Goal: Task Accomplishment & Management: Complete application form

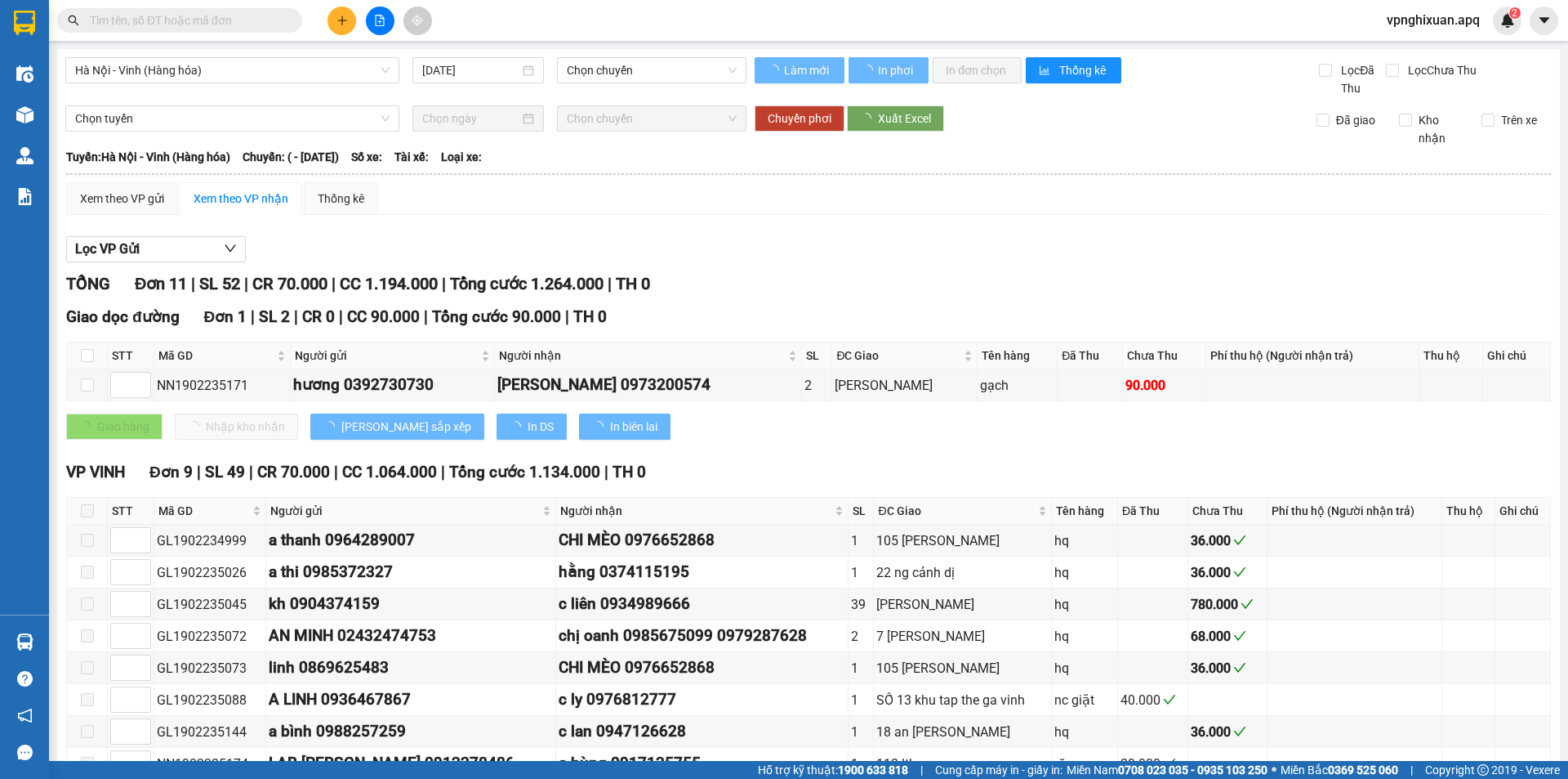
type input "[DATE]"
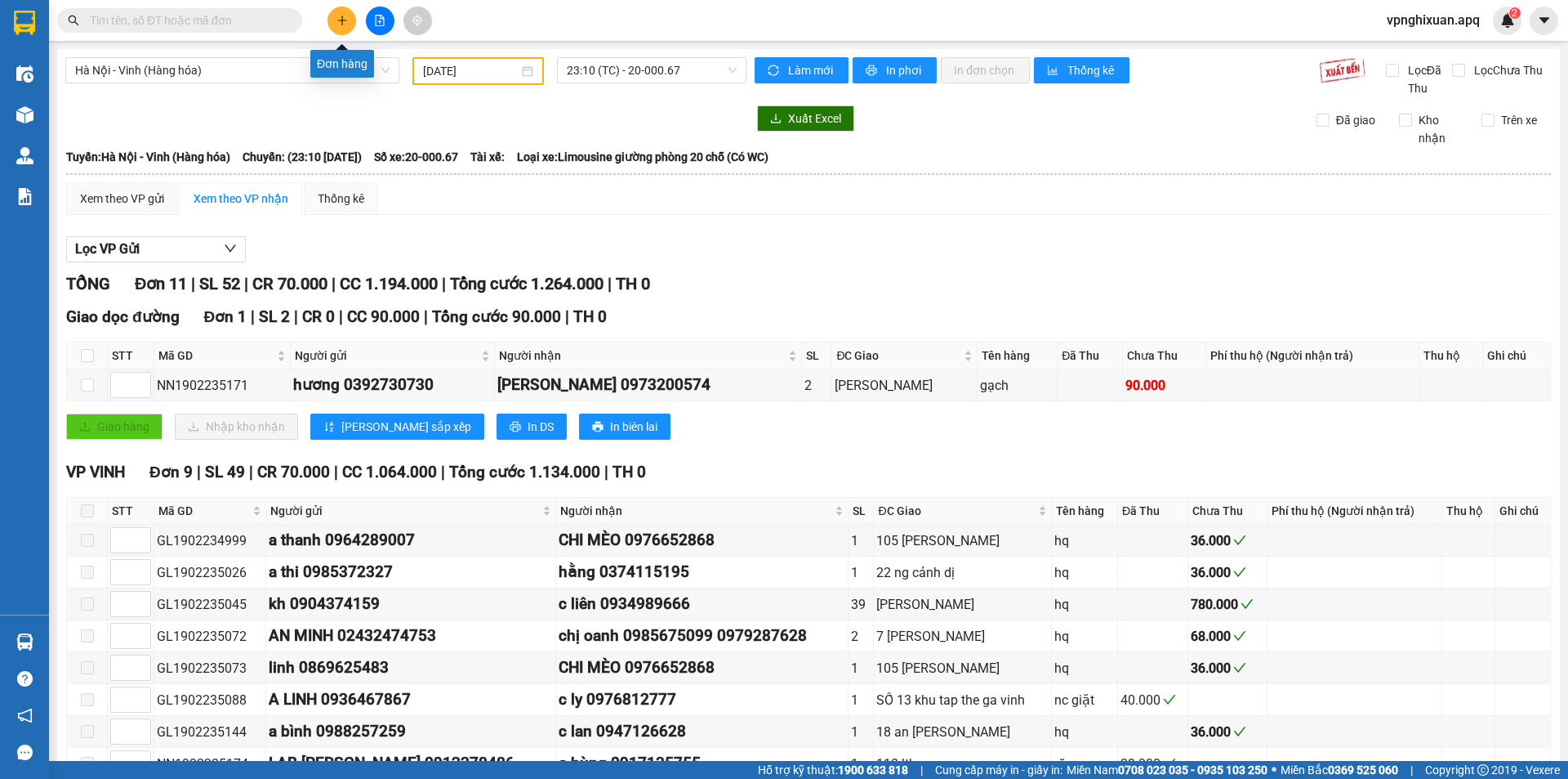
click at [346, 22] on icon "plus" at bounding box center [342, 21] width 12 height 12
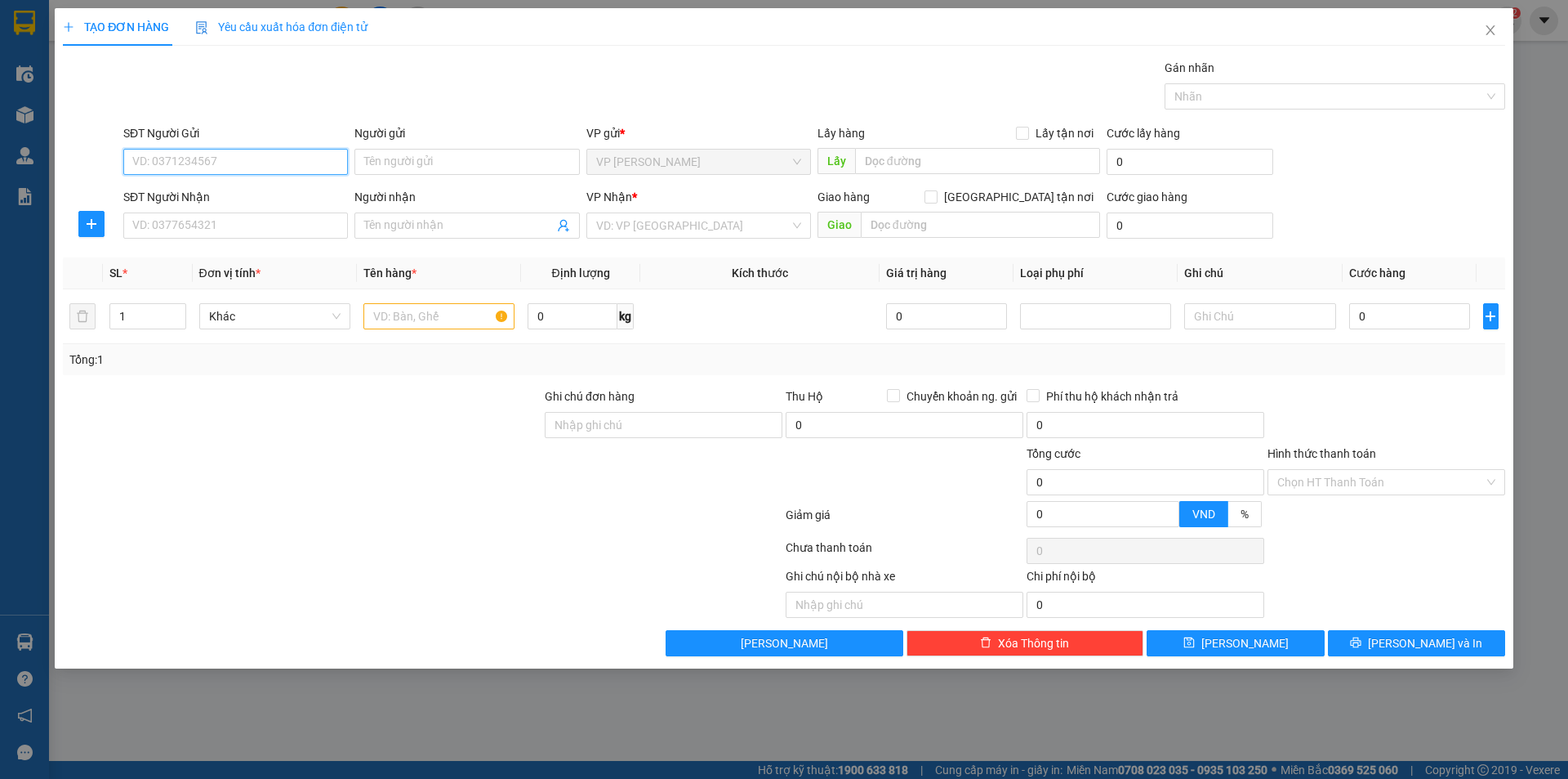
click at [257, 172] on input "SĐT Người Gửi" at bounding box center [236, 162] width 225 height 26
click at [256, 196] on div "0969032048 - Em Dung" at bounding box center [236, 195] width 205 height 18
type input "0969032048"
type input "Em Dung"
type input "0969032048"
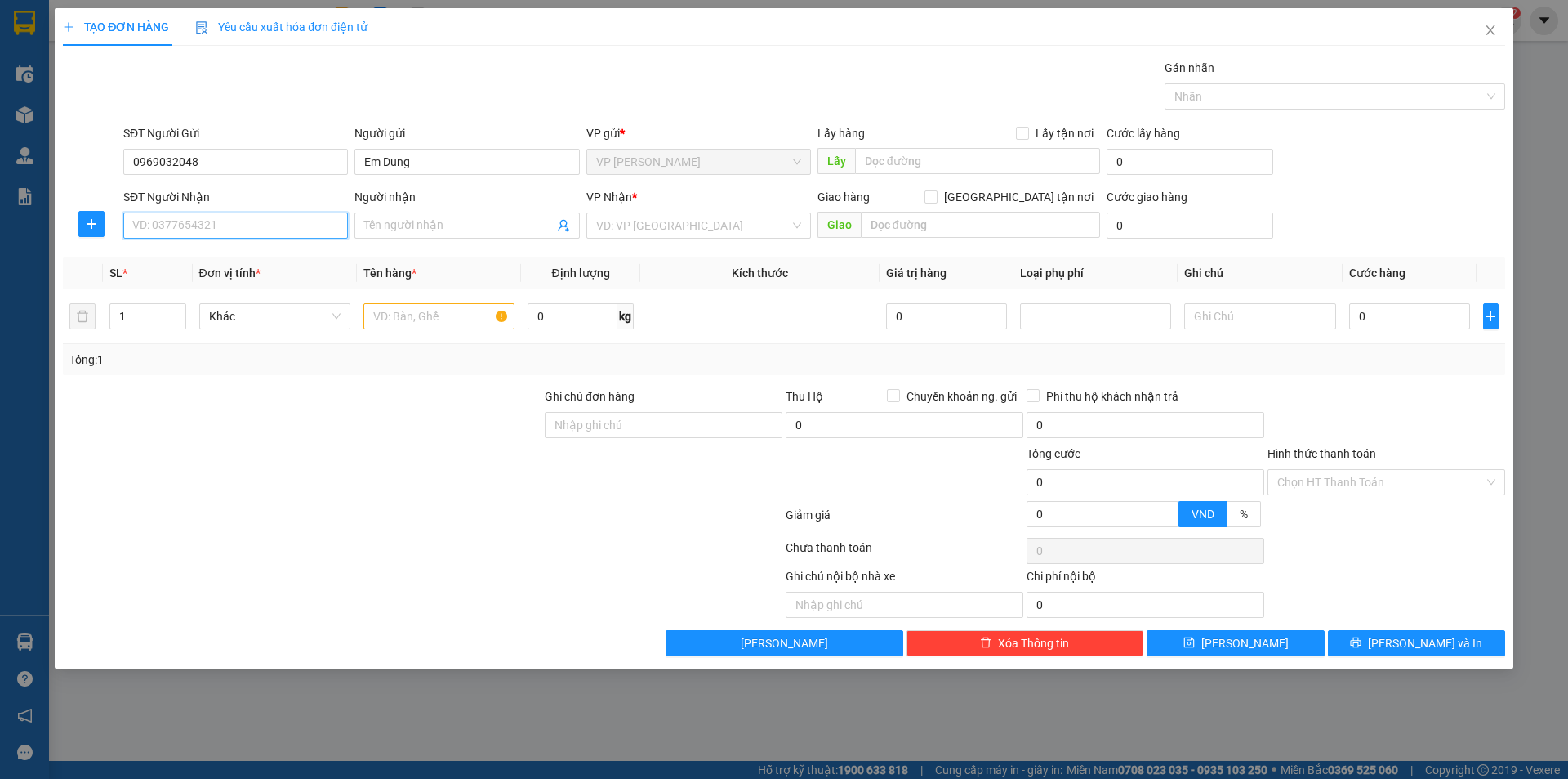
click at [261, 219] on input "SĐT Người Nhận" at bounding box center [236, 225] width 225 height 26
click at [316, 257] on div "0355618773 - Phương Anh 0374722594" at bounding box center [236, 258] width 206 height 18
type input "0355618773"
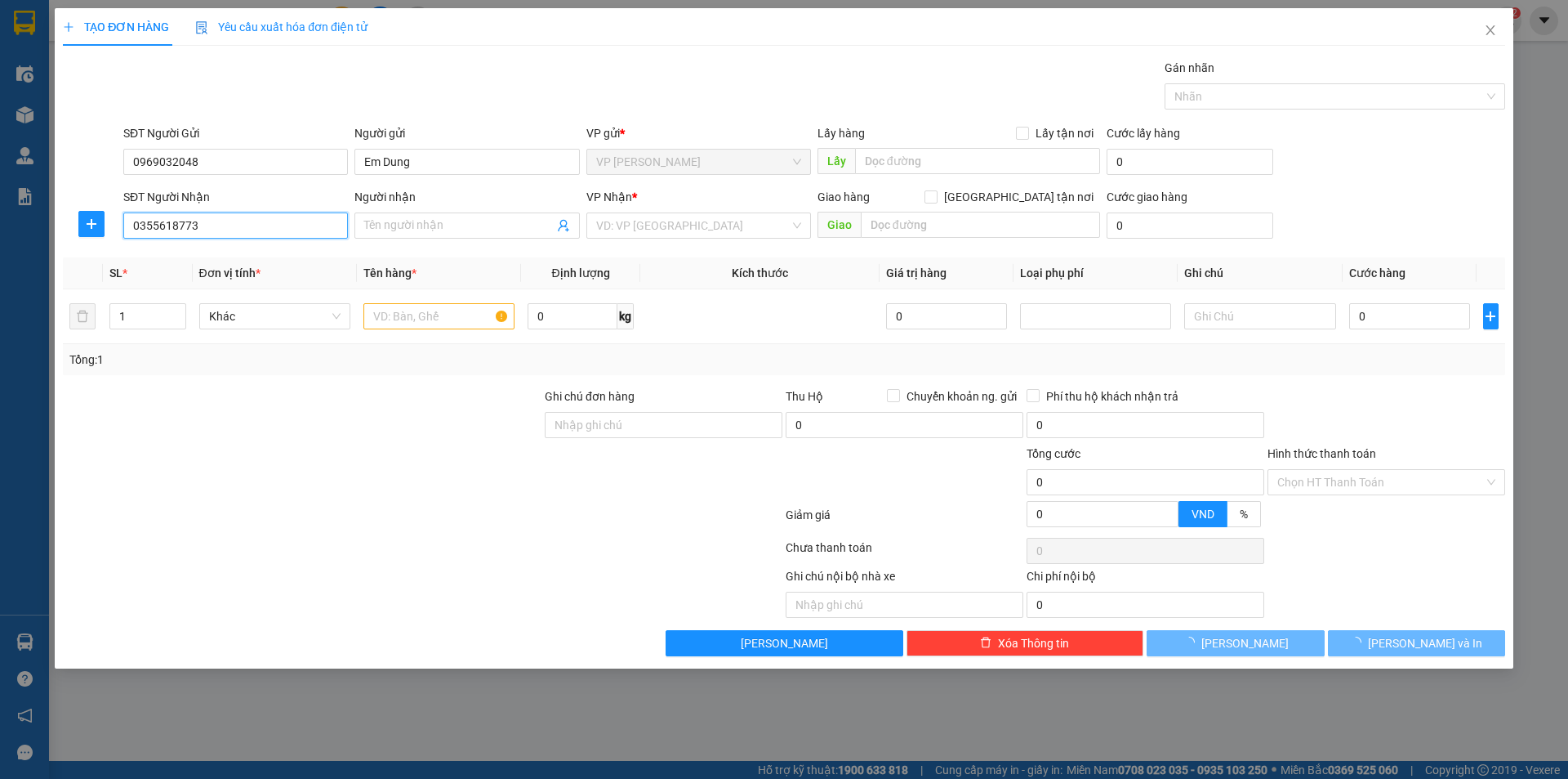
click at [252, 232] on input "0355618773" at bounding box center [236, 225] width 225 height 26
type input "Phương Anh 0374722594"
checkbox input "true"
type input "Số 17 ngõ131,[PERSON_NAME] ,[GEOGRAPHIC_DATA]"
type input "50.000"
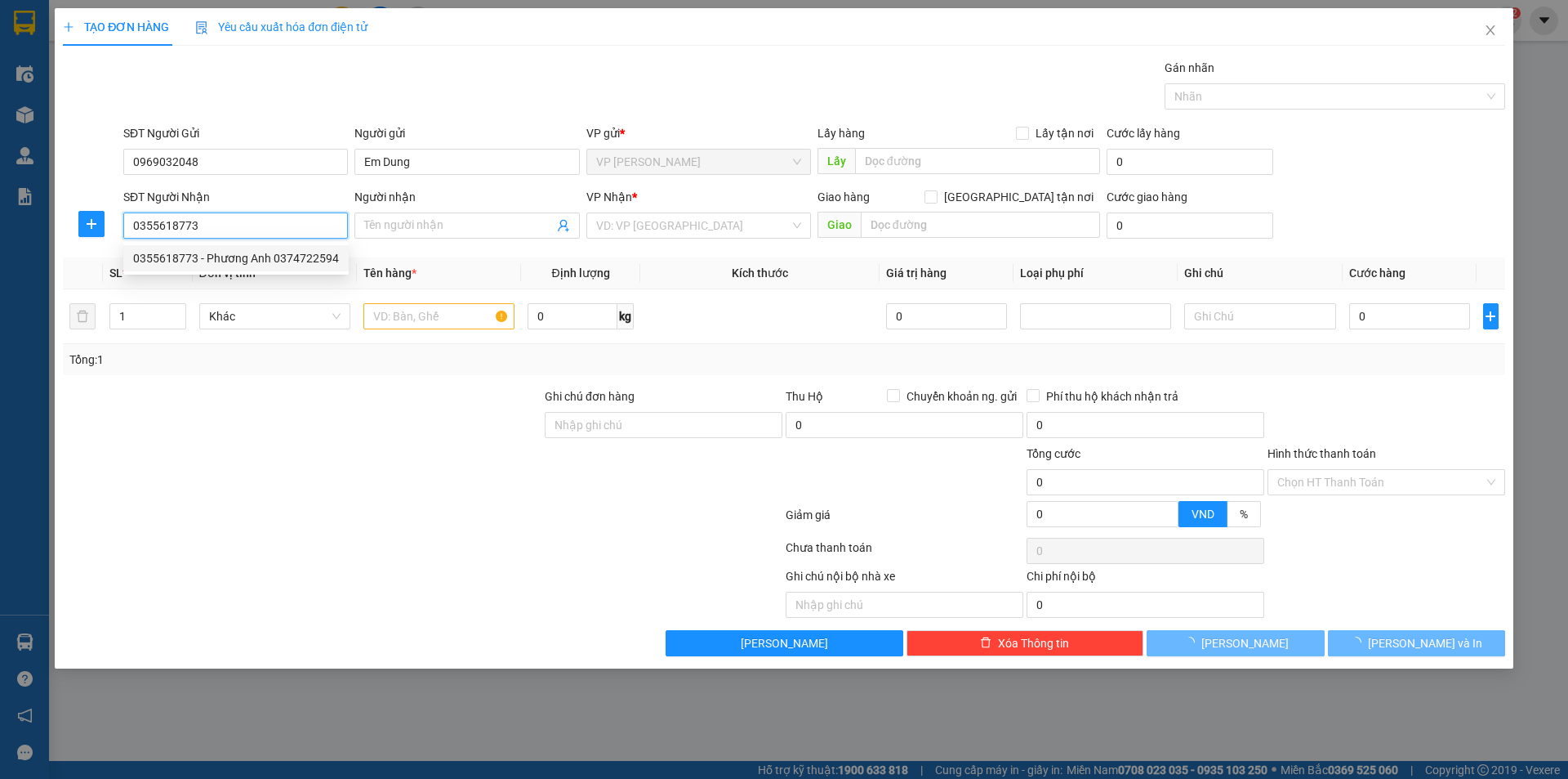
type input "50.000"
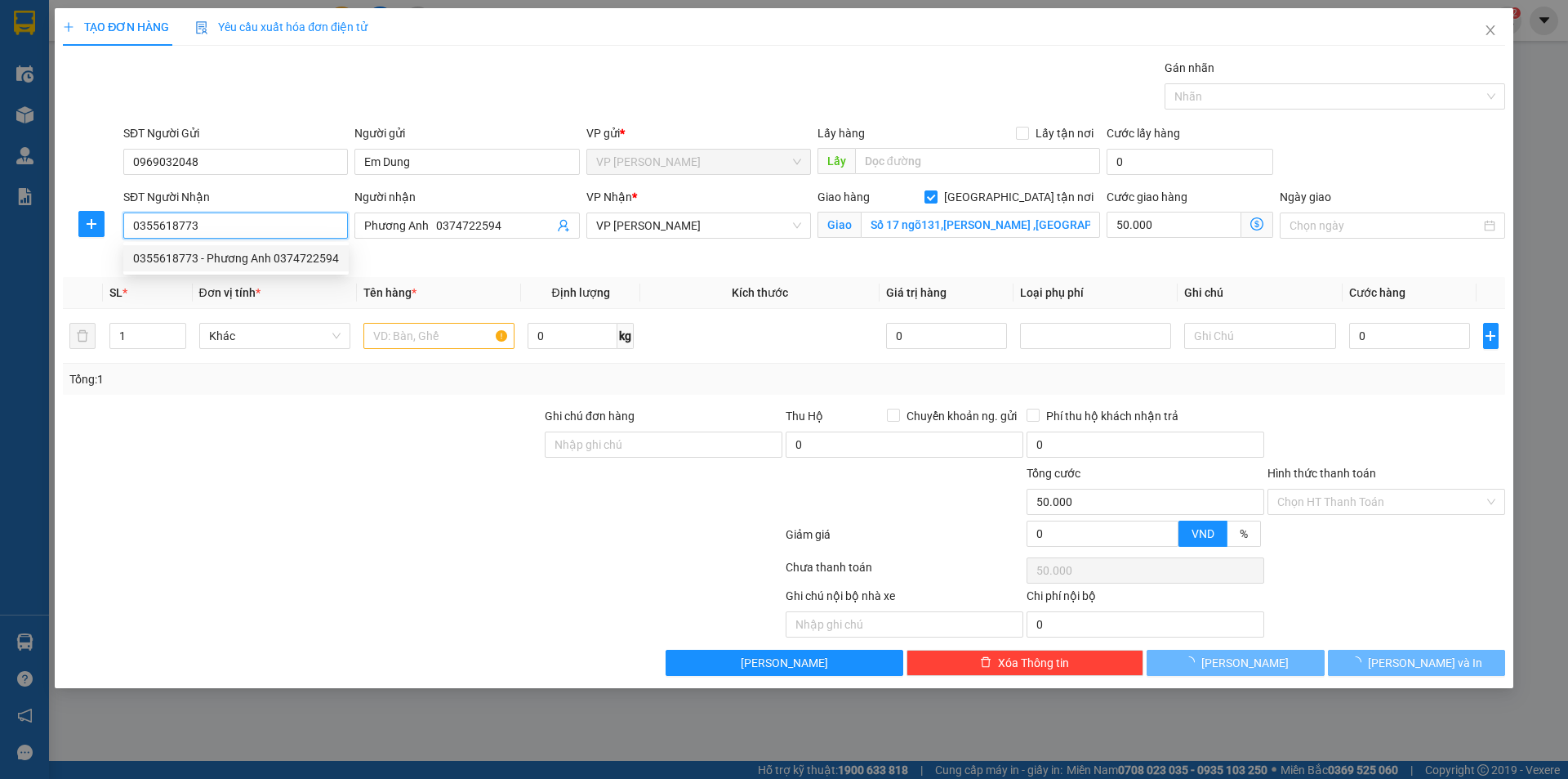
click at [254, 258] on div "0355618773 - Phương Anh 0374722594" at bounding box center [236, 258] width 206 height 18
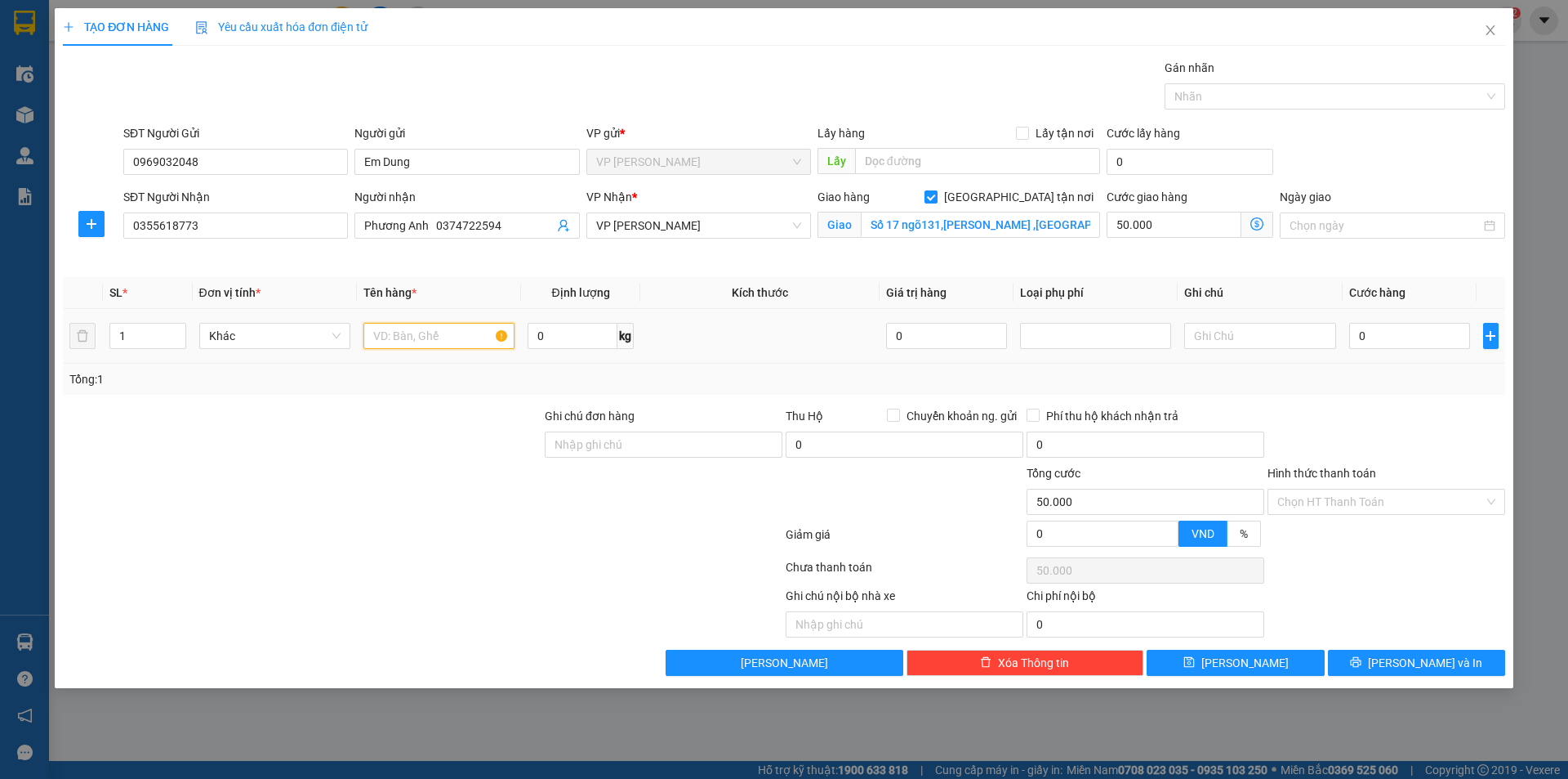
click at [431, 334] on input "text" at bounding box center [438, 335] width 151 height 26
type input "Thực Phẩm"
click at [1393, 336] on input "0" at bounding box center [1410, 335] width 122 height 26
type input "5"
type input "50.005"
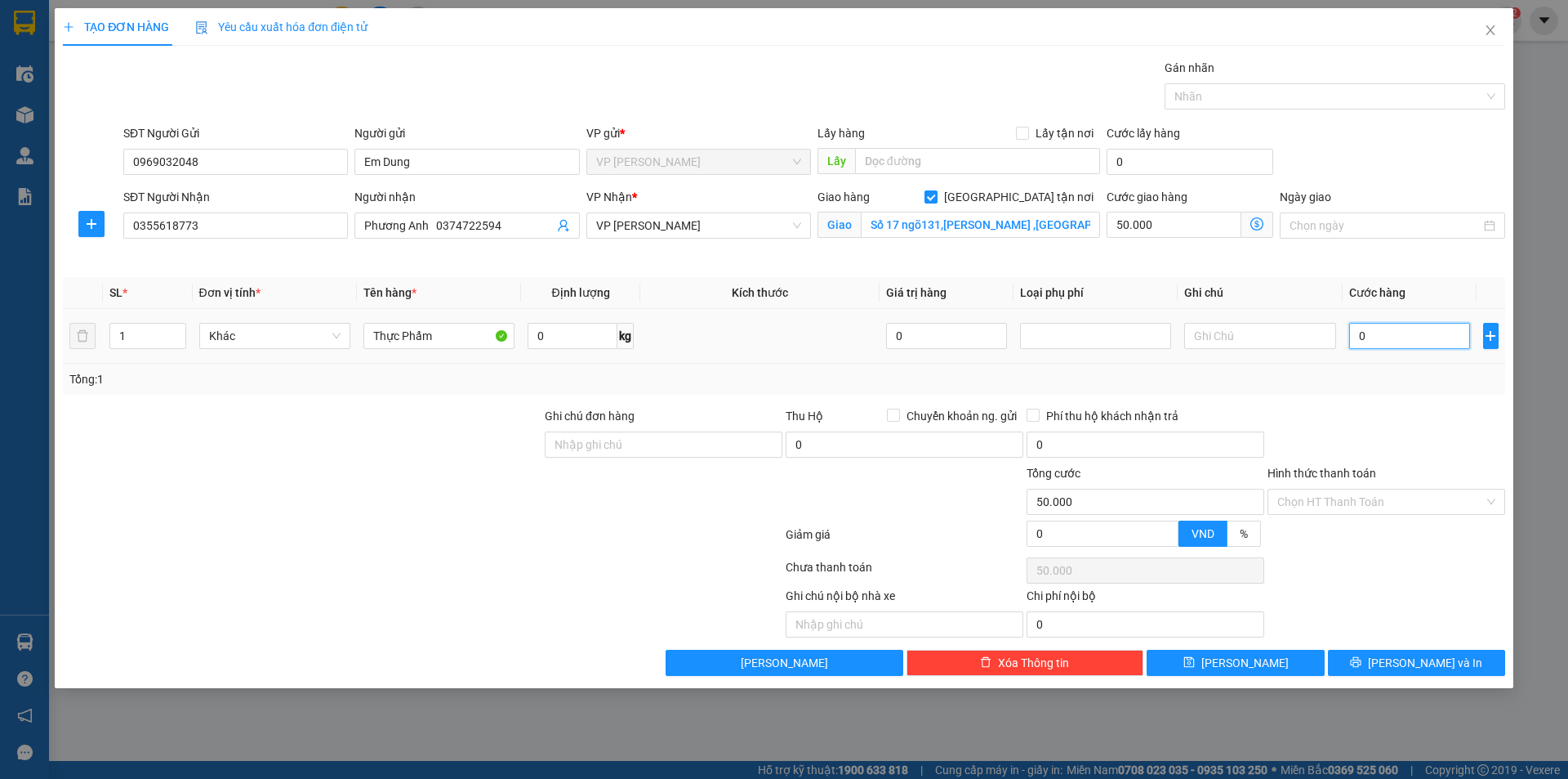
type input "50.005"
type input "50"
type input "50.050"
type input "500"
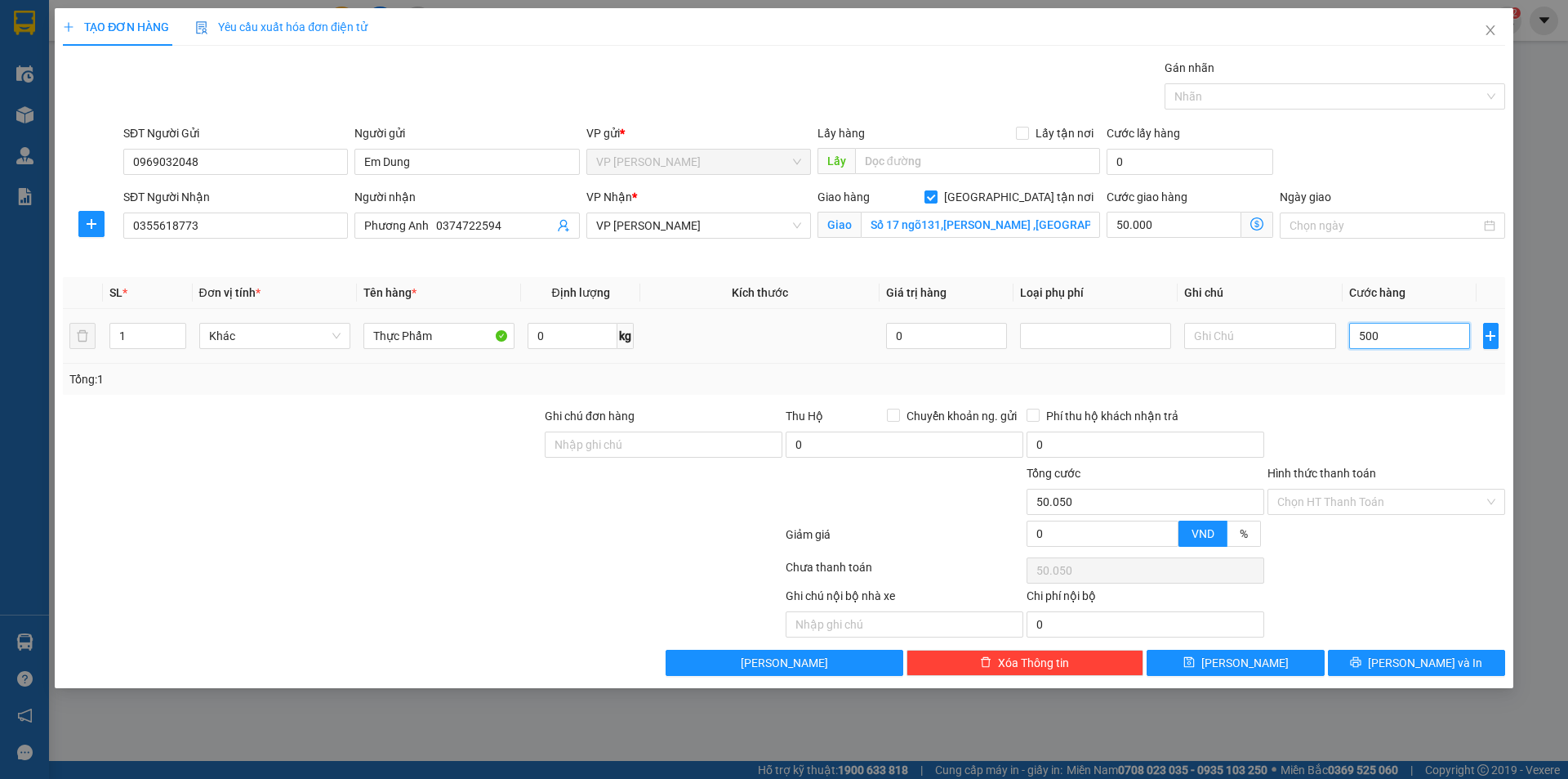
type input "50.500"
type input "5.000"
type input "55.000"
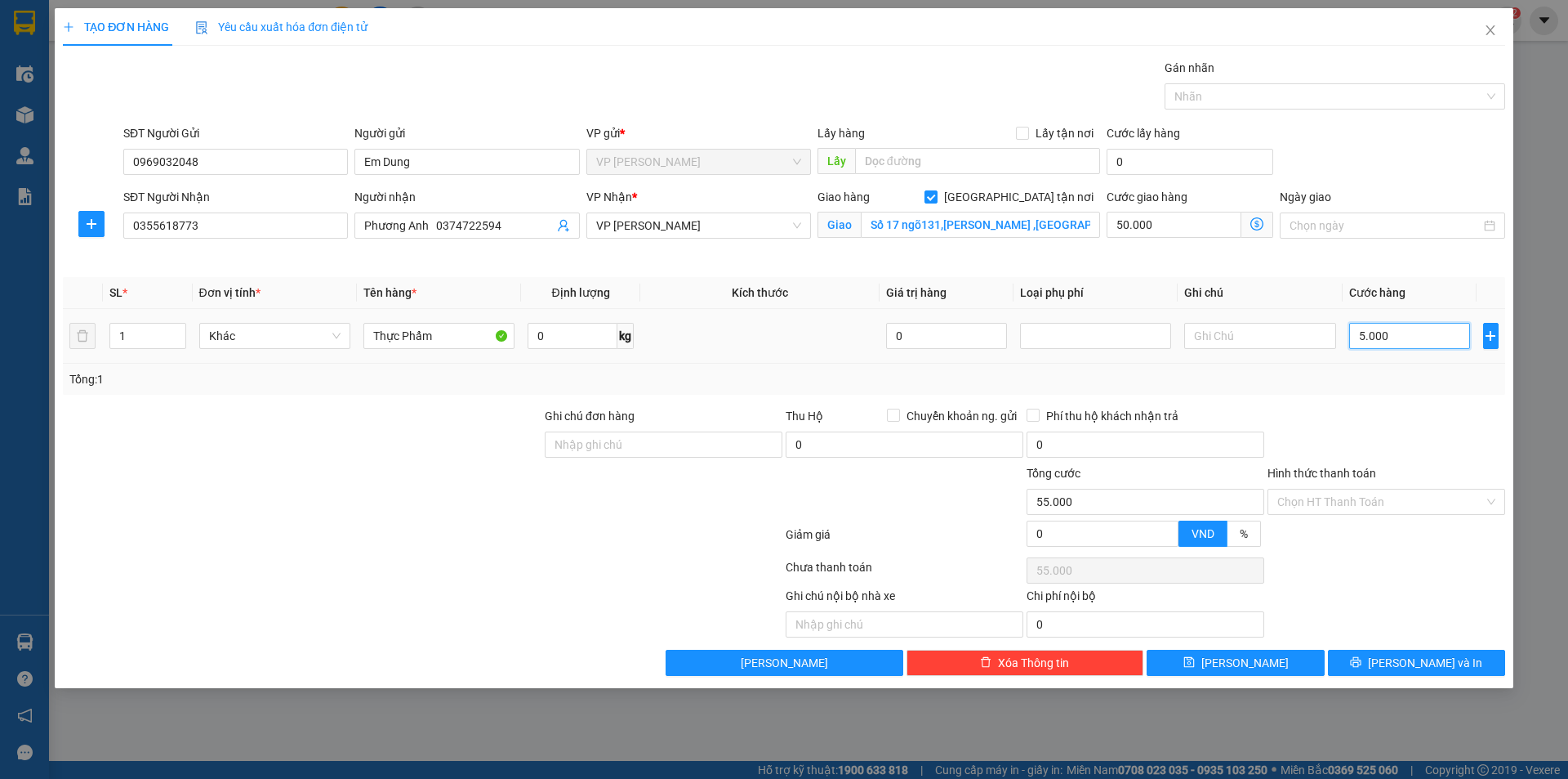
type input "50.000"
type input "100.000"
type input "500.000"
type input "550.000"
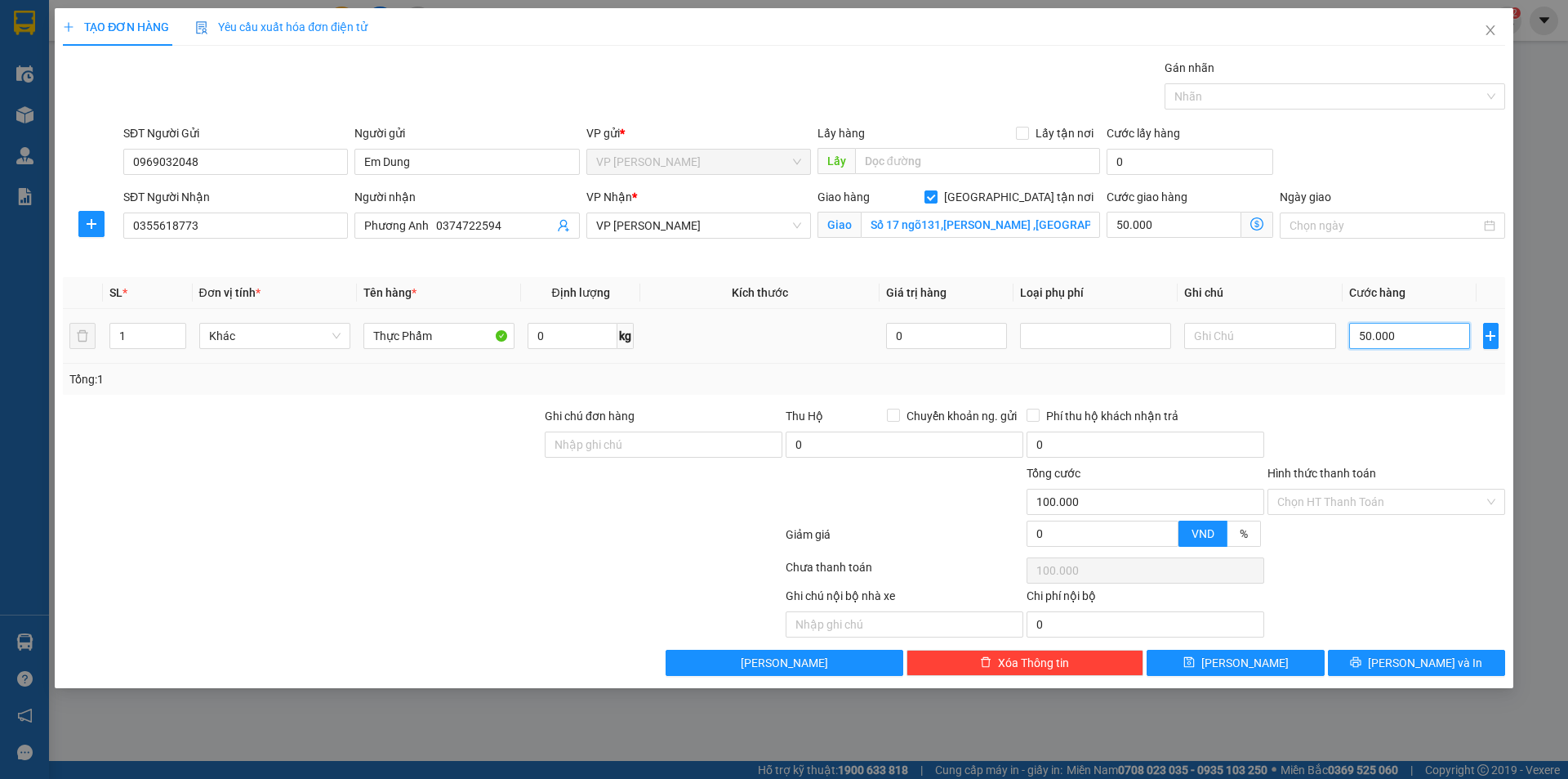
type input "550.000"
type input "50.000"
type input "100.000"
type input "50.000"
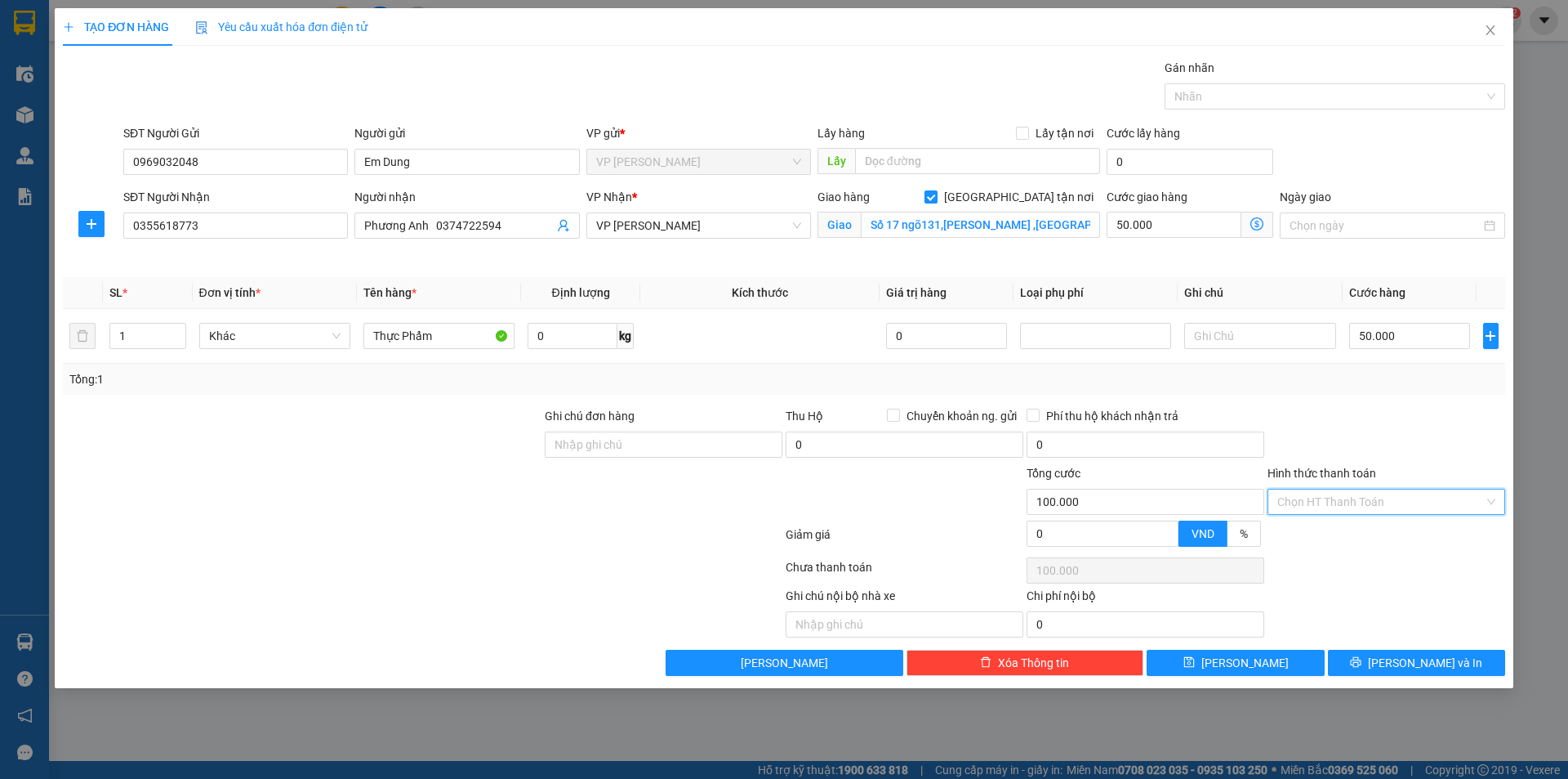
click at [1386, 492] on input "Hình thức thanh toán" at bounding box center [1381, 502] width 207 height 24
click at [1369, 532] on div "Tại văn phòng" at bounding box center [1386, 535] width 218 height 18
type input "0"
click at [1405, 662] on span "[PERSON_NAME] và In" at bounding box center [1425, 663] width 114 height 18
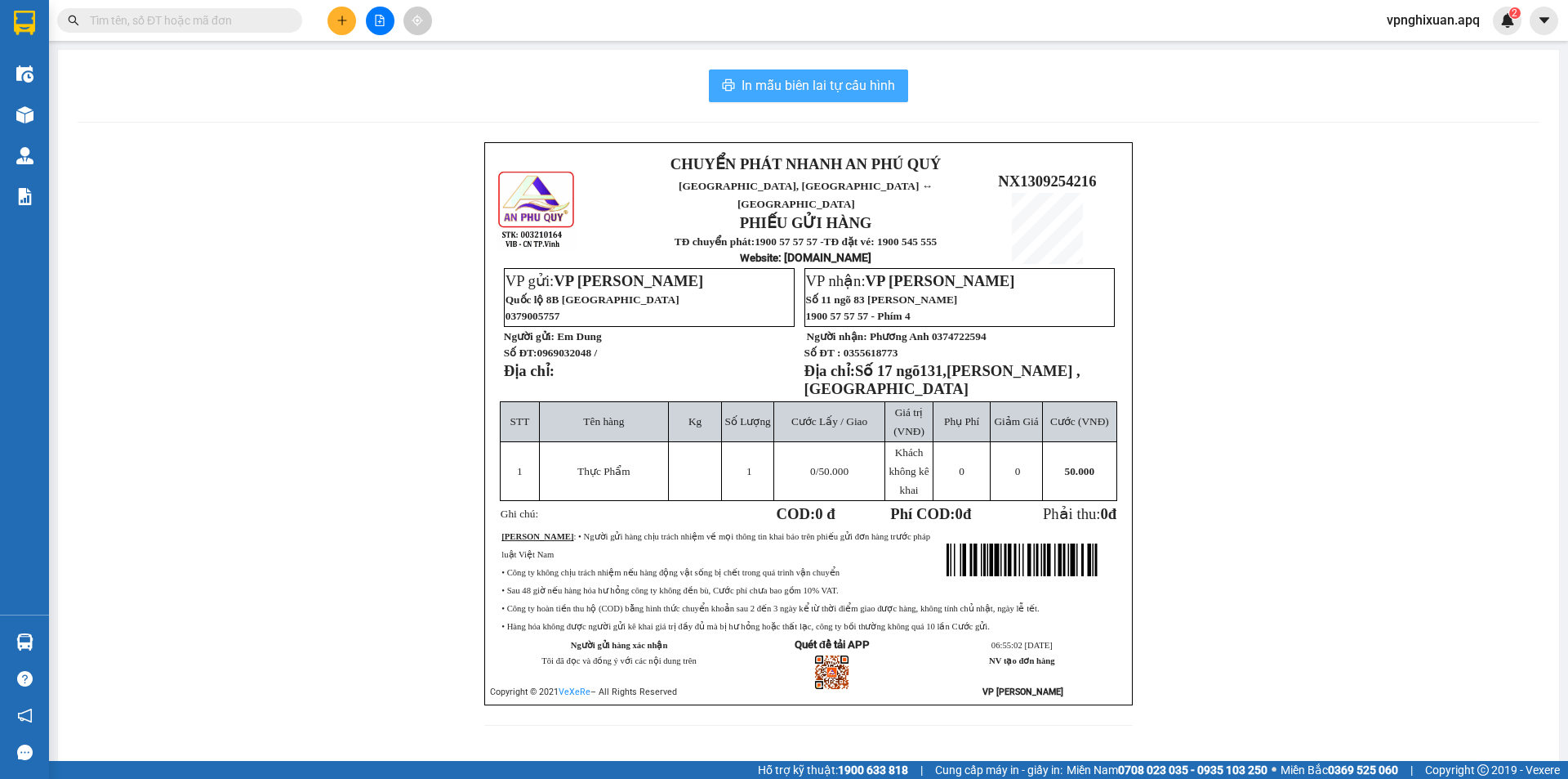
click at [796, 86] on span "In mẫu biên lai tự cấu hình" at bounding box center [819, 85] width 153 height 21
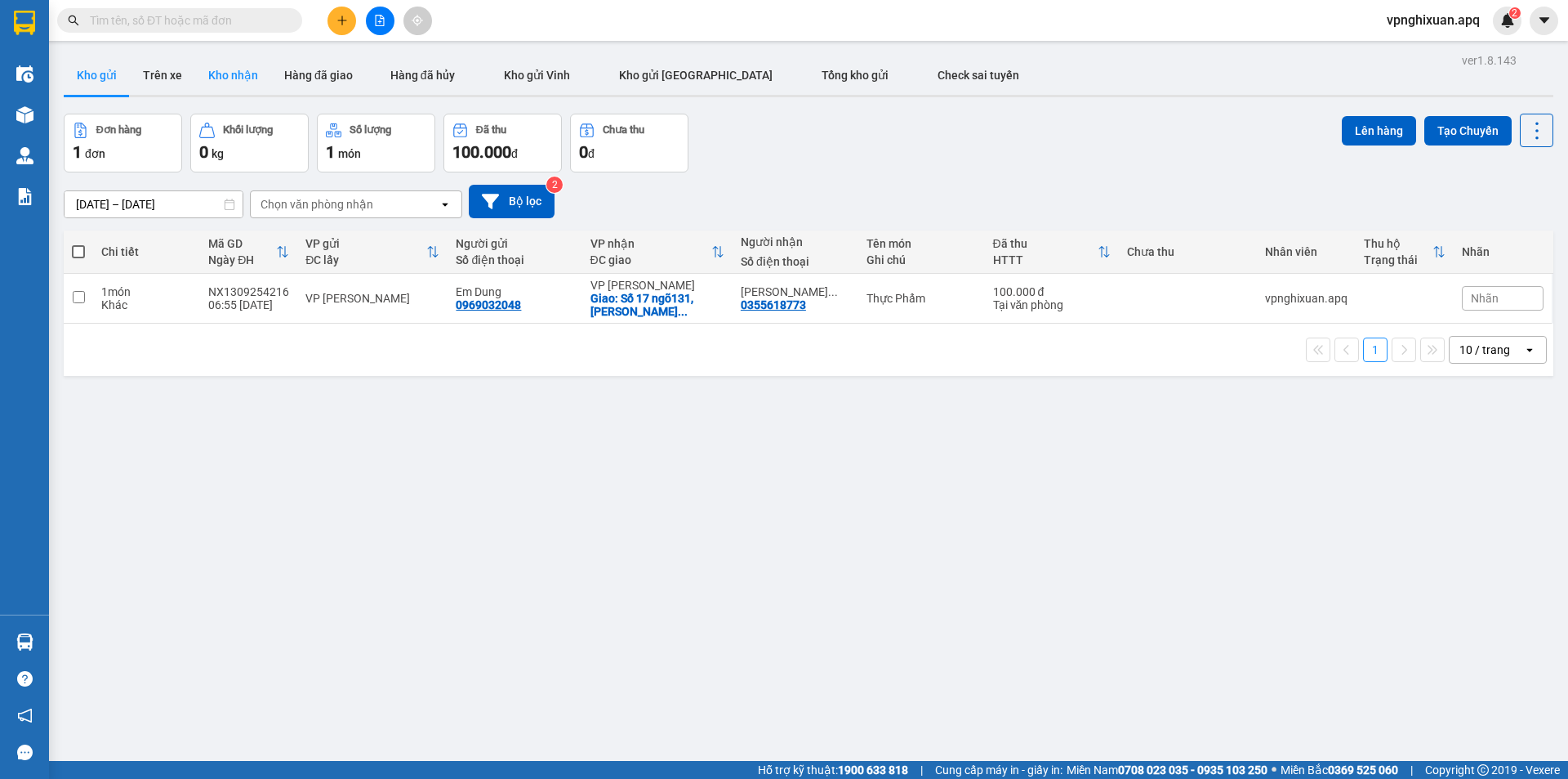
click at [241, 74] on button "Kho nhận" at bounding box center [232, 75] width 76 height 39
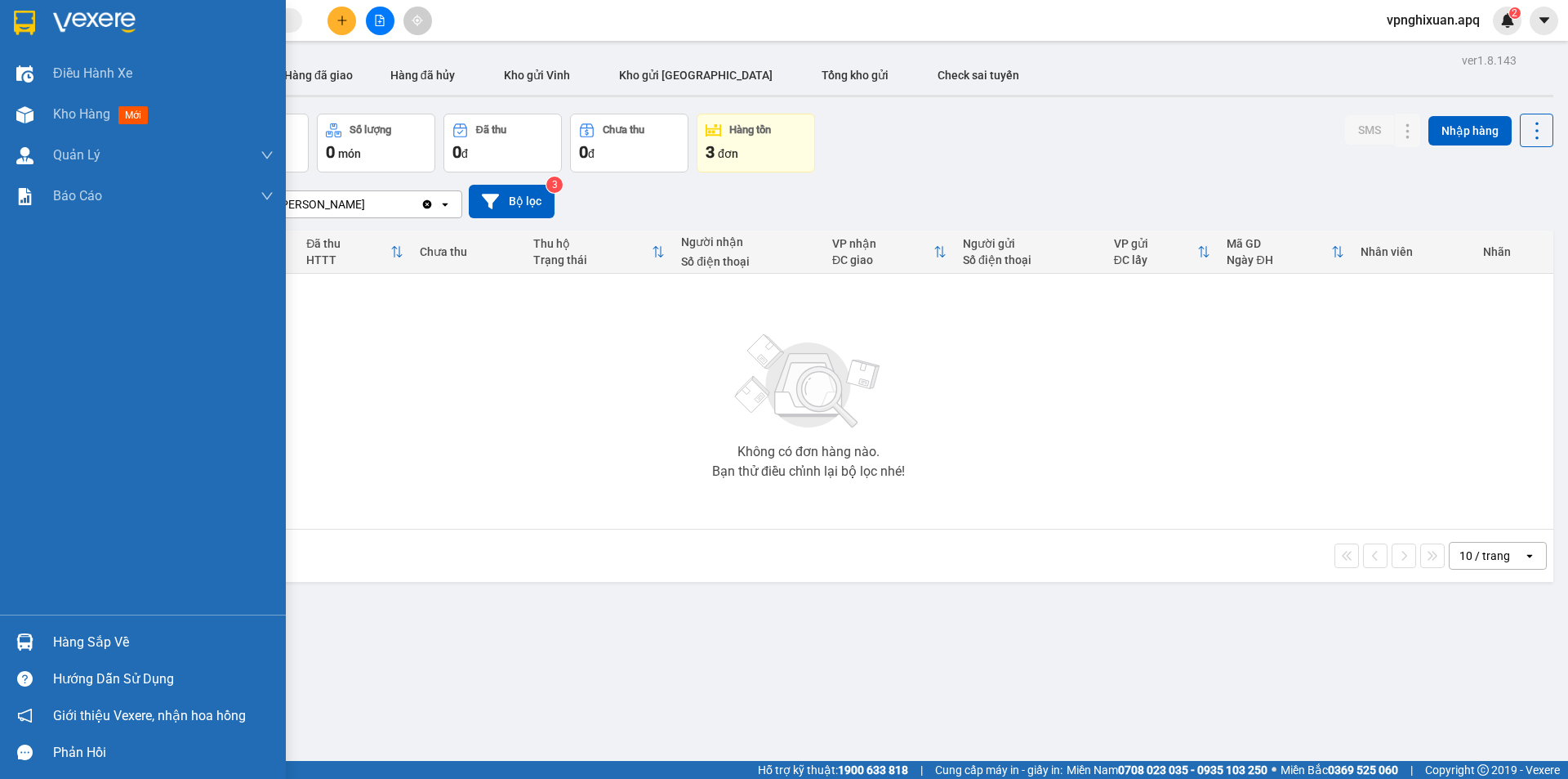
drag, startPoint x: 95, startPoint y: 638, endPoint x: 105, endPoint y: 636, distance: 10.2
click at [100, 638] on div "Hàng sắp về" at bounding box center [163, 642] width 221 height 24
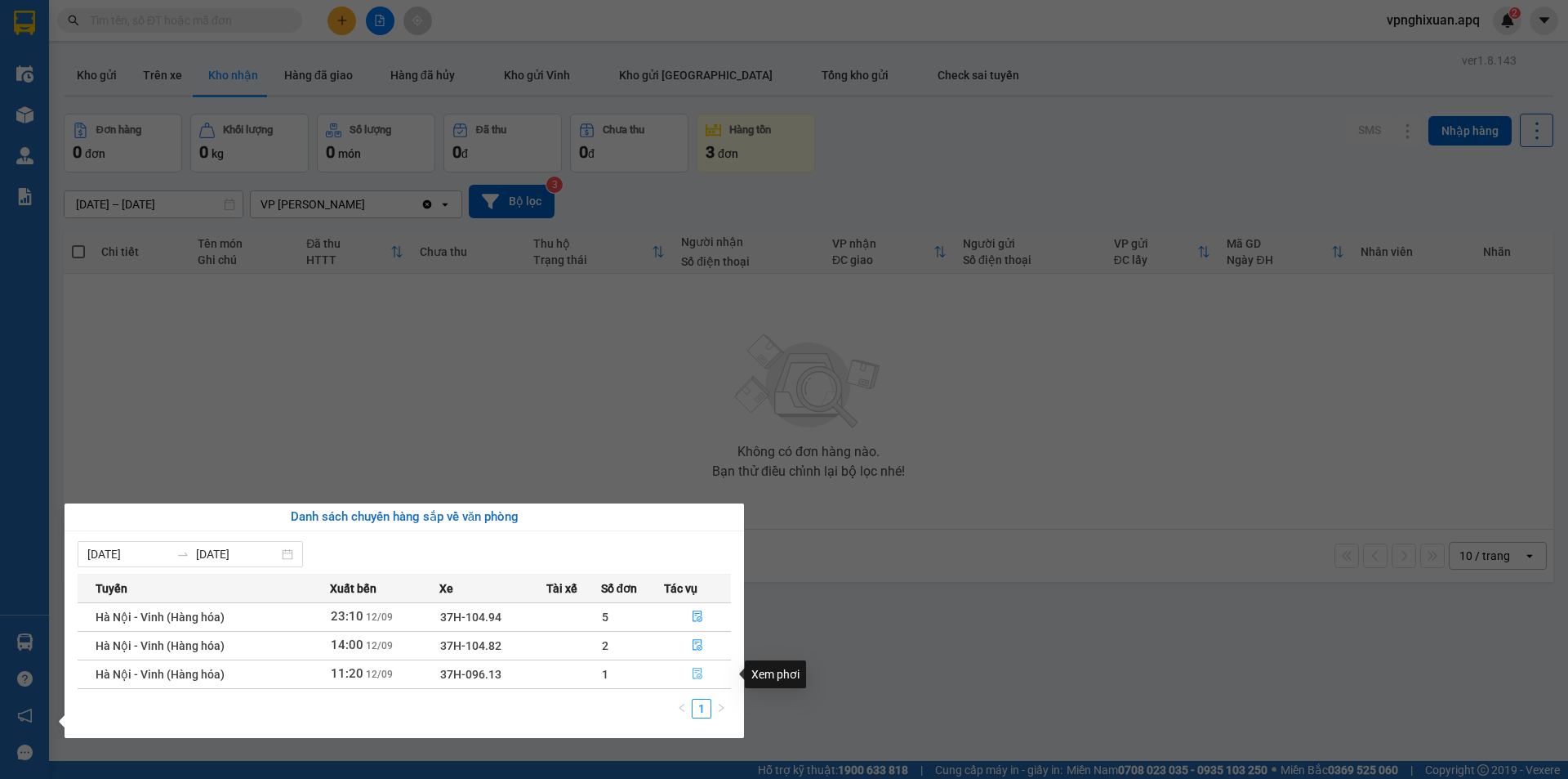
click at [696, 674] on icon "file-done" at bounding box center [698, 673] width 12 height 12
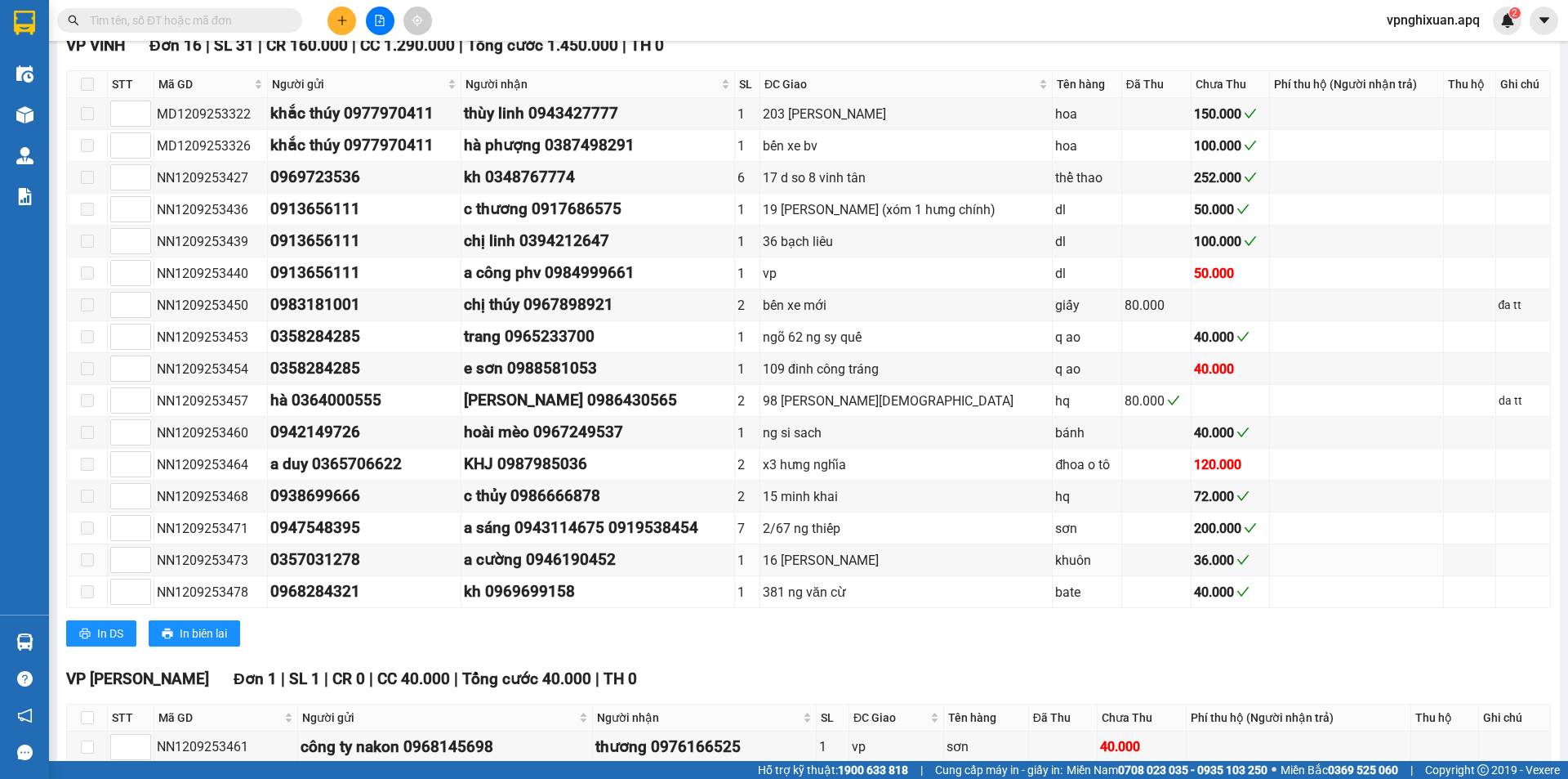
scroll to position [577, 0]
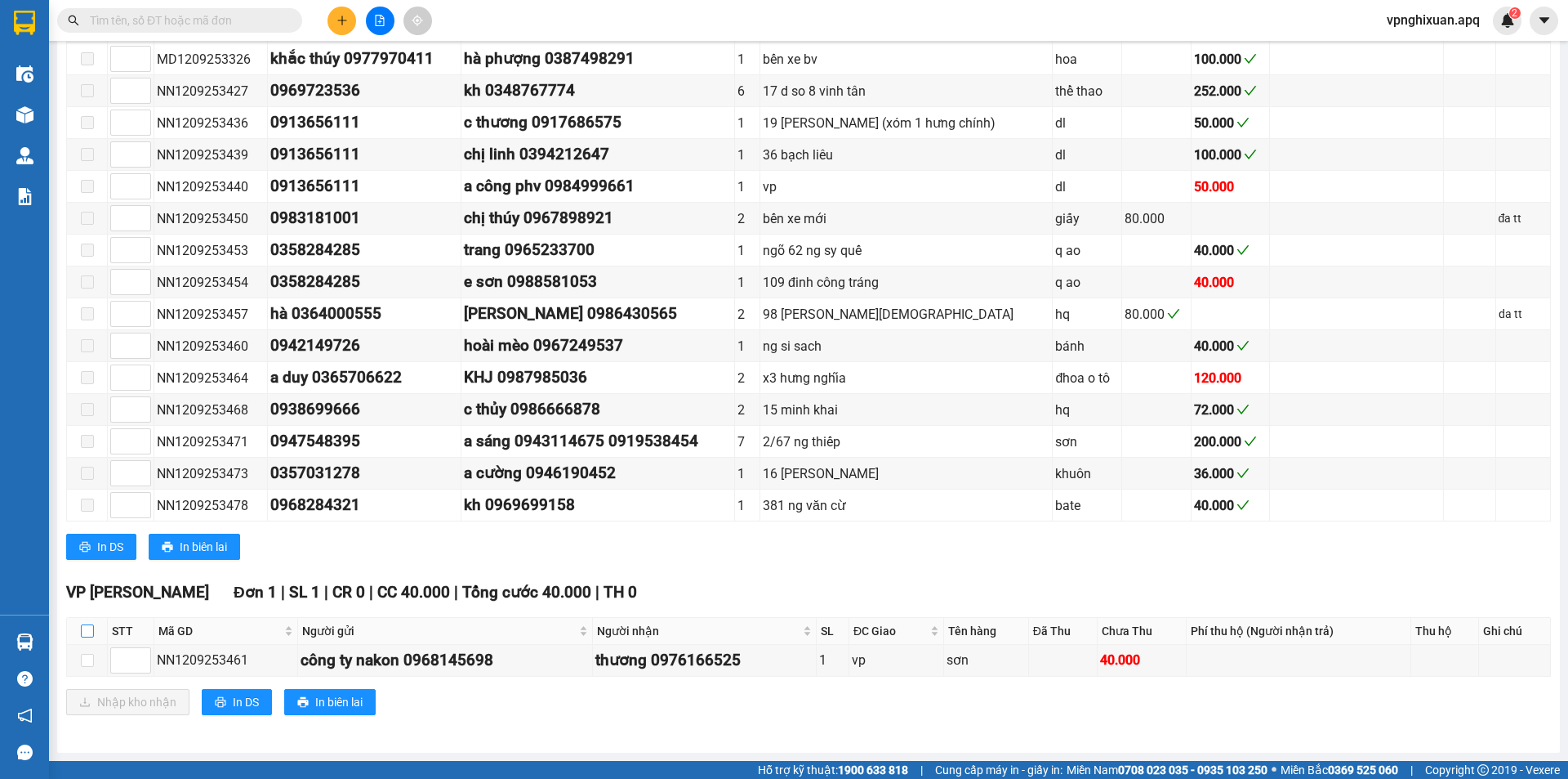
click at [87, 632] on input "checkbox" at bounding box center [87, 631] width 13 height 13
checkbox input "true"
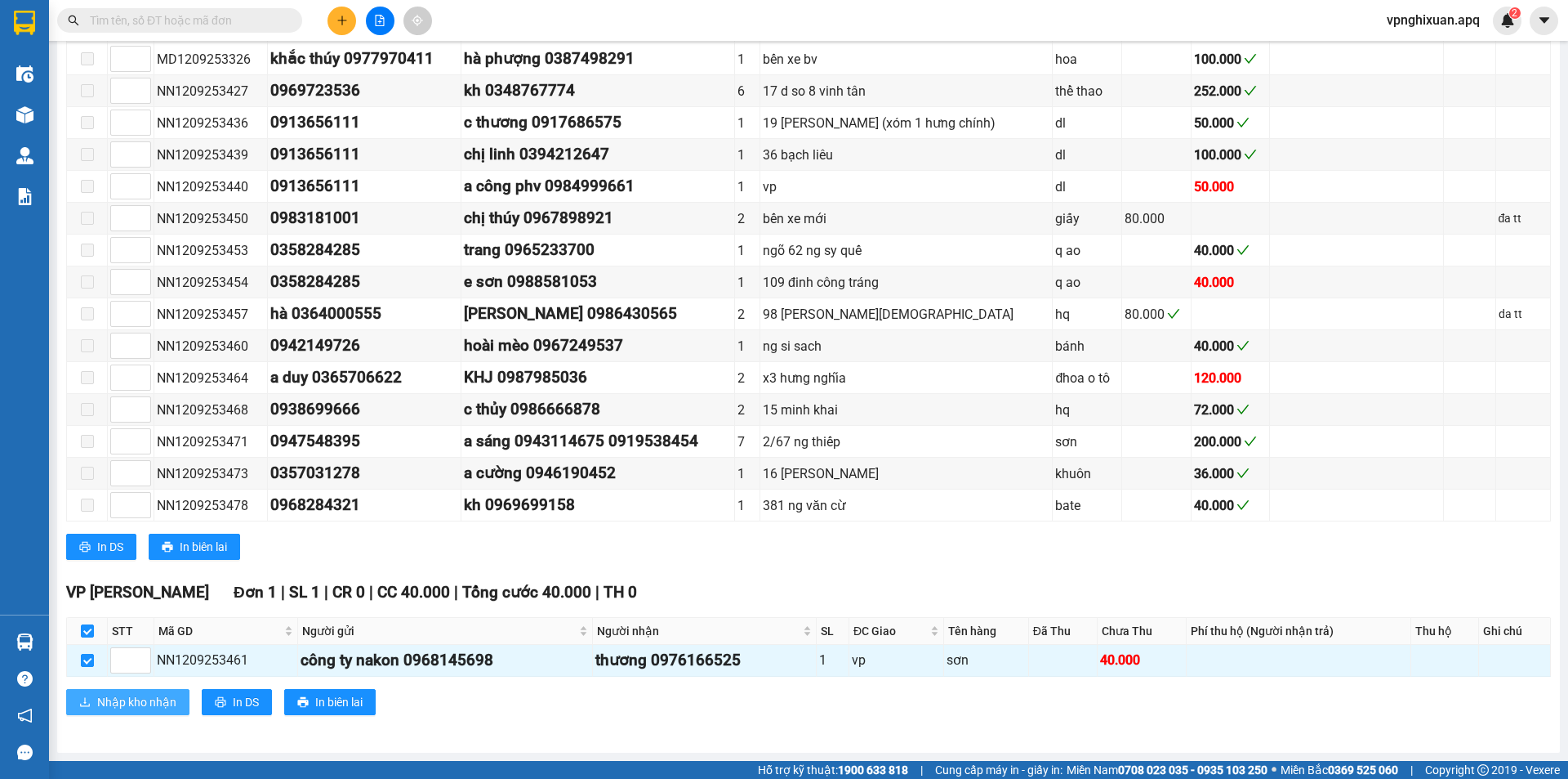
click at [132, 702] on span "Nhập kho nhận" at bounding box center [137, 702] width 79 height 18
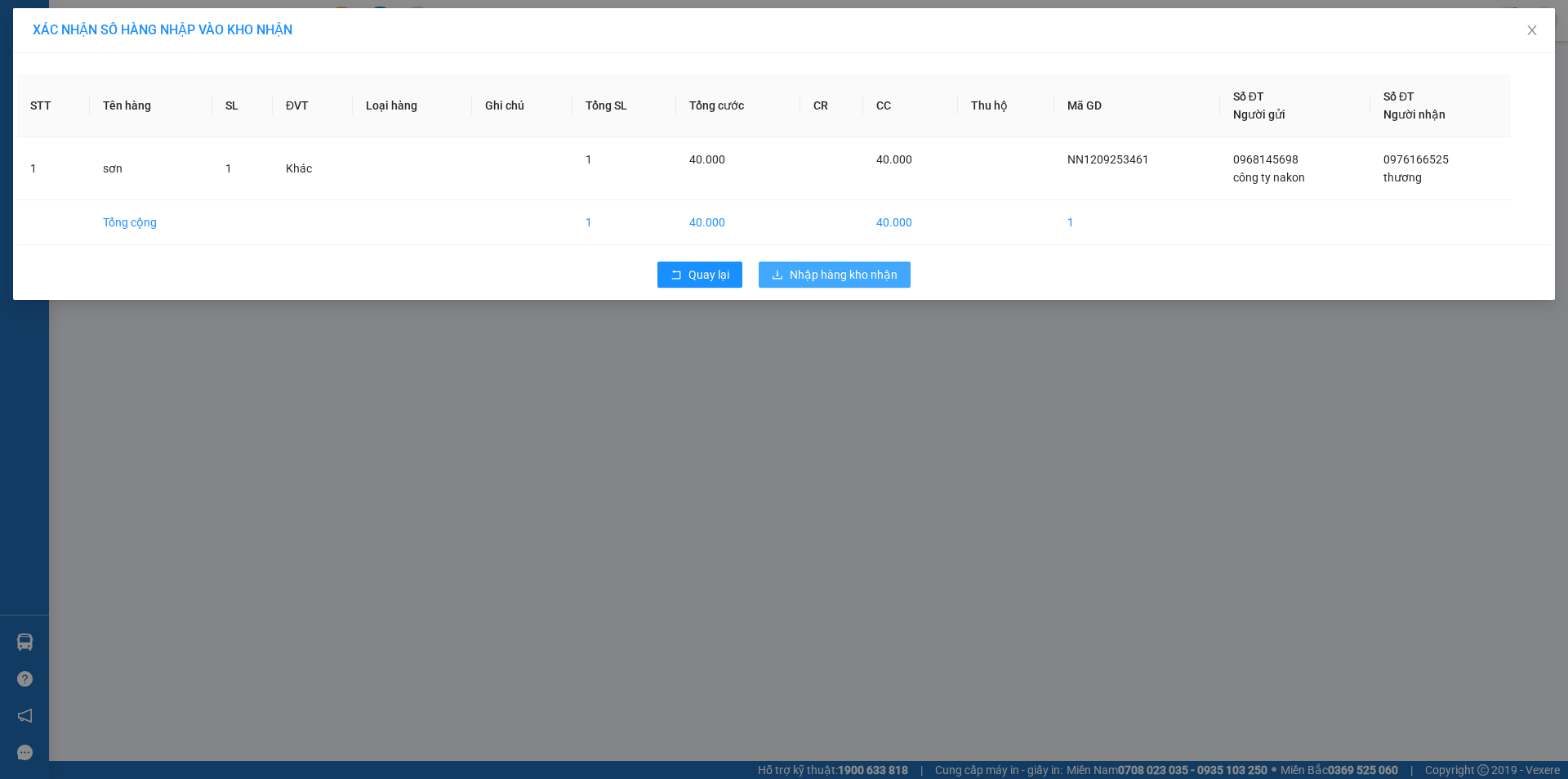
click at [819, 270] on span "Nhập hàng kho nhận" at bounding box center [843, 275] width 107 height 18
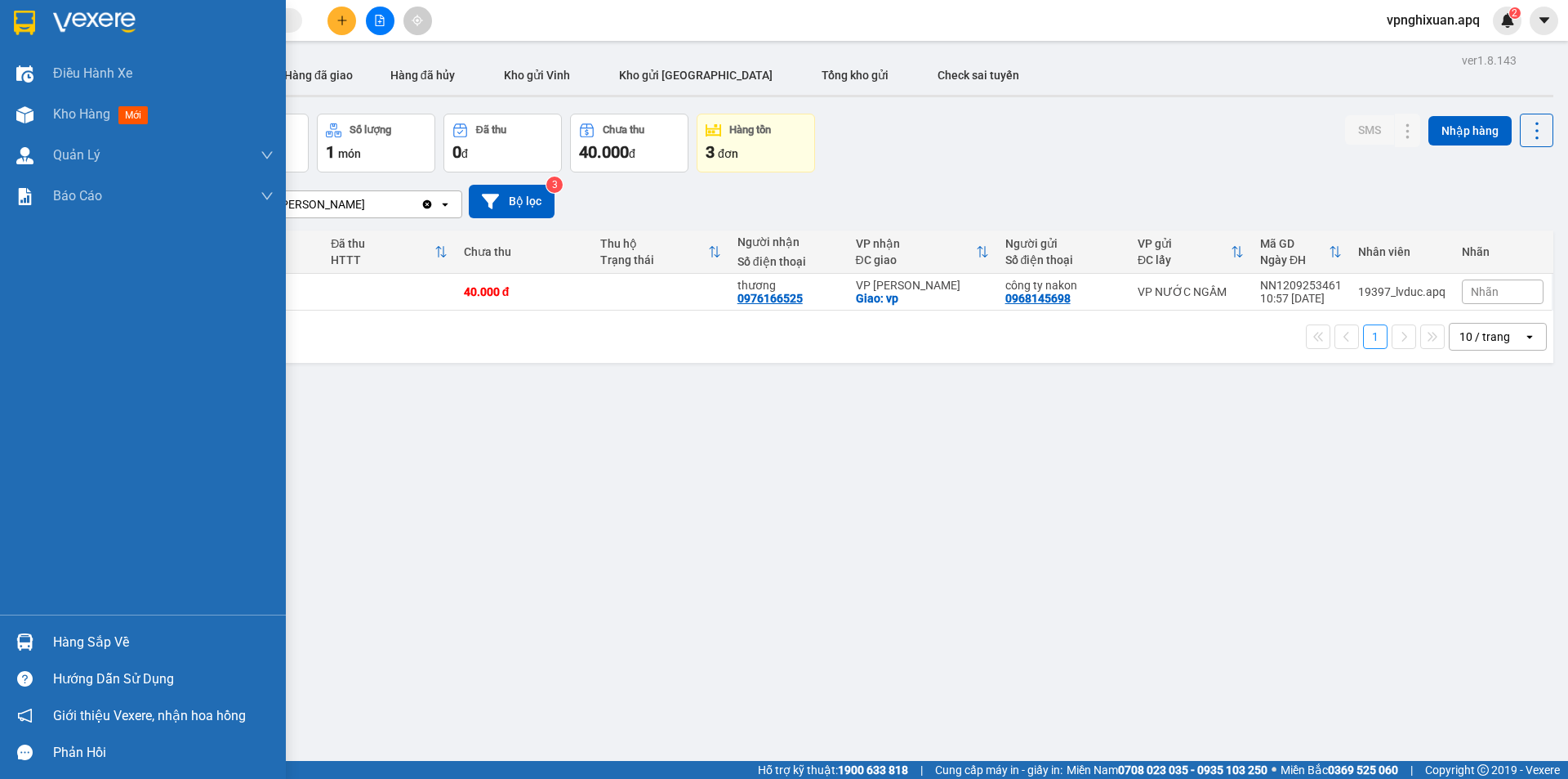
click at [90, 641] on div "Hàng sắp về" at bounding box center [163, 642] width 221 height 24
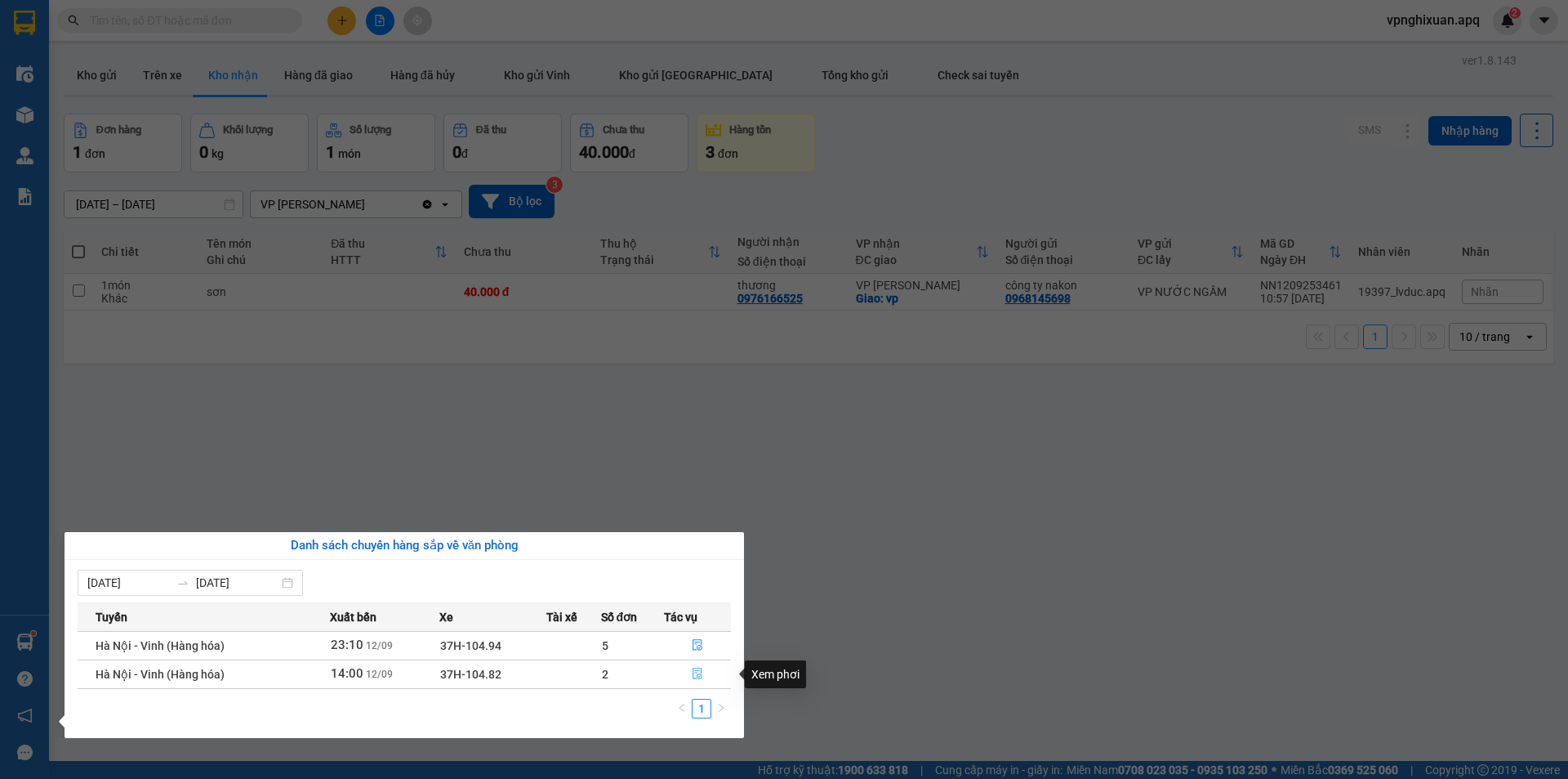
click at [700, 675] on icon "file-done" at bounding box center [698, 673] width 12 height 12
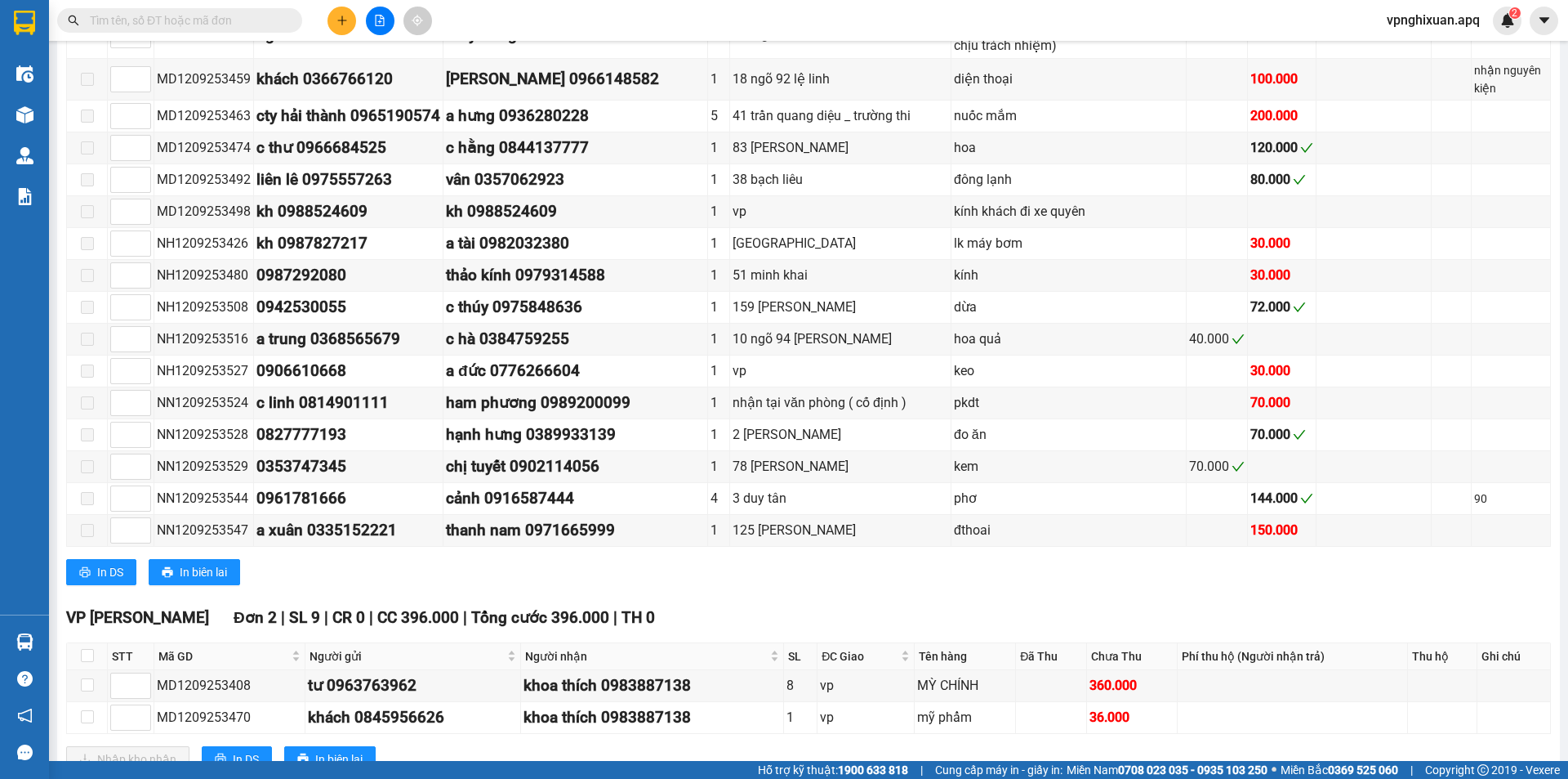
scroll to position [1389, 0]
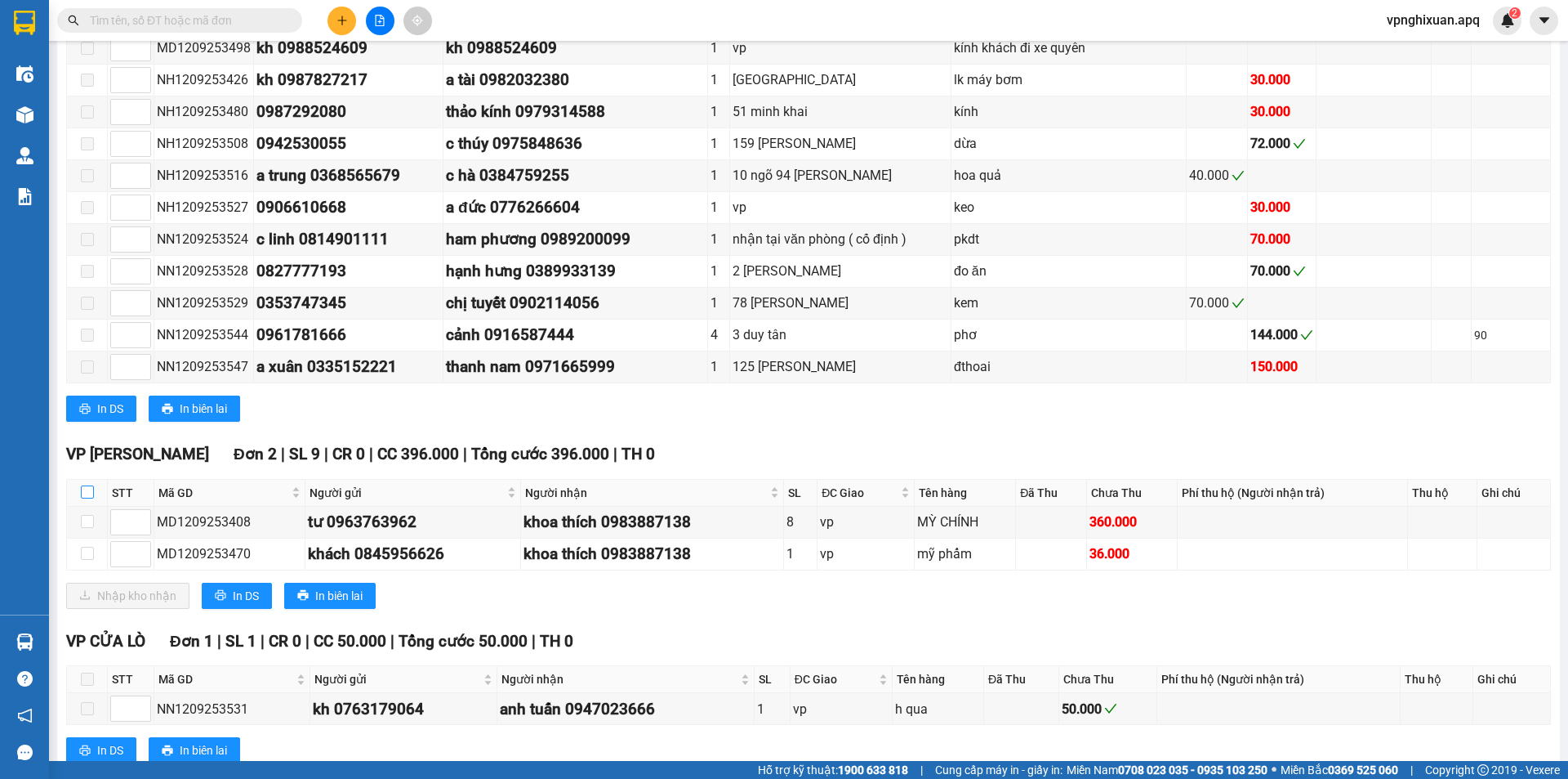
click at [87, 498] on input "checkbox" at bounding box center [87, 492] width 13 height 13
checkbox input "true"
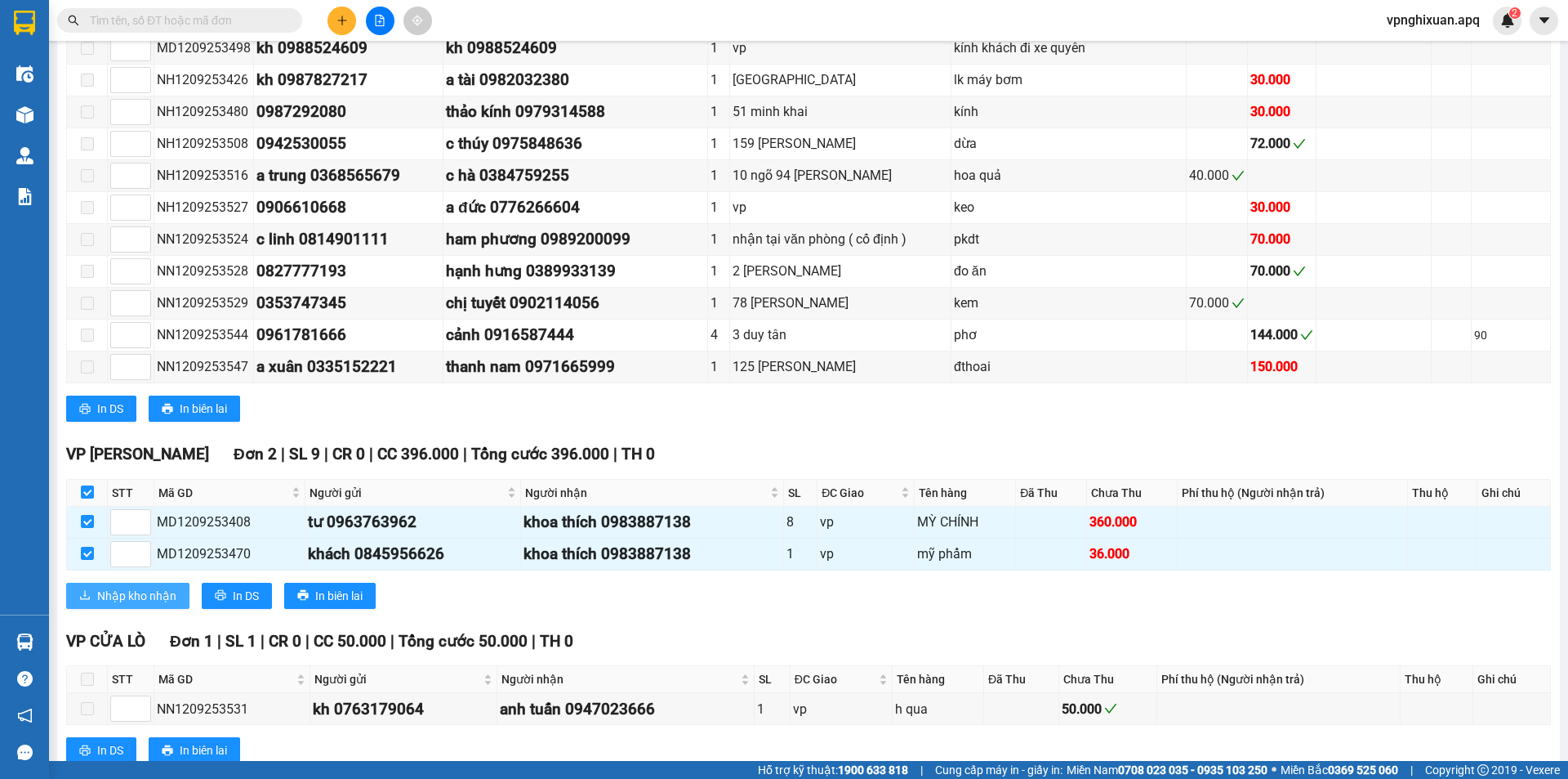
click at [122, 605] on span "Nhập kho nhận" at bounding box center [137, 596] width 79 height 18
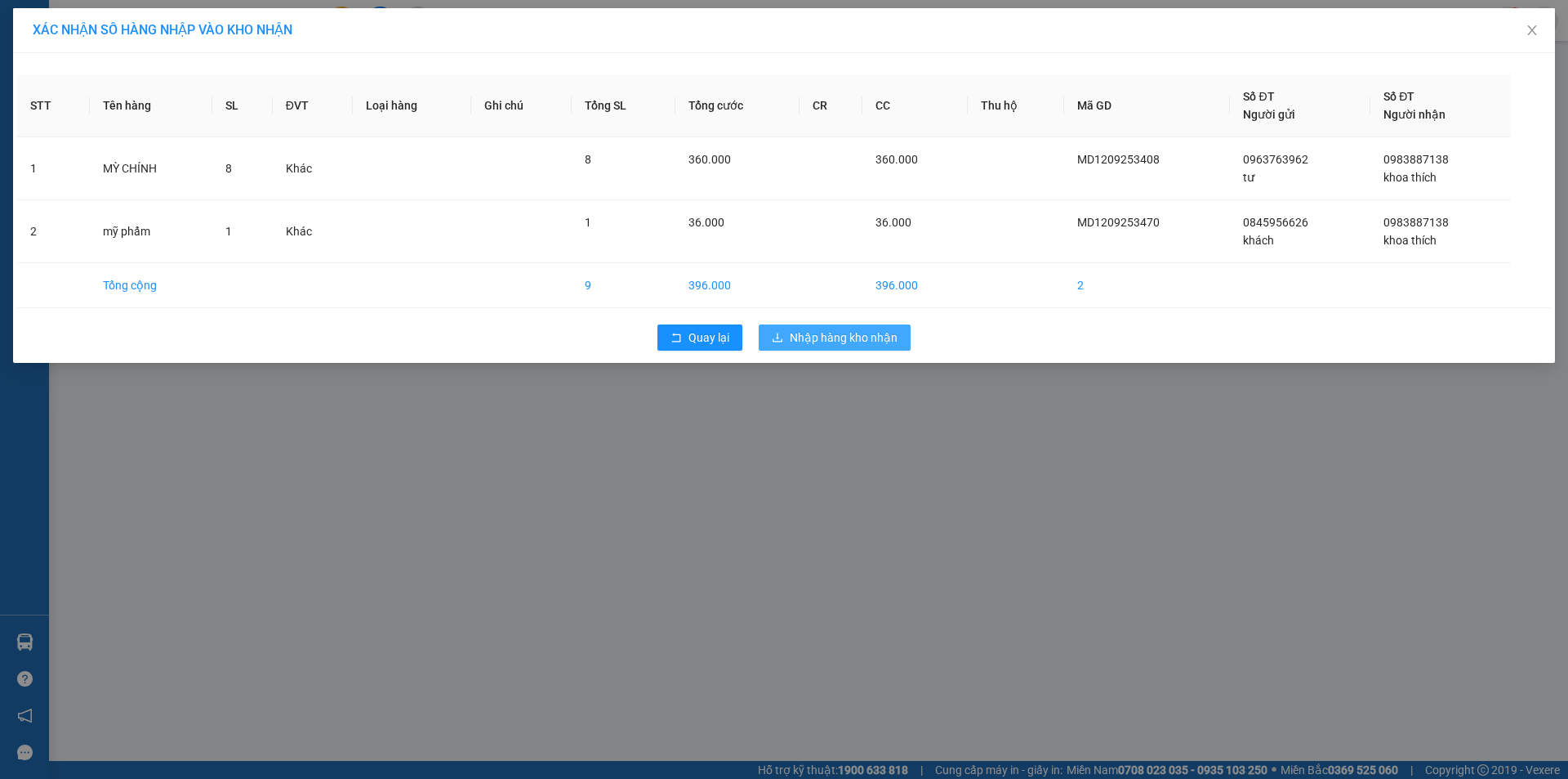
click at [813, 337] on span "Nhập hàng kho nhận" at bounding box center [843, 337] width 107 height 18
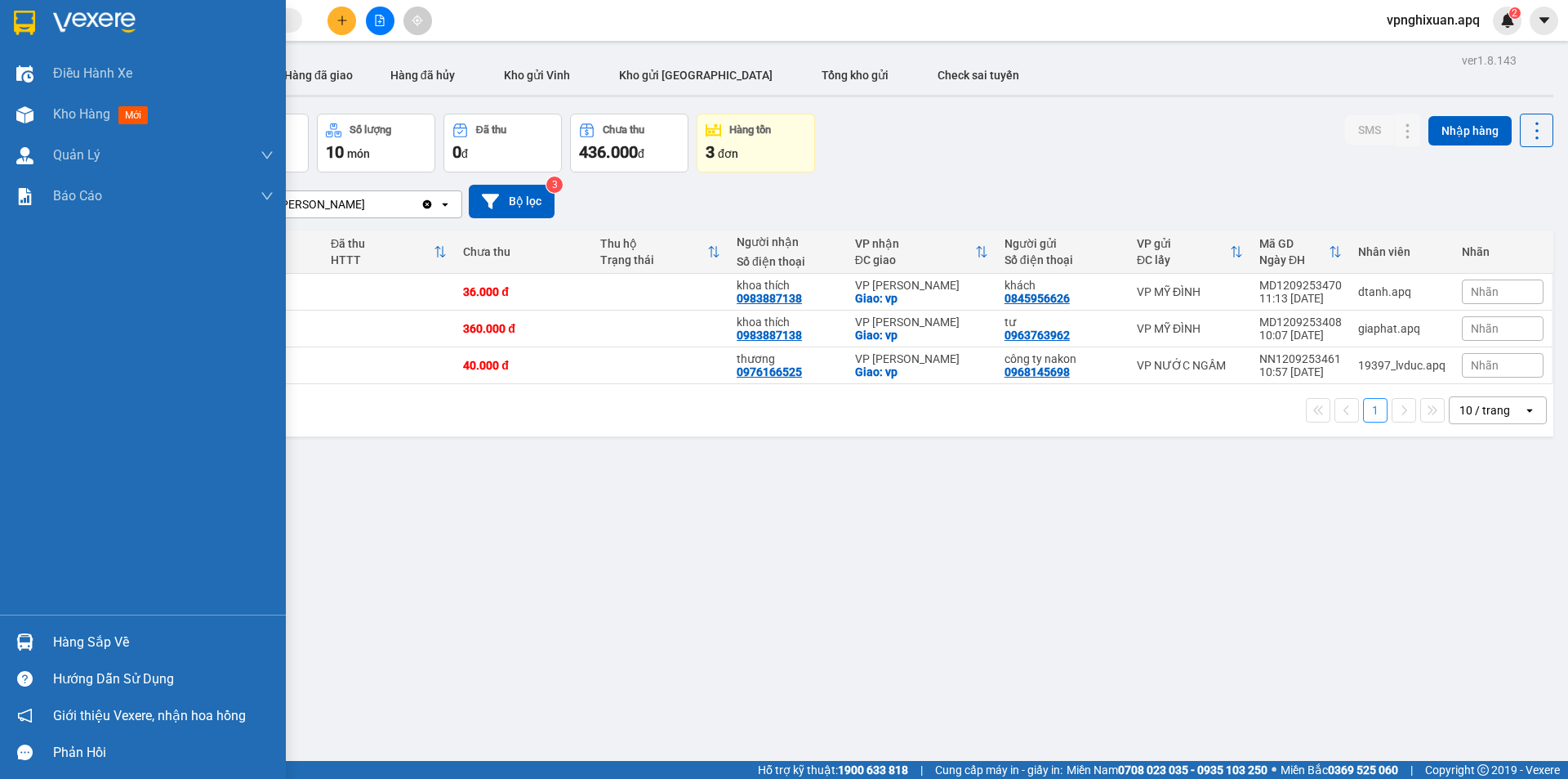
click at [107, 638] on div "Hàng sắp về" at bounding box center [163, 642] width 221 height 24
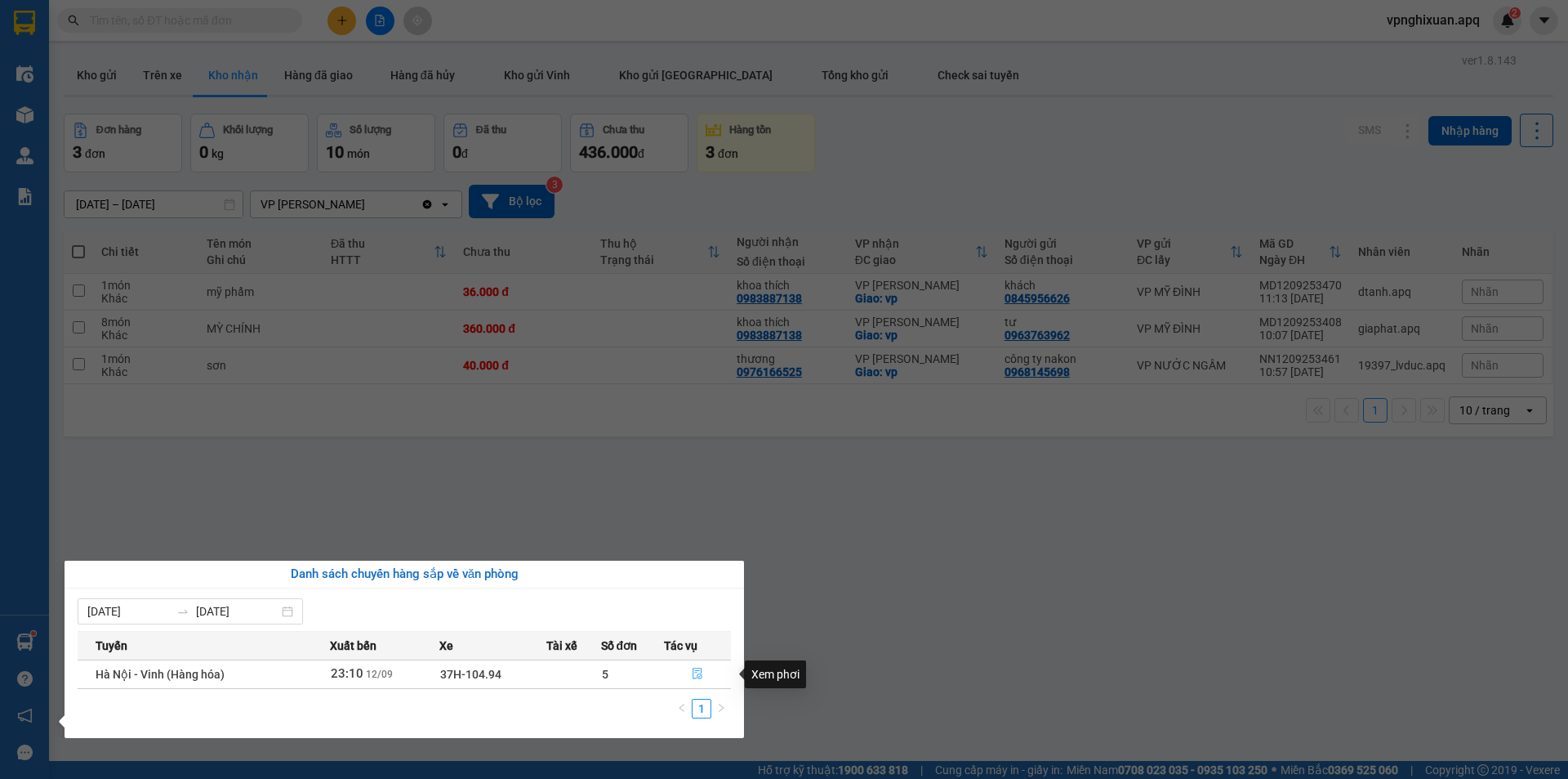
click at [699, 674] on icon "file-done" at bounding box center [698, 674] width 10 height 12
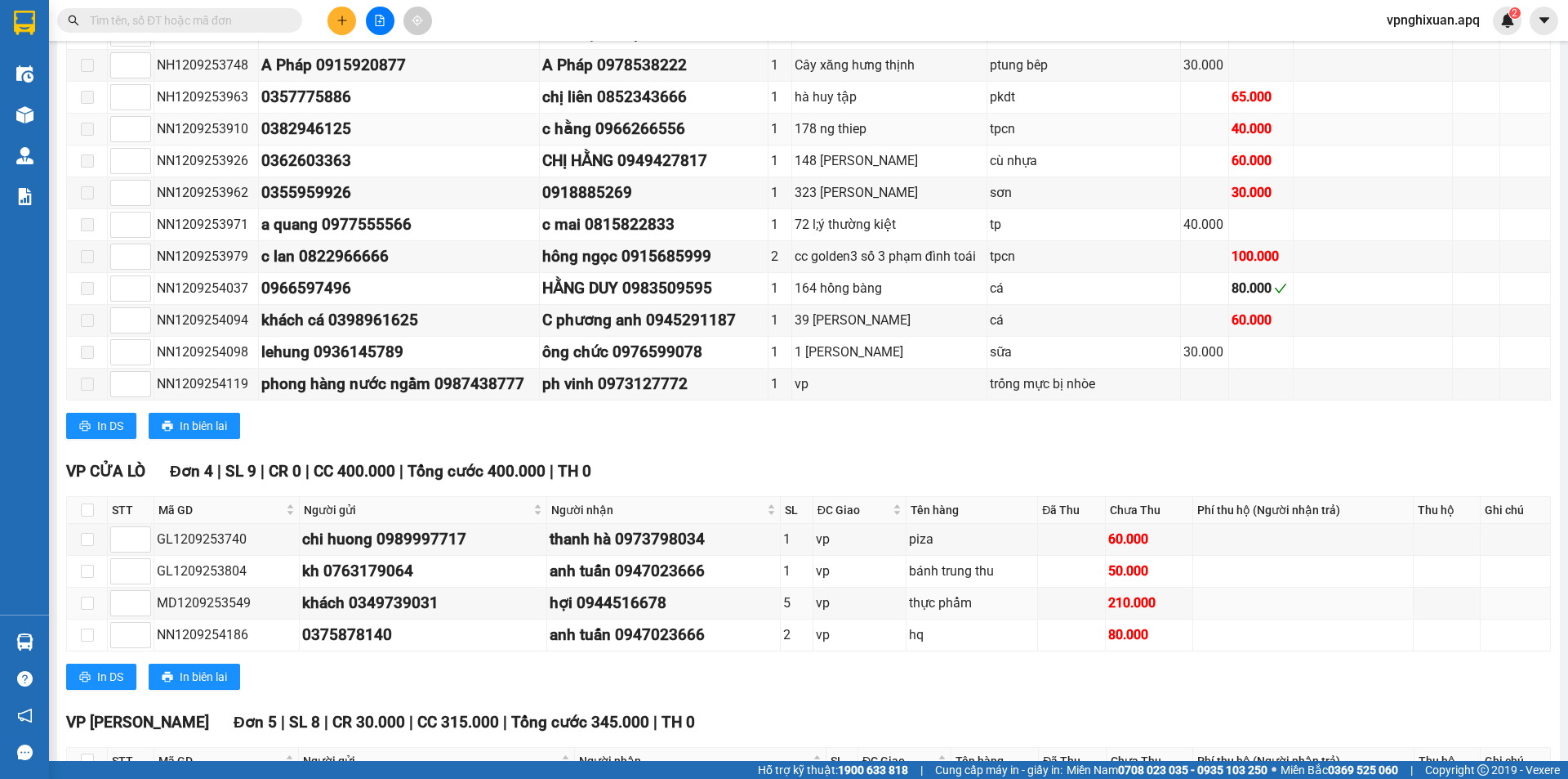
scroll to position [1226, 0]
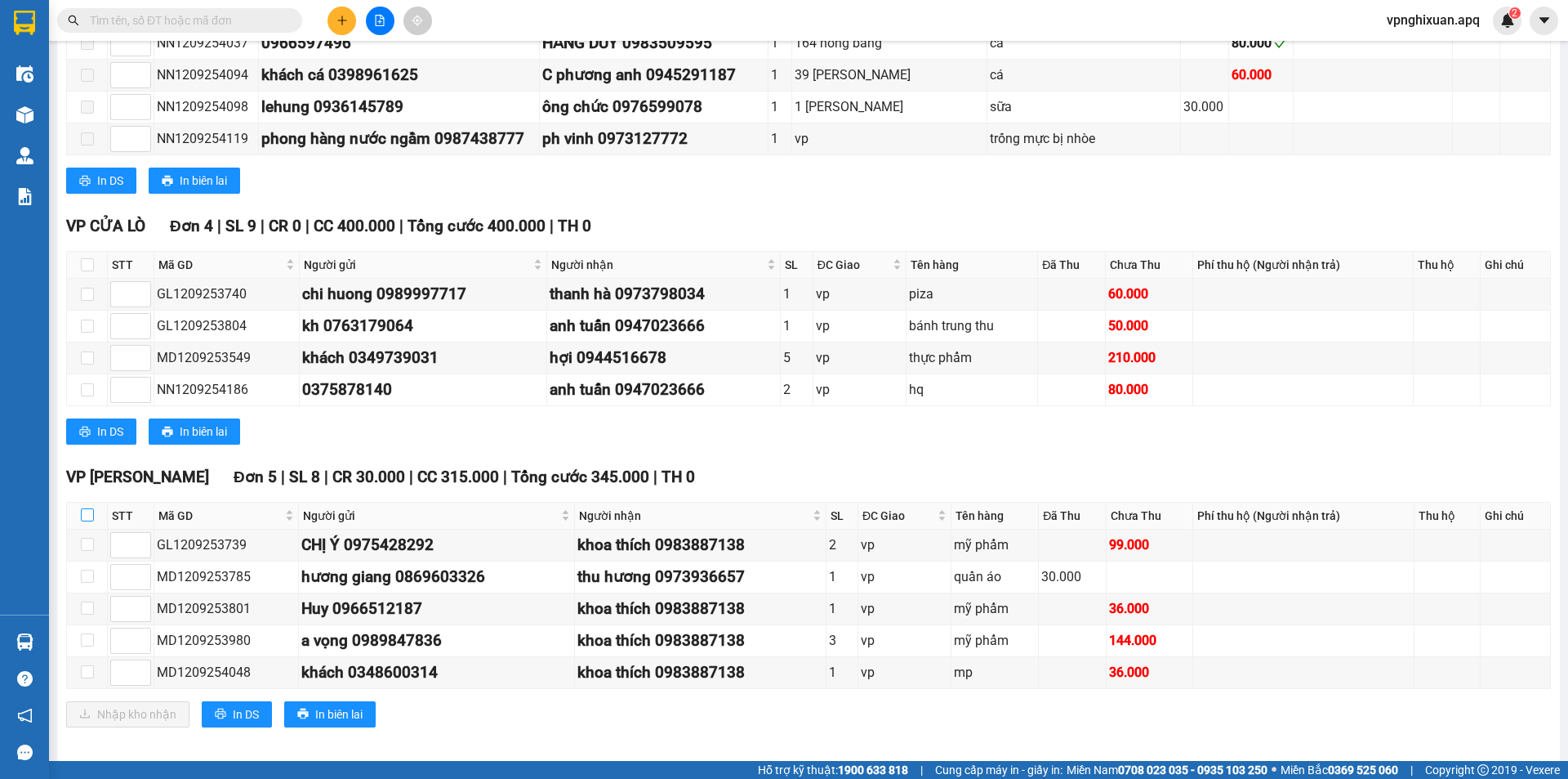
click at [85, 515] on input "checkbox" at bounding box center [87, 515] width 13 height 13
checkbox input "true"
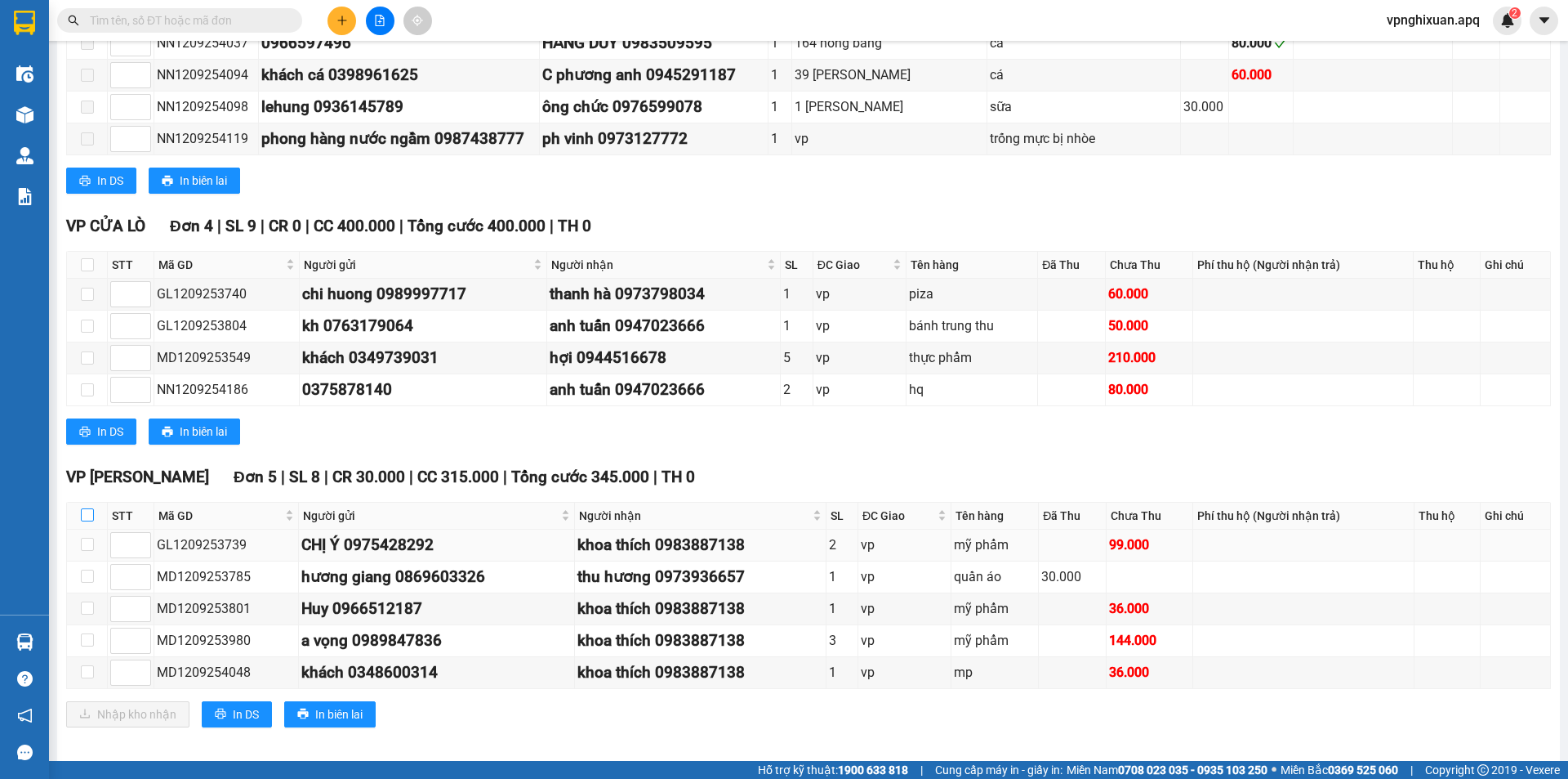
checkbox input "true"
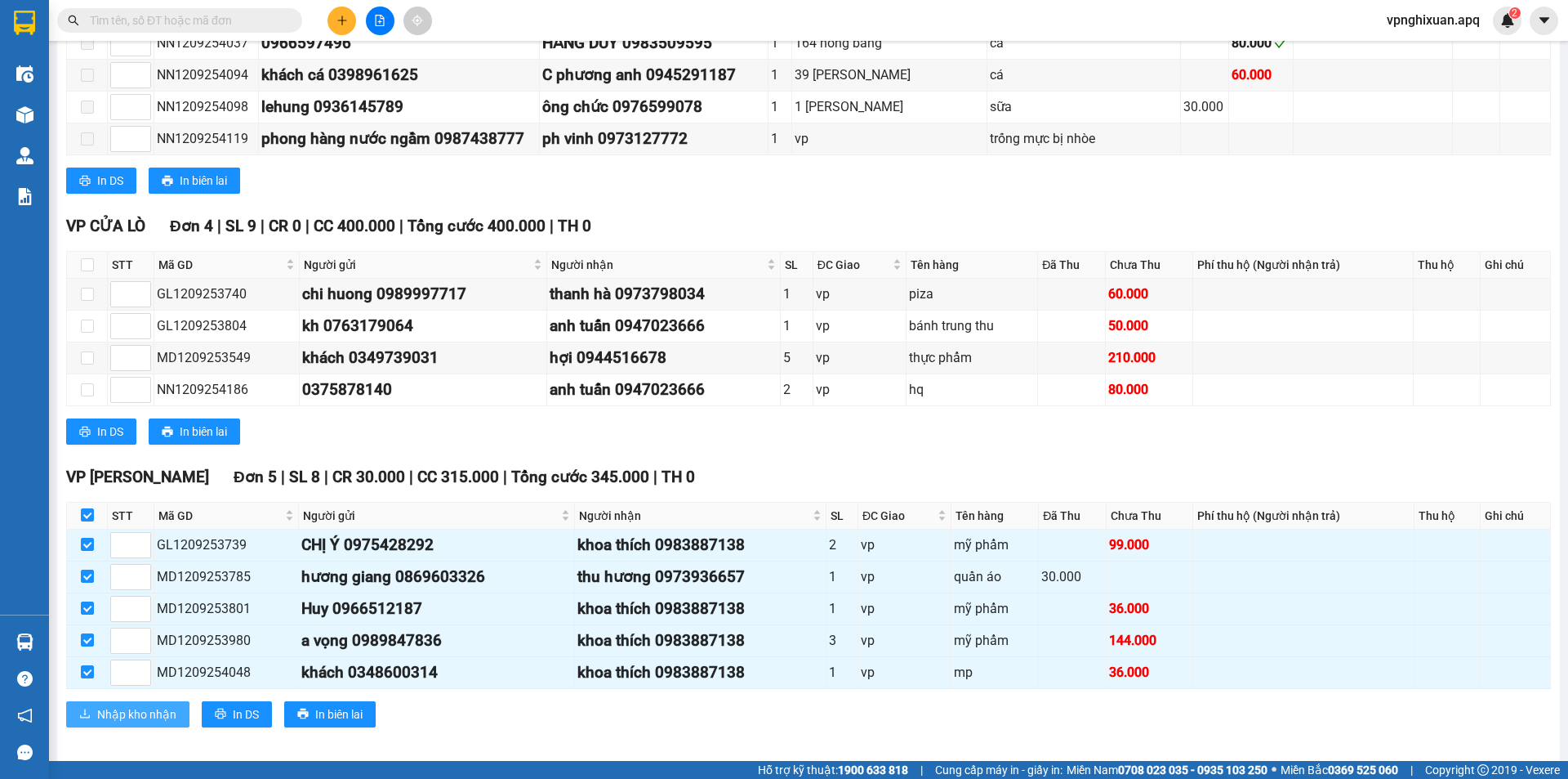
click at [127, 702] on button "Nhập kho nhận" at bounding box center [127, 714] width 123 height 26
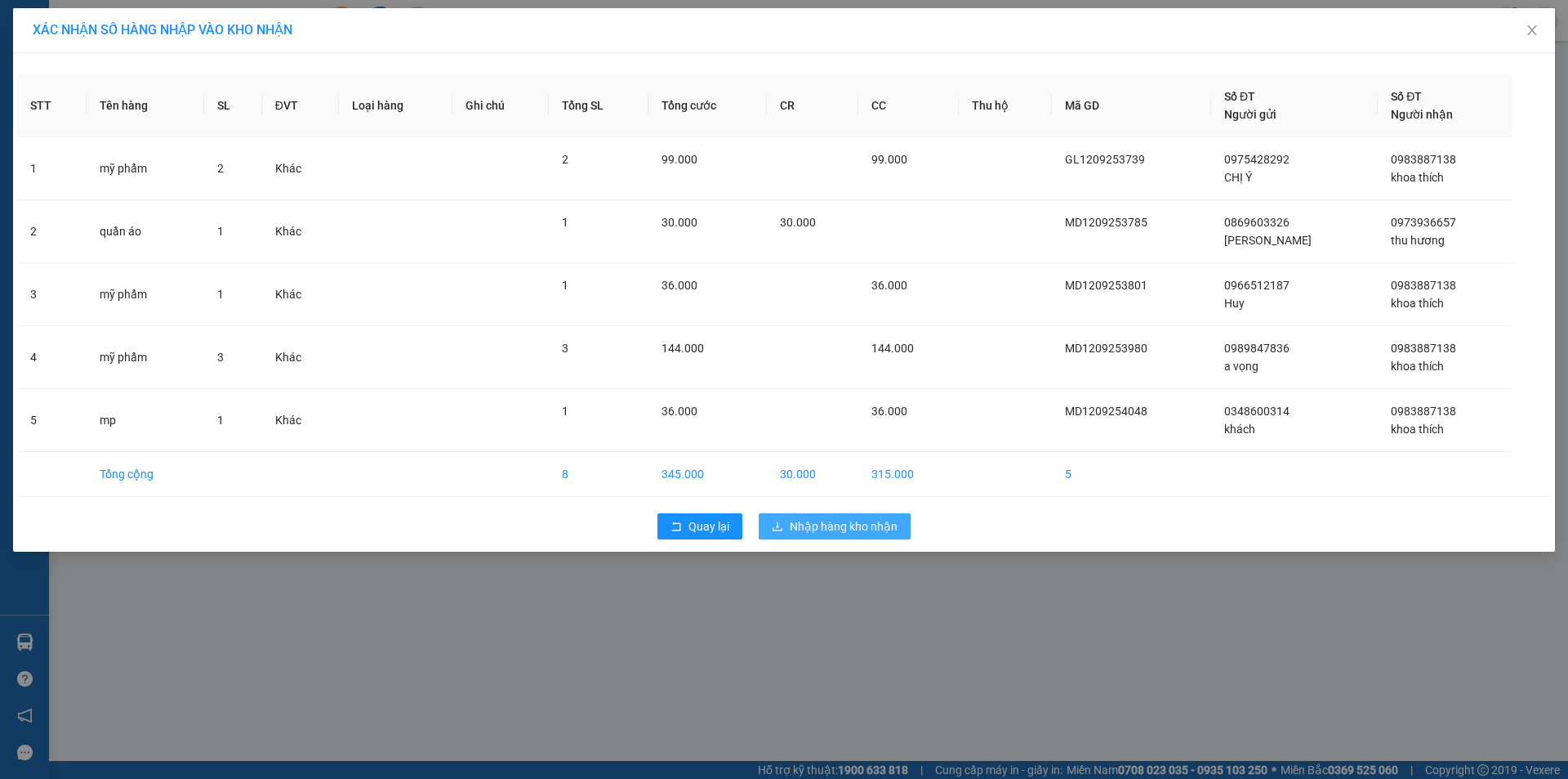
click at [804, 526] on span "Nhập hàng kho nhận" at bounding box center [843, 527] width 107 height 18
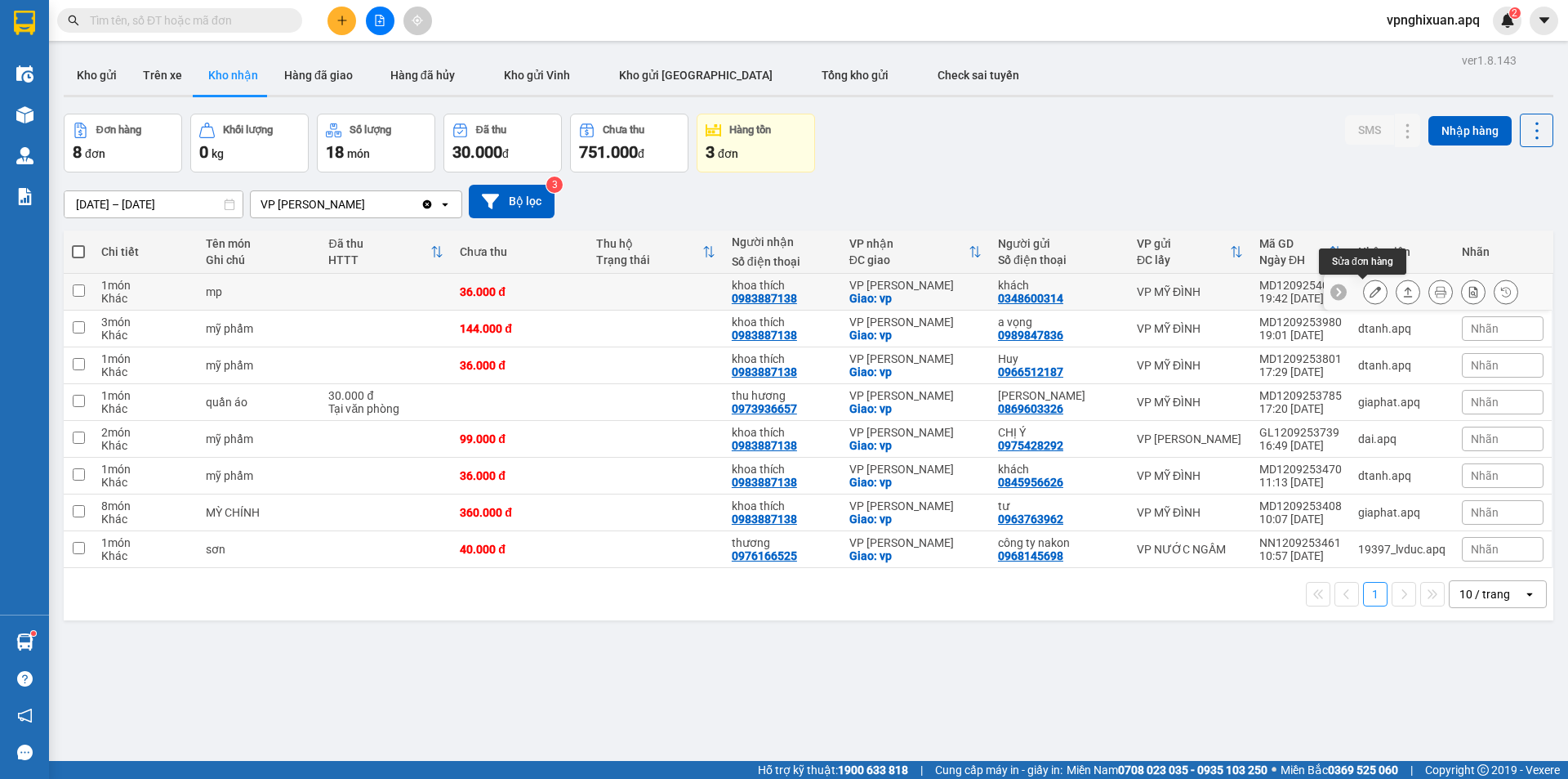
click at [1364, 302] on button at bounding box center [1375, 292] width 22 height 28
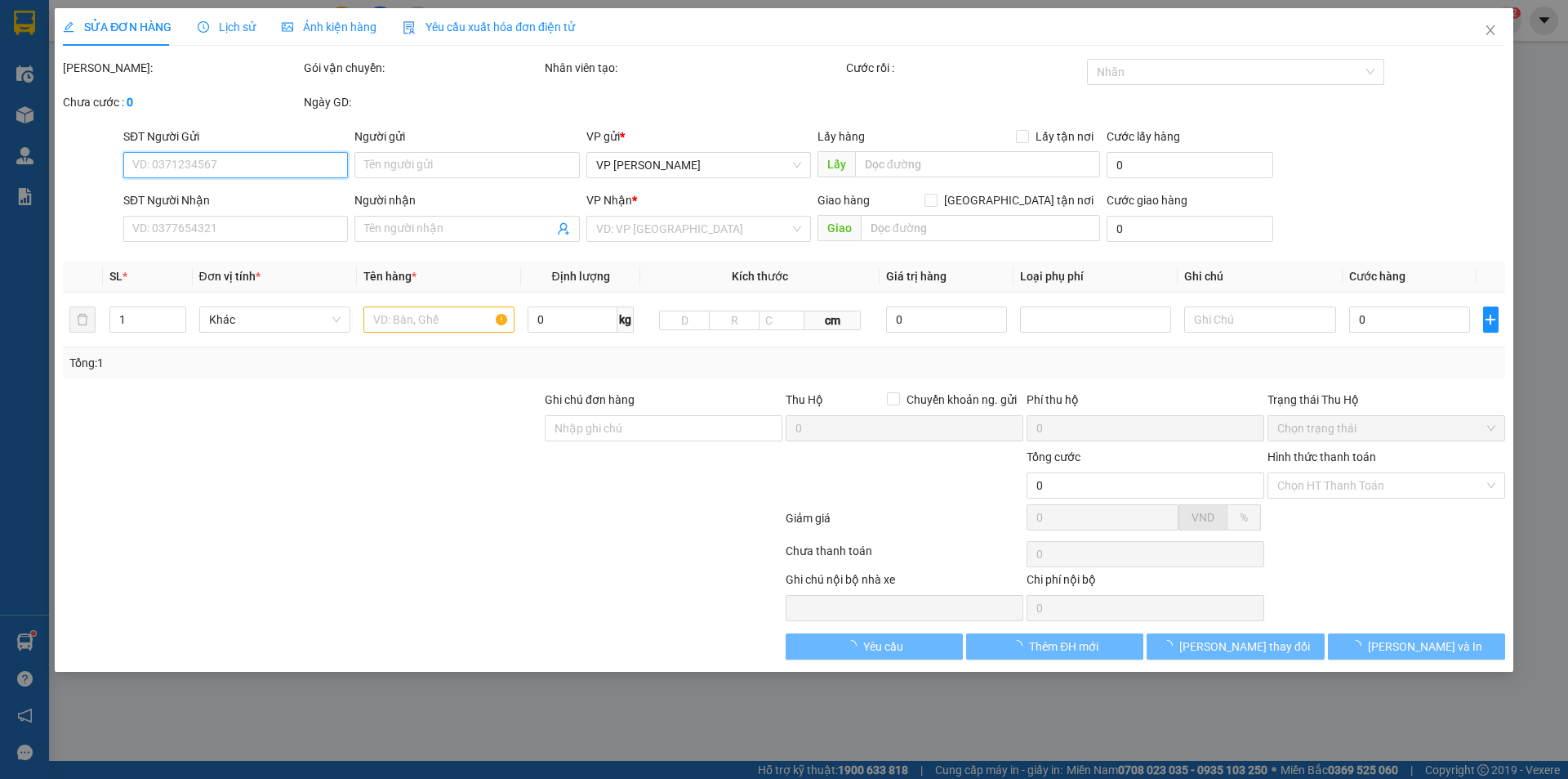
type input "0348600314"
type input "khách"
type input "0983887138"
type input "khoa thích"
checkbox input "true"
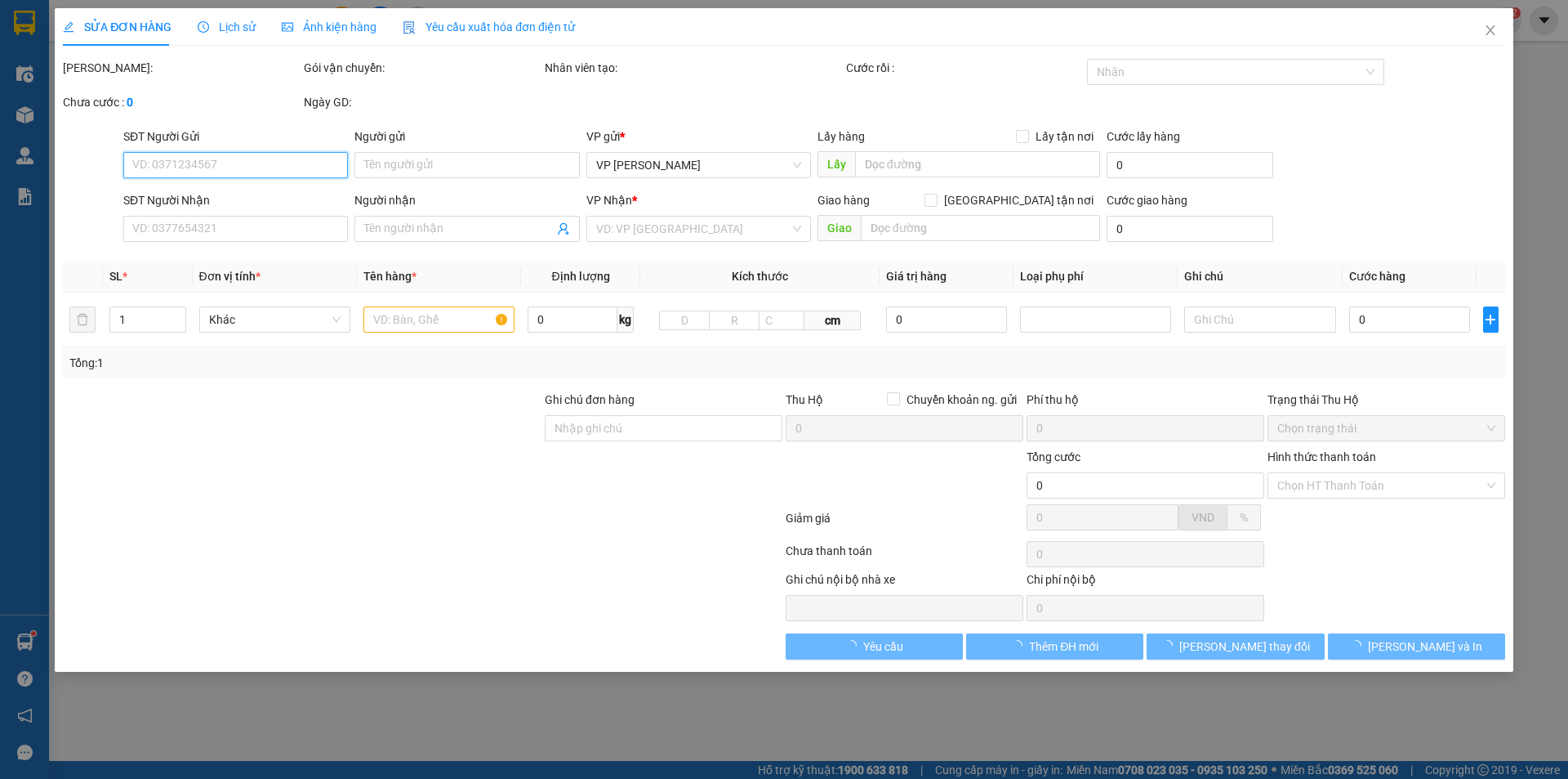
type input "vp"
type input "36.000"
type input "10"
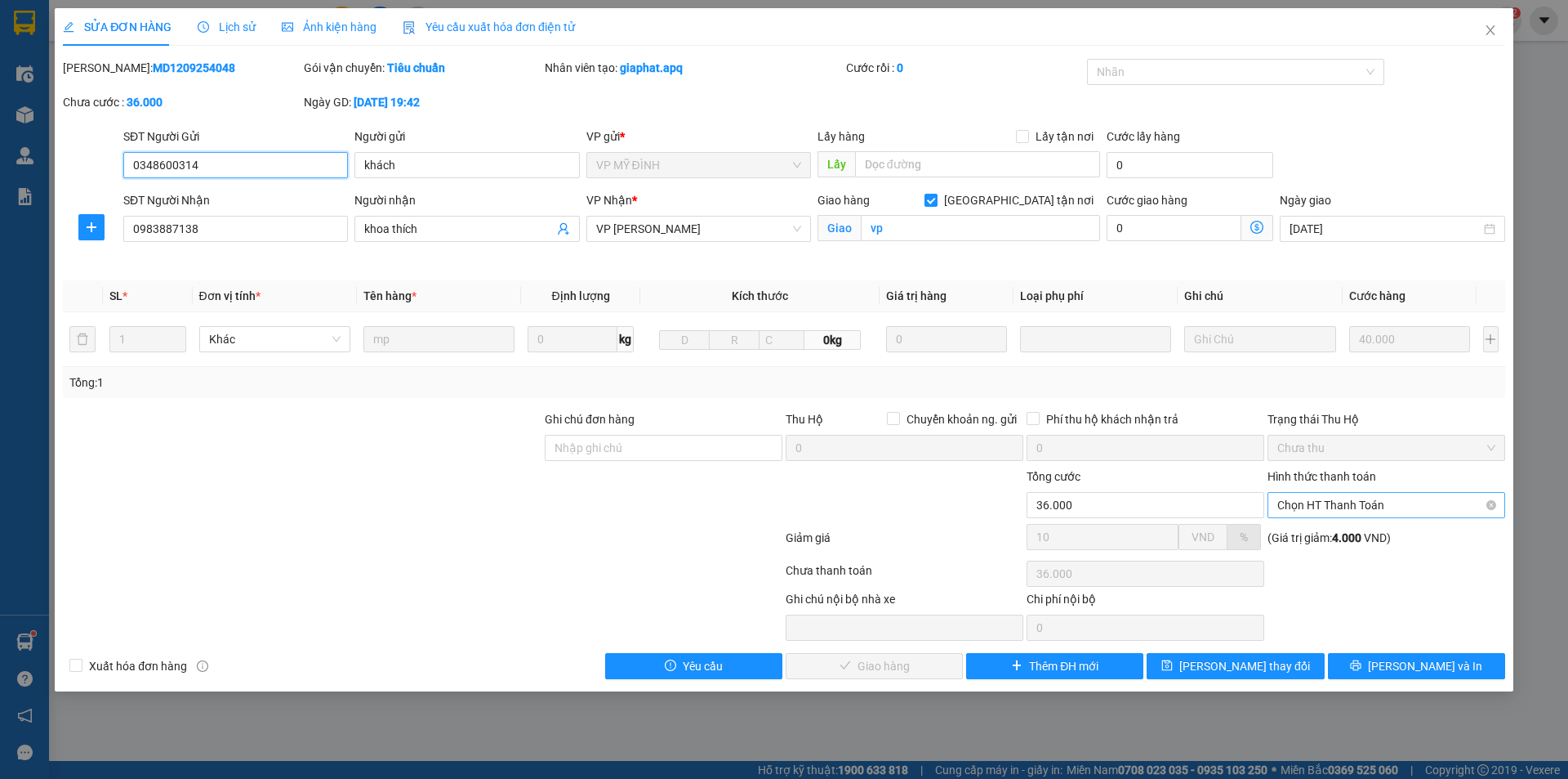
drag, startPoint x: 1372, startPoint y: 499, endPoint x: 1386, endPoint y: 508, distance: 16.6
click at [1375, 502] on span "Chọn HT Thanh Toán" at bounding box center [1386, 504] width 218 height 24
drag, startPoint x: 1322, startPoint y: 529, endPoint x: 1320, endPoint y: 543, distance: 14.1
click at [1322, 534] on div "Tại văn phòng" at bounding box center [1386, 538] width 218 height 18
type input "0"
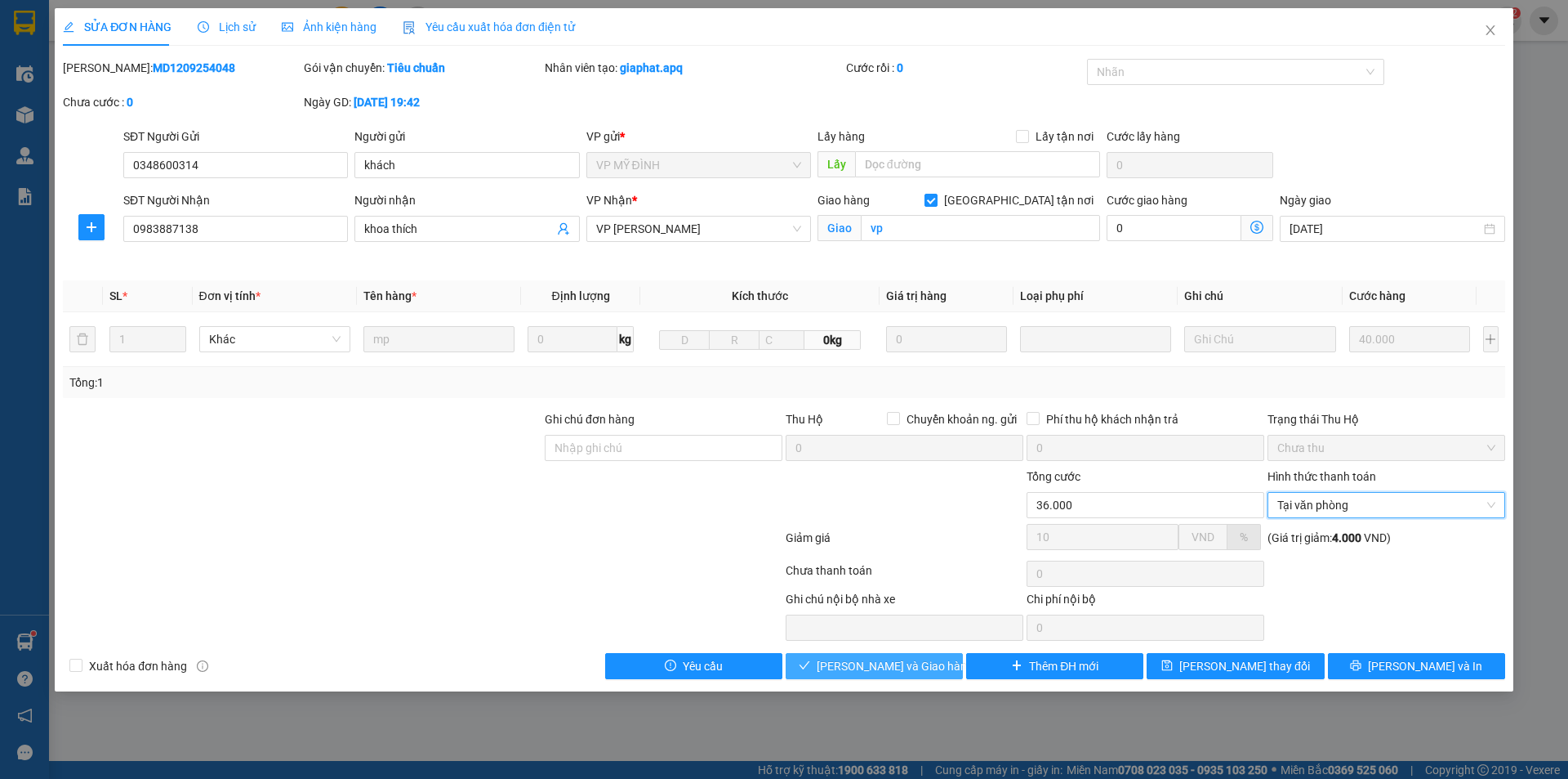
click at [881, 668] on span "Lưu và Giao hàng" at bounding box center [895, 667] width 157 height 18
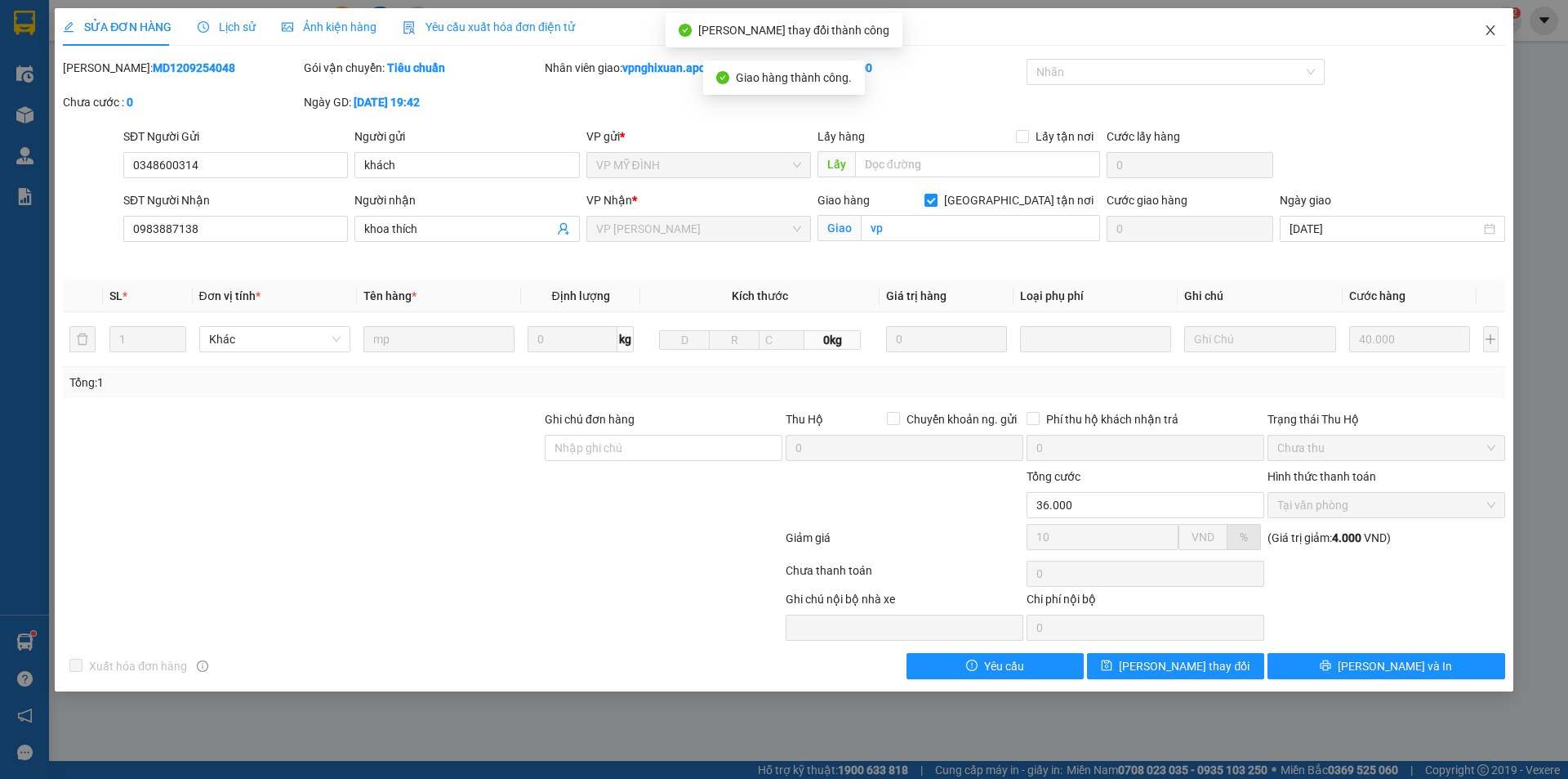
click at [1487, 25] on icon "close" at bounding box center [1491, 30] width 13 height 13
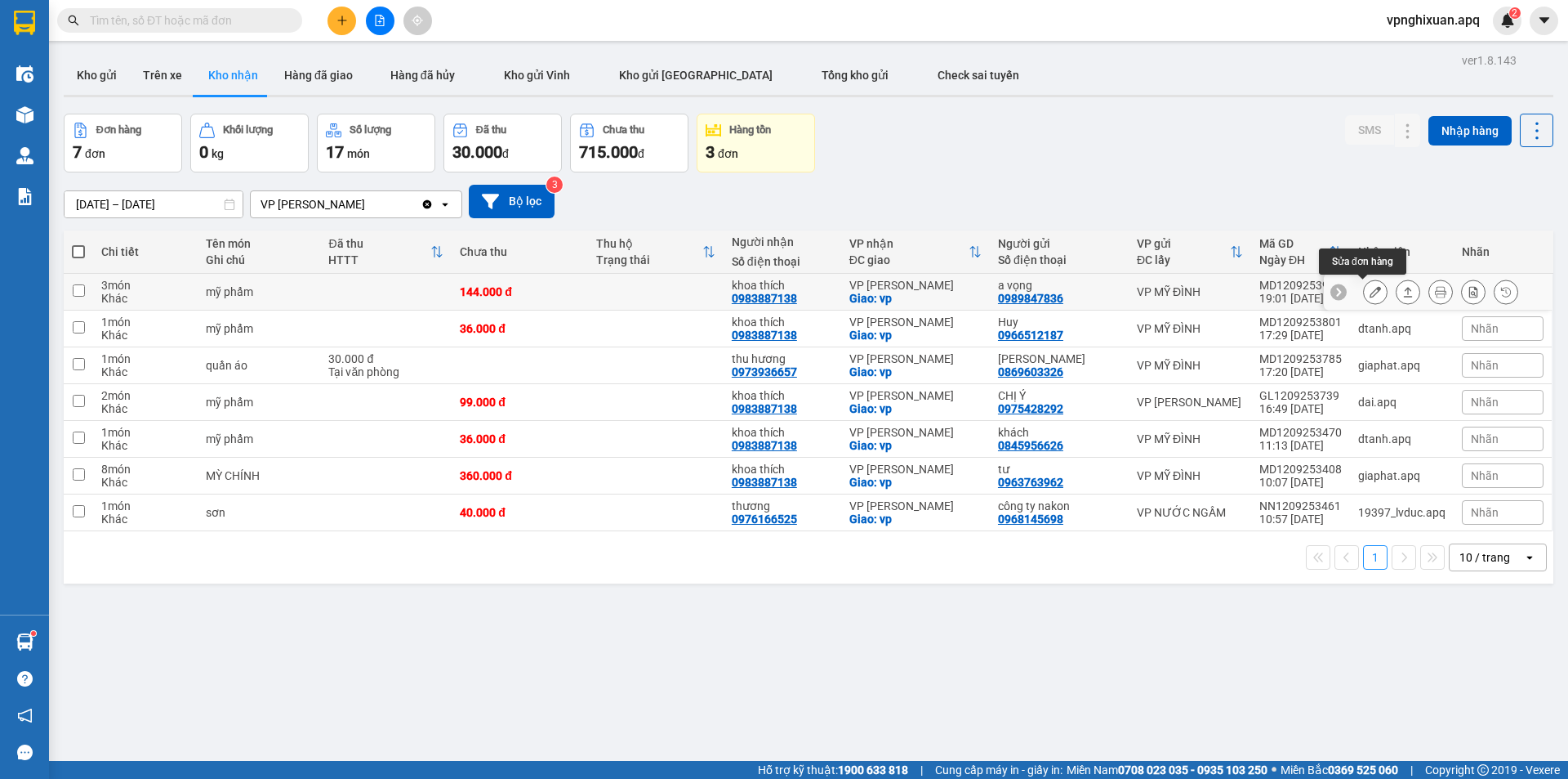
click at [1370, 292] on icon at bounding box center [1376, 292] width 12 height 12
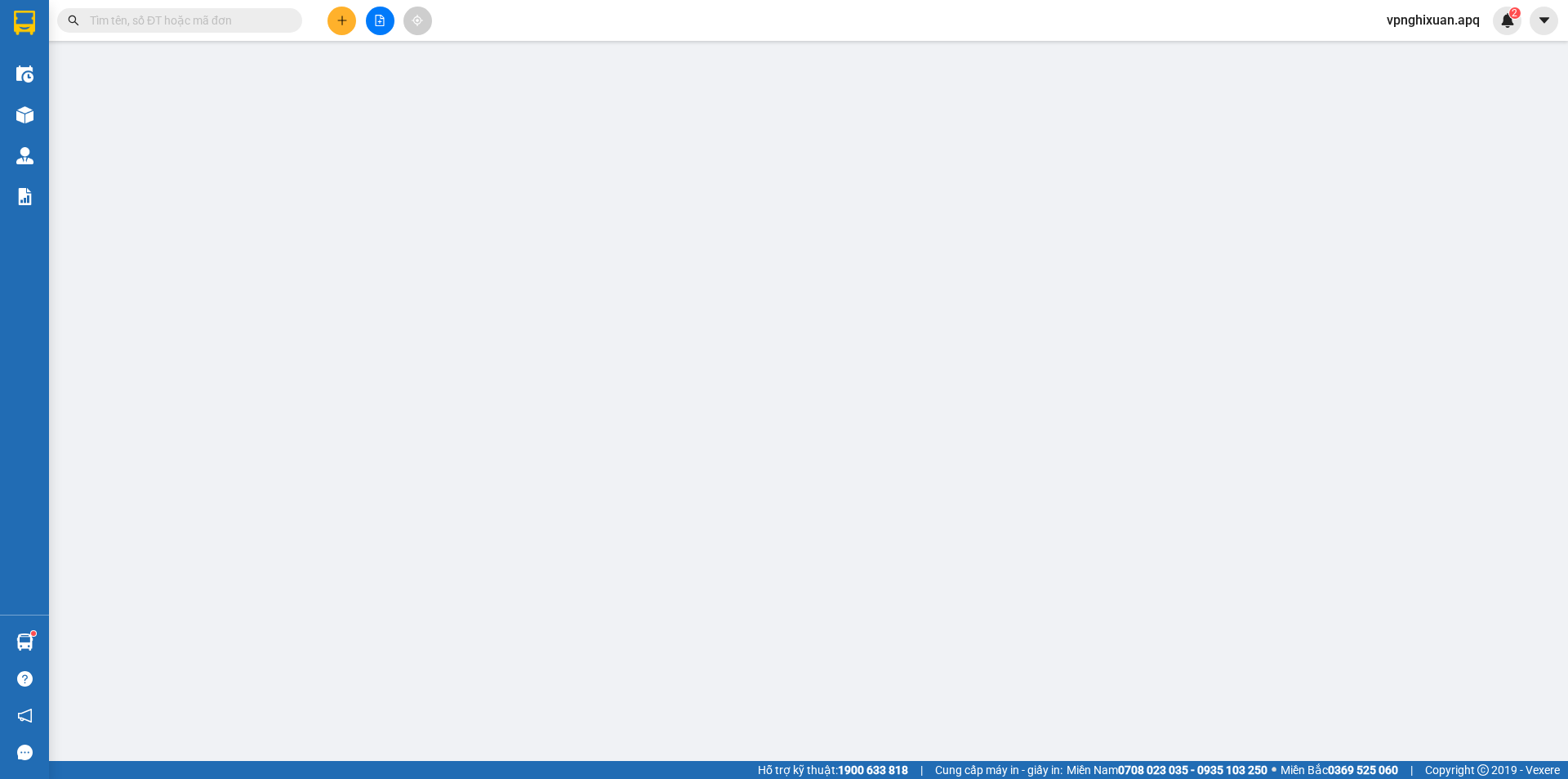
type input "0989847836"
type input "a vọng"
type input "0983887138"
type input "khoa thích"
checkbox input "true"
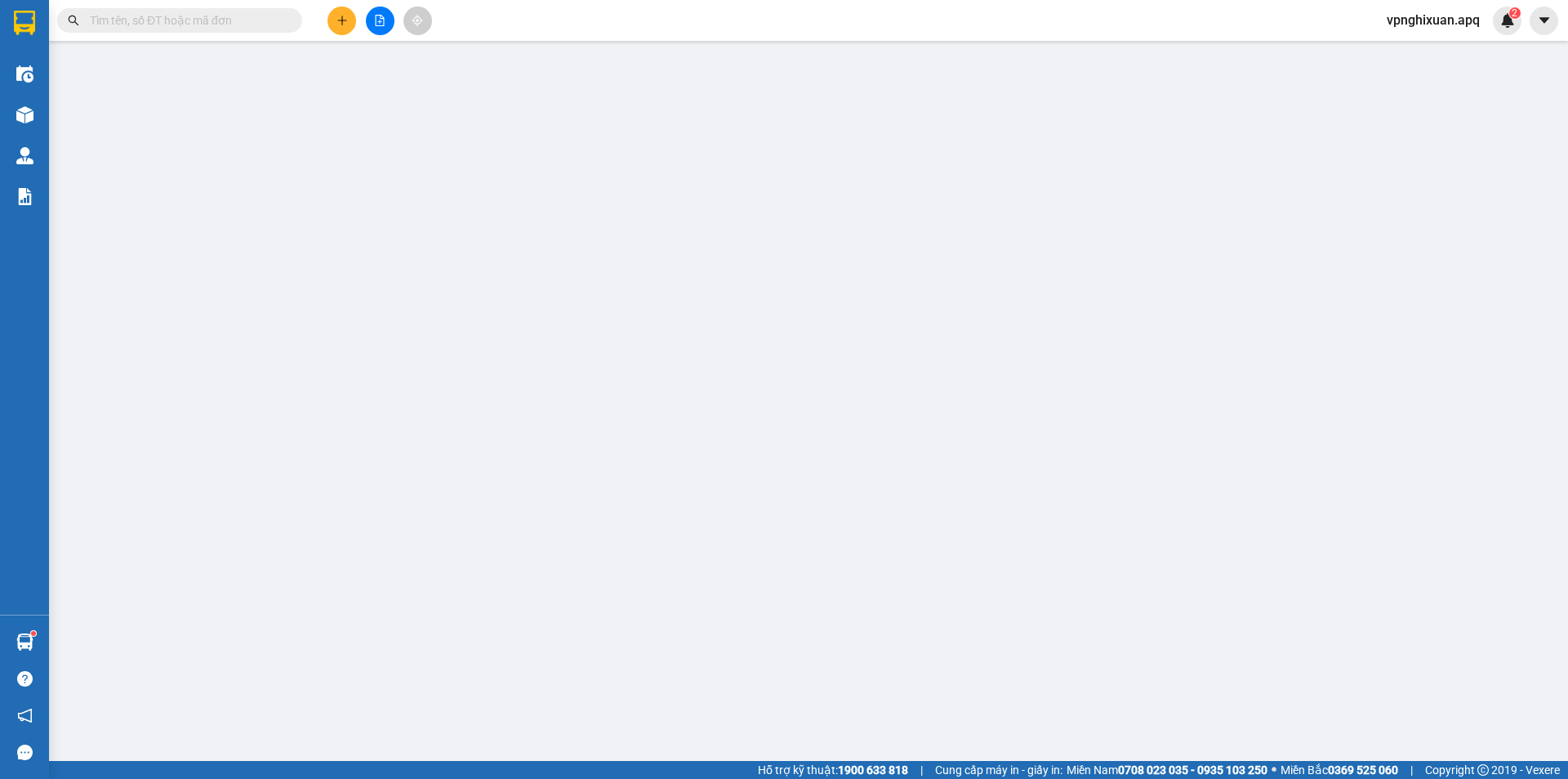
type input "vp"
type input "144.000"
type input "10"
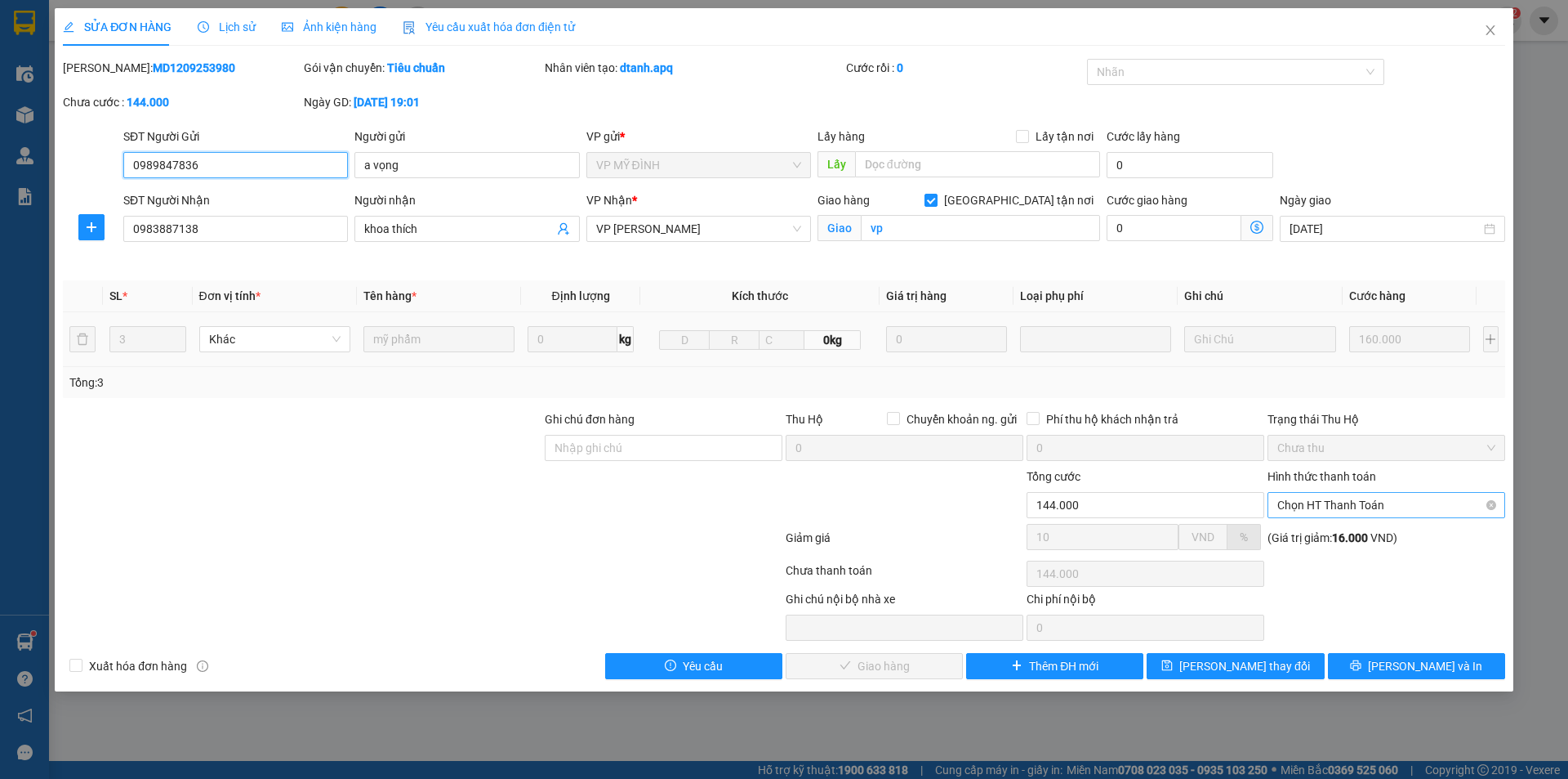
click at [1407, 504] on span "Chọn HT Thanh Toán" at bounding box center [1386, 504] width 218 height 24
click at [1401, 540] on div "Tại văn phòng" at bounding box center [1386, 538] width 218 height 18
type input "0"
click at [898, 662] on span "Lưu và Giao hàng" at bounding box center [895, 667] width 157 height 18
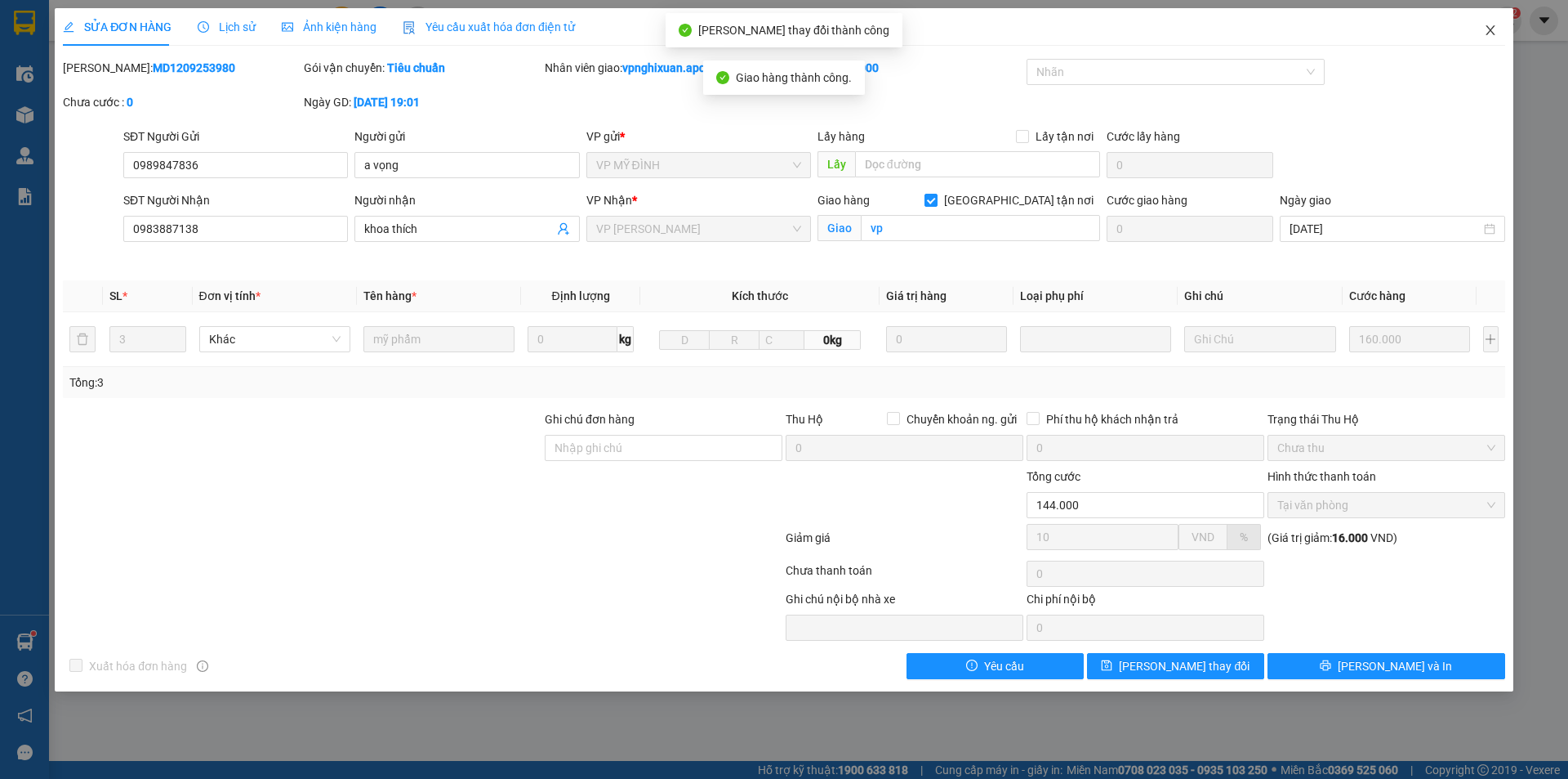
click at [1486, 27] on icon "close" at bounding box center [1491, 30] width 13 height 13
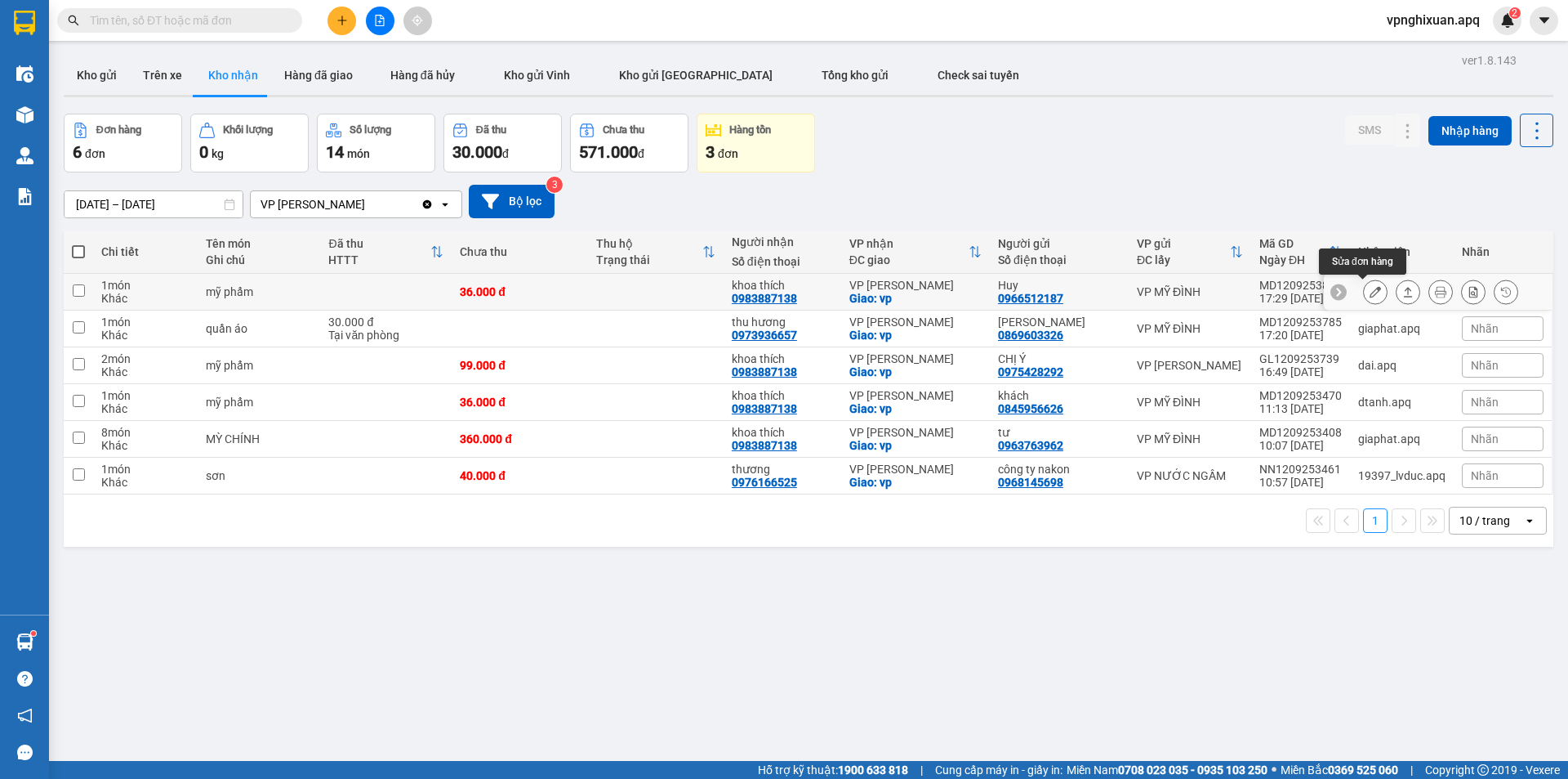
click at [1369, 291] on button at bounding box center [1375, 292] width 22 height 28
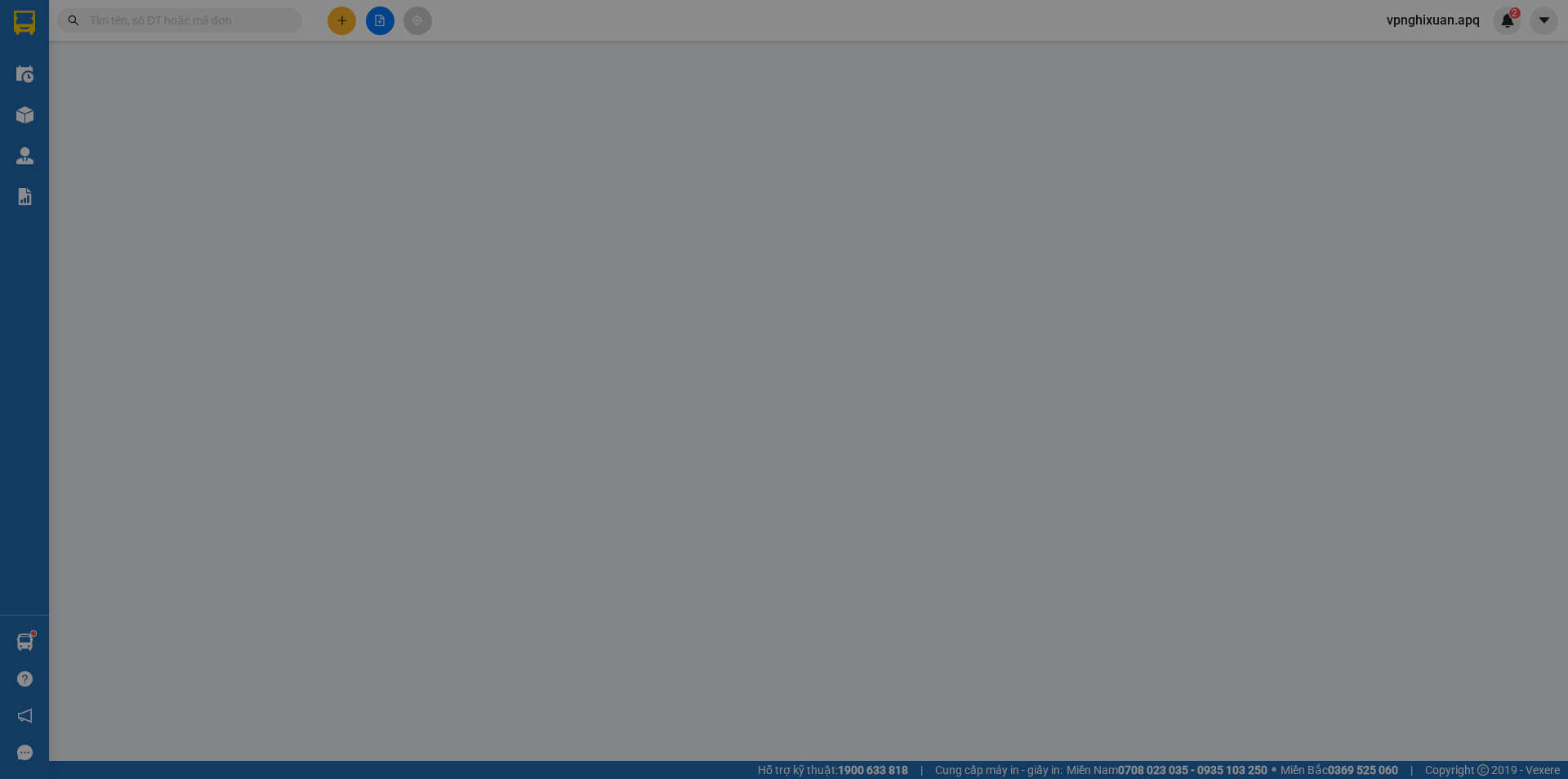
type input "0966512187"
type input "Huy"
type input "0983887138"
type input "khoa thích"
checkbox input "true"
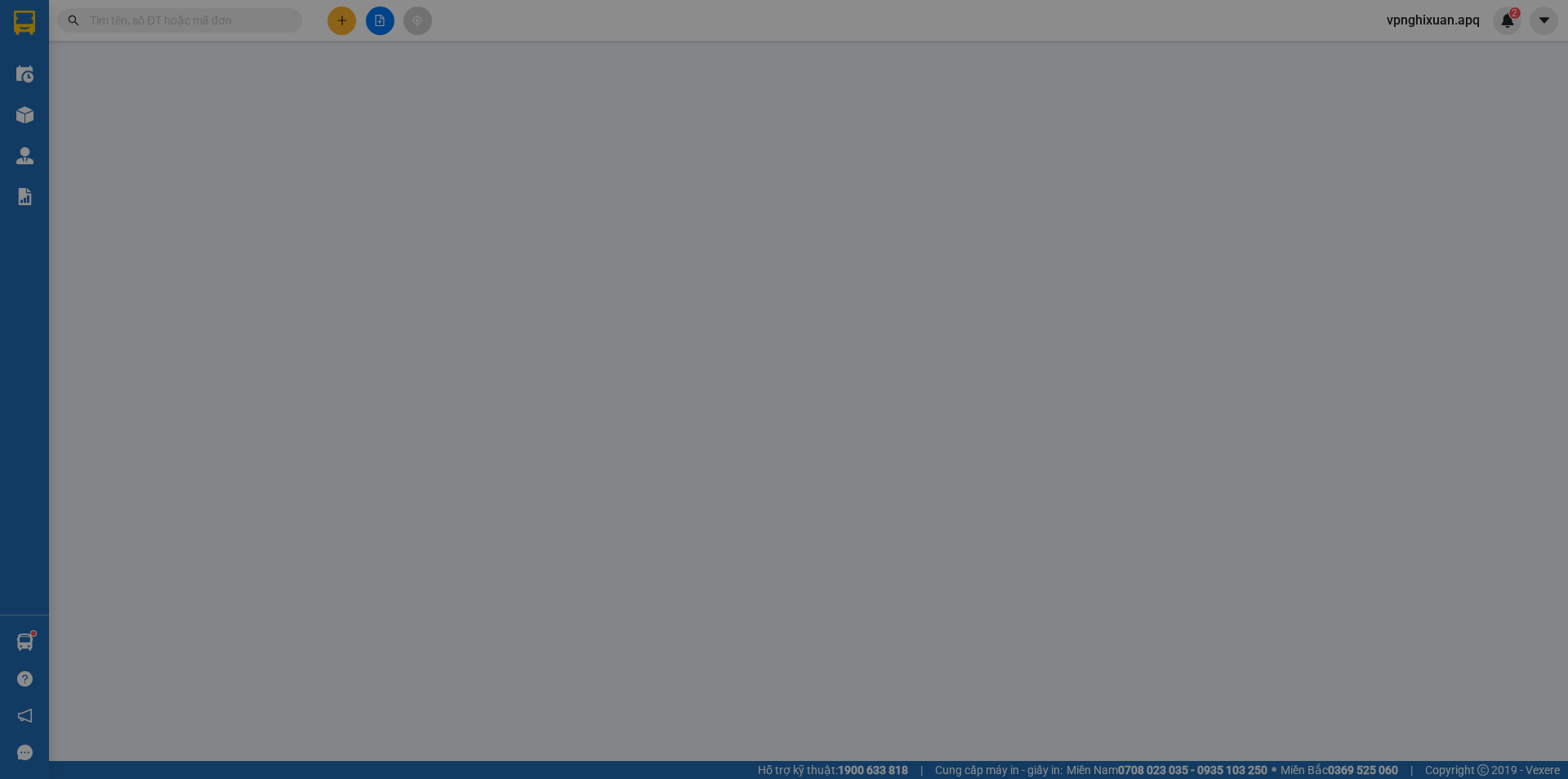
type input "vp"
type input "36.000"
type input "10"
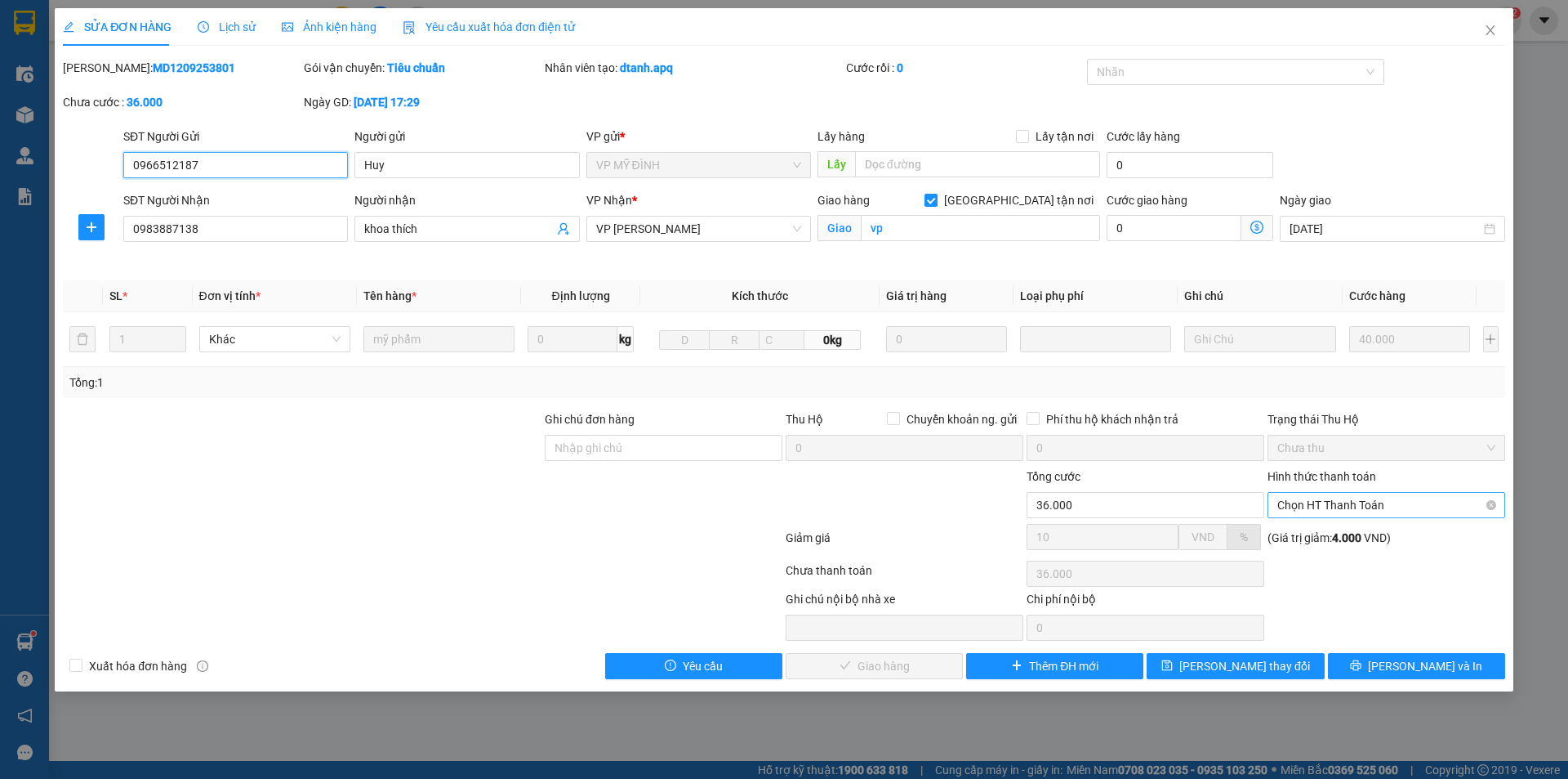
click at [1401, 506] on span "Chọn HT Thanh Toán" at bounding box center [1386, 504] width 218 height 24
drag, startPoint x: 1399, startPoint y: 535, endPoint x: 1375, endPoint y: 557, distance: 32.6
click at [1396, 538] on div "Tại văn phòng" at bounding box center [1386, 538] width 218 height 18
type input "0"
click at [885, 676] on button "Lưu và Giao hàng" at bounding box center [874, 666] width 177 height 26
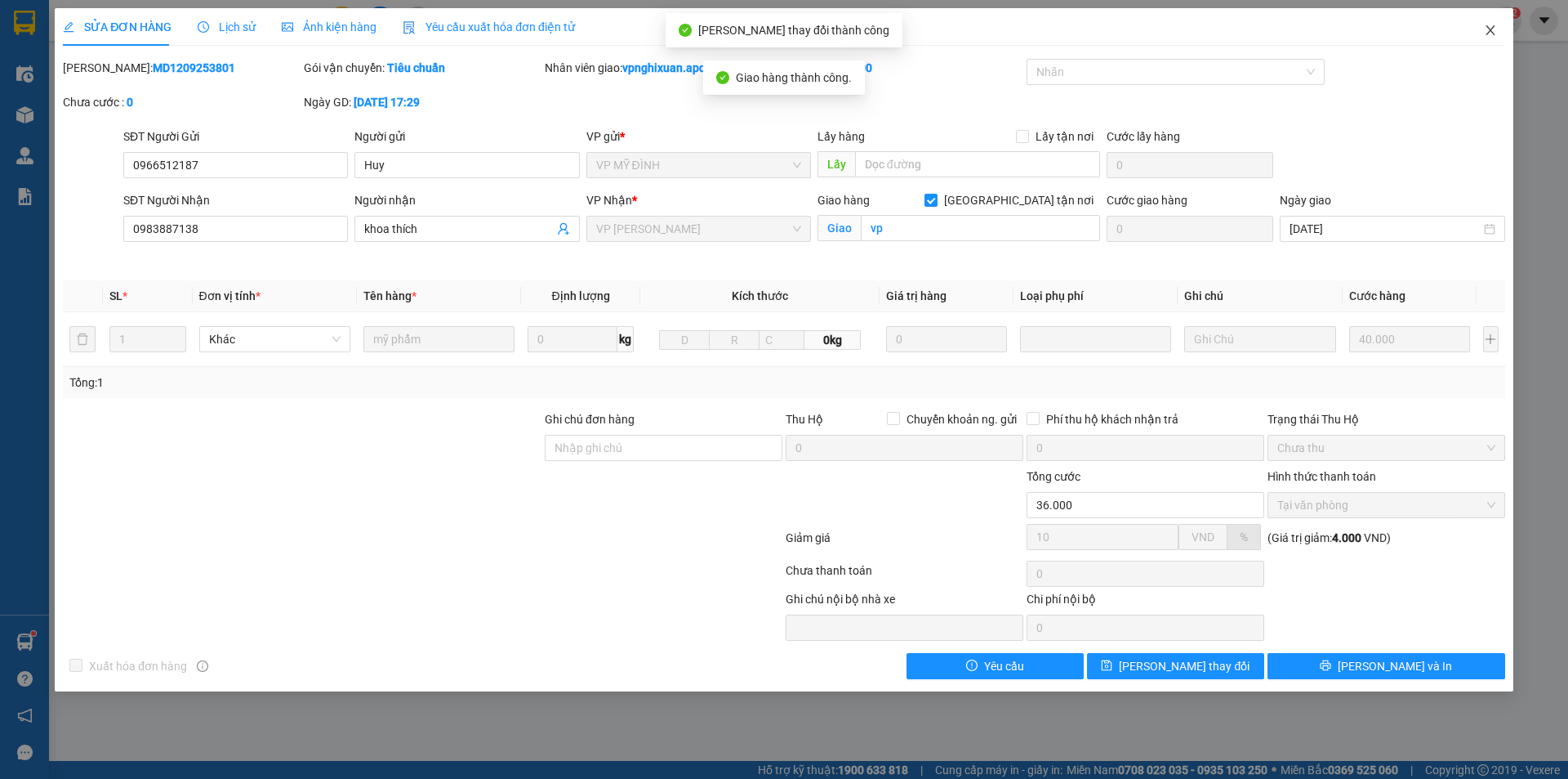
click at [1492, 32] on icon "close" at bounding box center [1491, 30] width 13 height 13
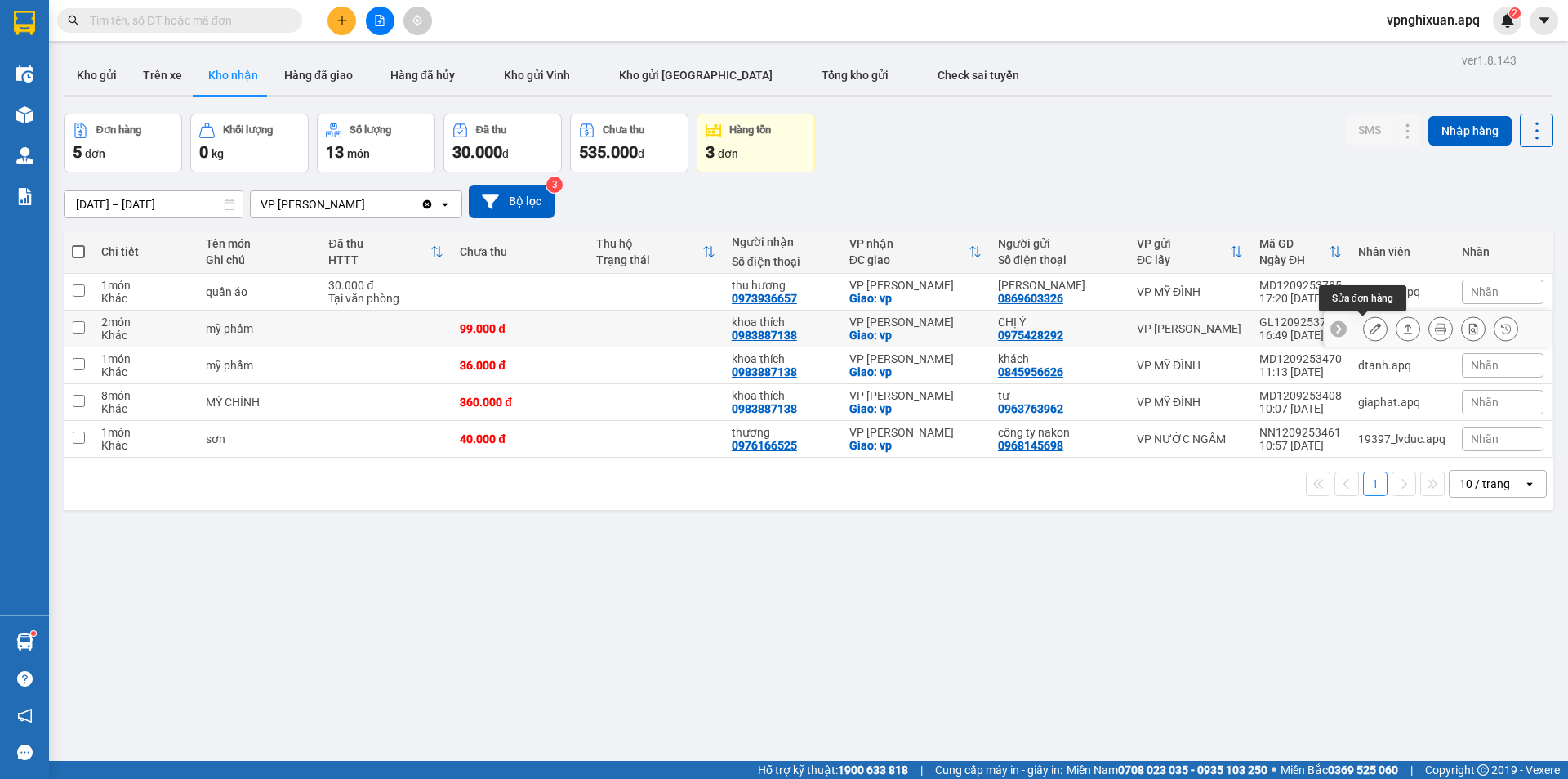
click at [1370, 327] on icon at bounding box center [1376, 328] width 12 height 12
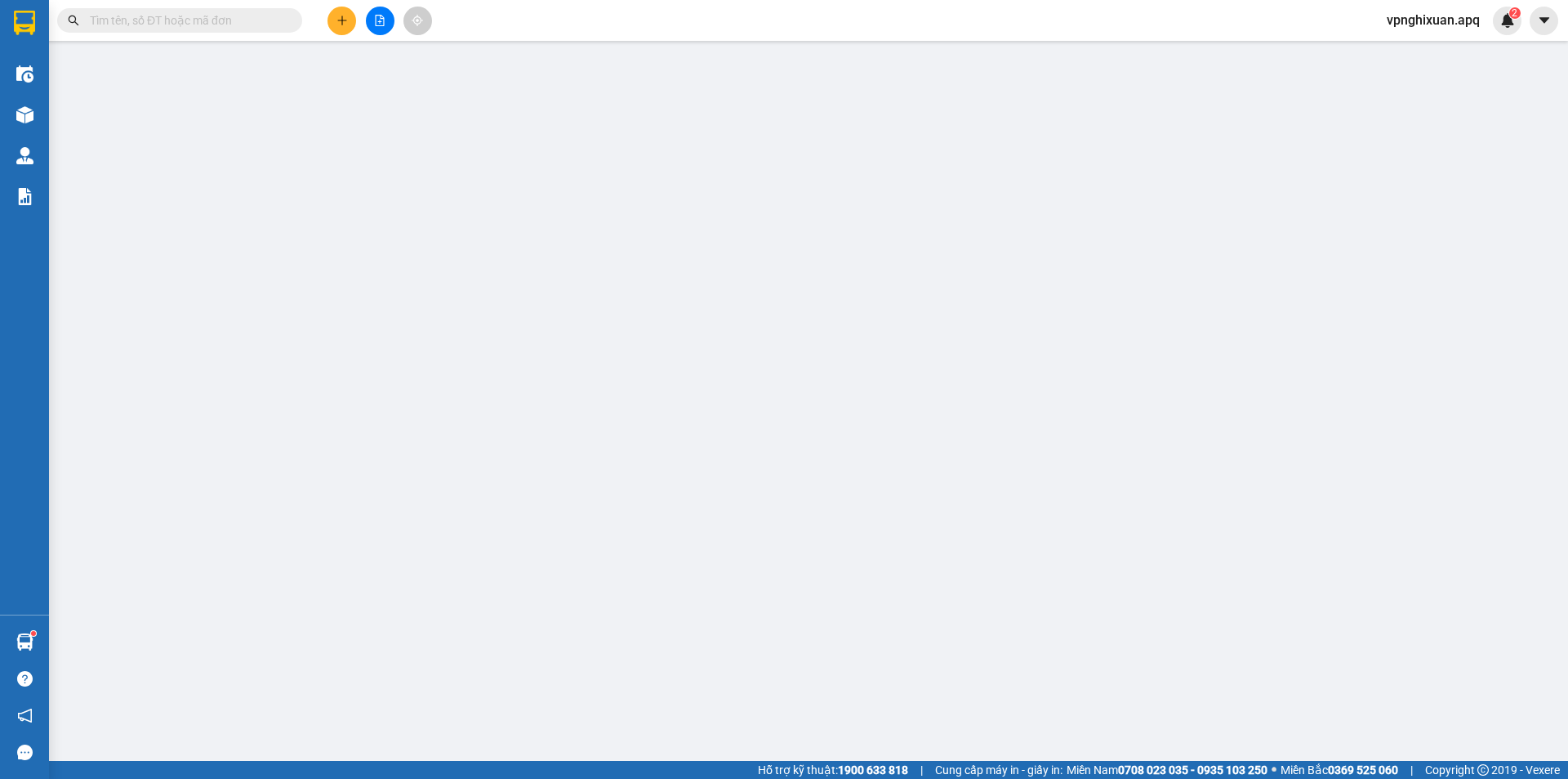
type input "0975428292"
type input "CHỊ Ý"
type input "0983887138"
type input "khoa thích"
checkbox input "true"
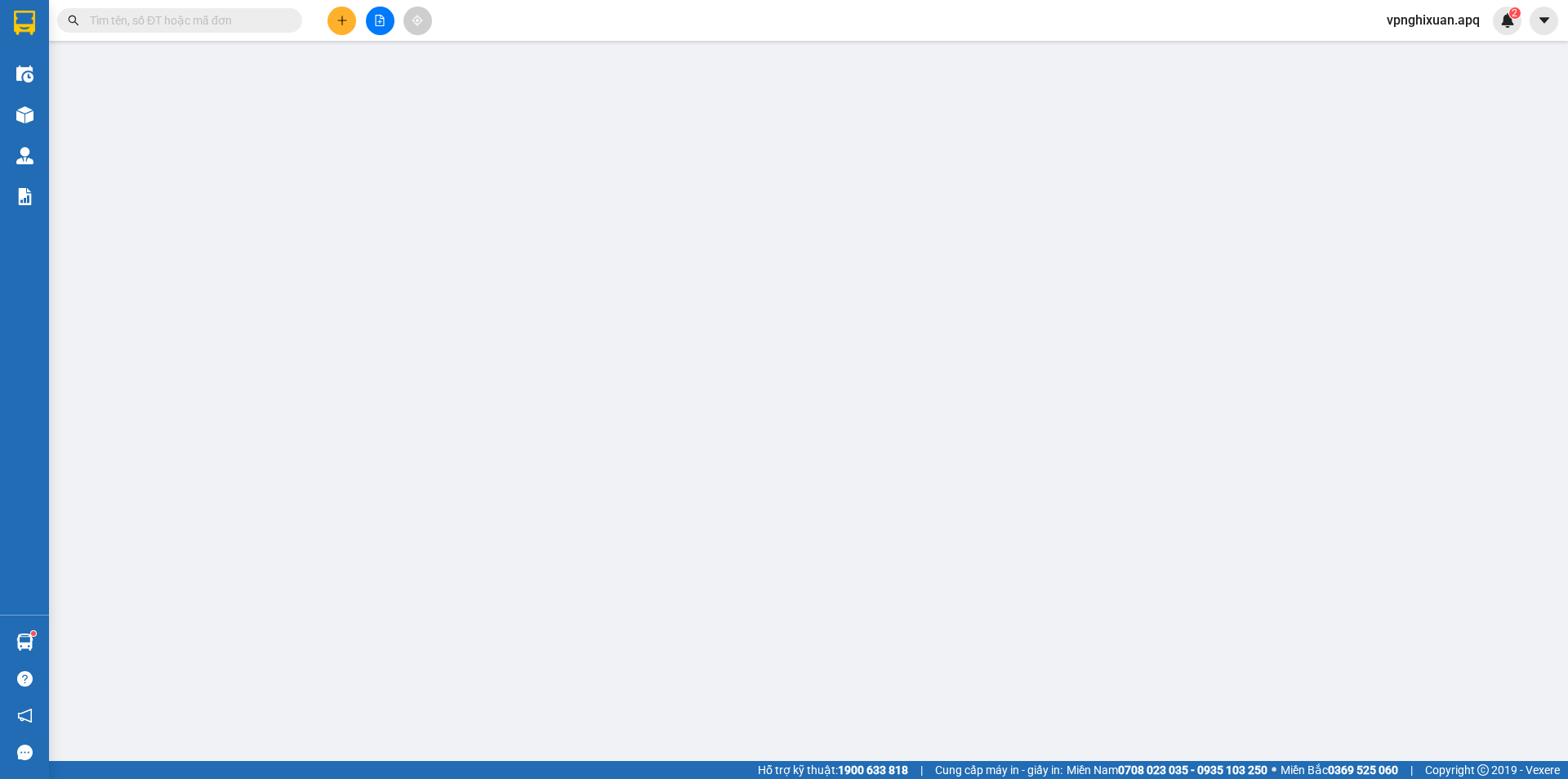
type input "vp"
type input "99.000"
type input "10"
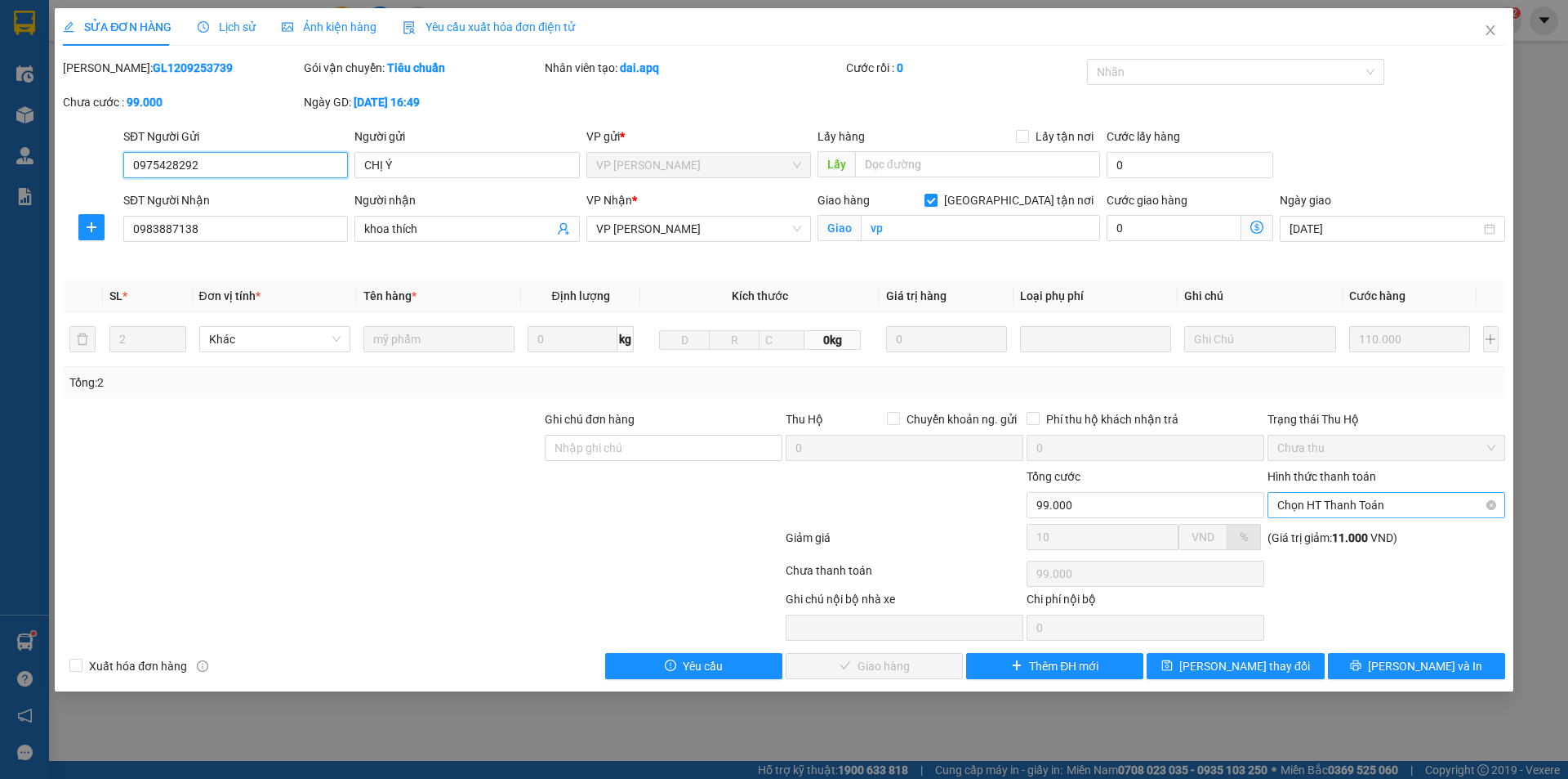
click at [1391, 507] on span "Chọn HT Thanh Toán" at bounding box center [1386, 504] width 218 height 24
click at [1366, 543] on div "Tại văn phòng" at bounding box center [1386, 538] width 218 height 18
type input "0"
drag, startPoint x: 900, startPoint y: 666, endPoint x: 985, endPoint y: 561, distance: 135.1
click at [900, 663] on span "Lưu và Giao hàng" at bounding box center [895, 667] width 157 height 18
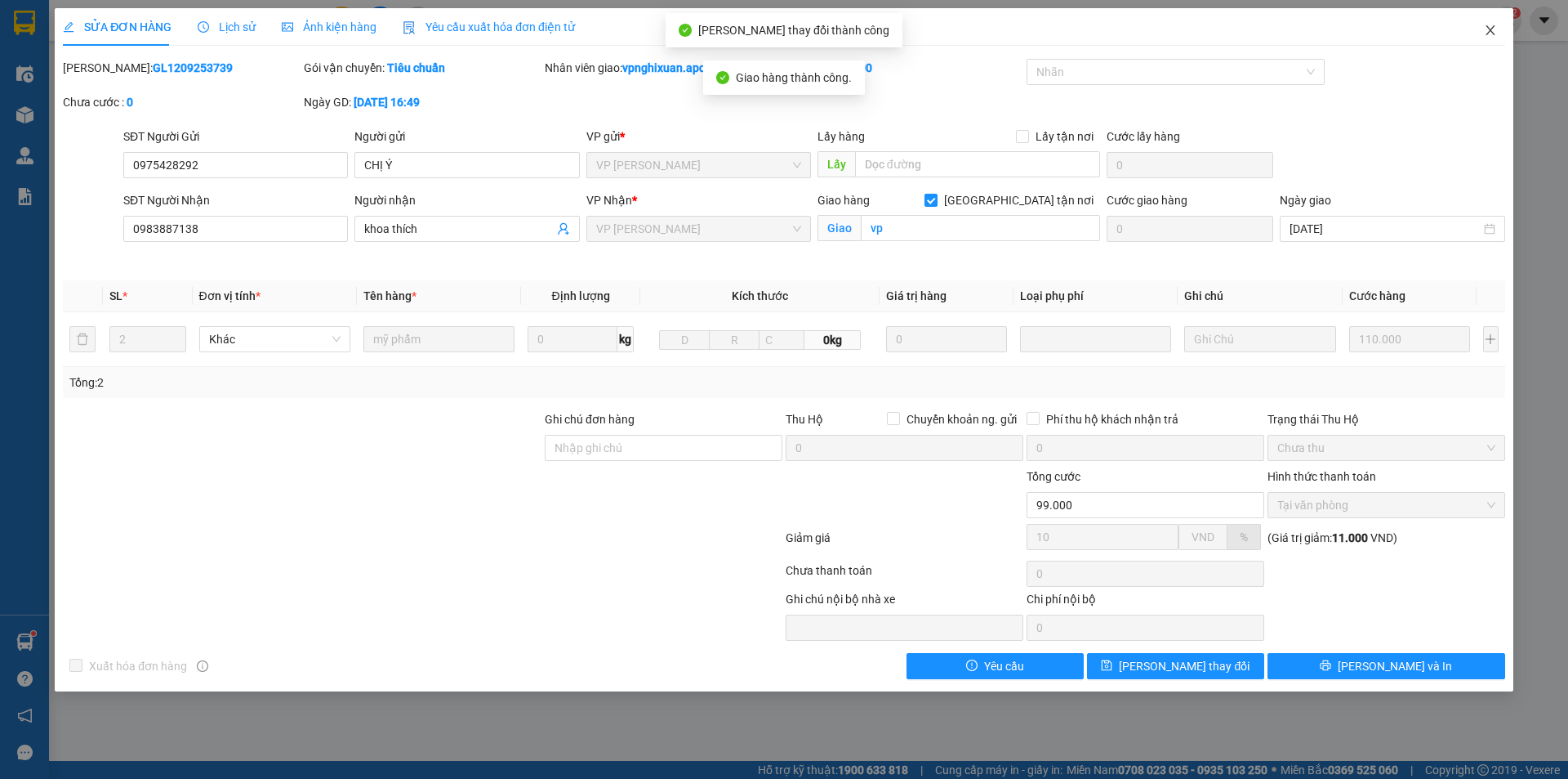
click at [1500, 29] on span "Close" at bounding box center [1491, 31] width 46 height 46
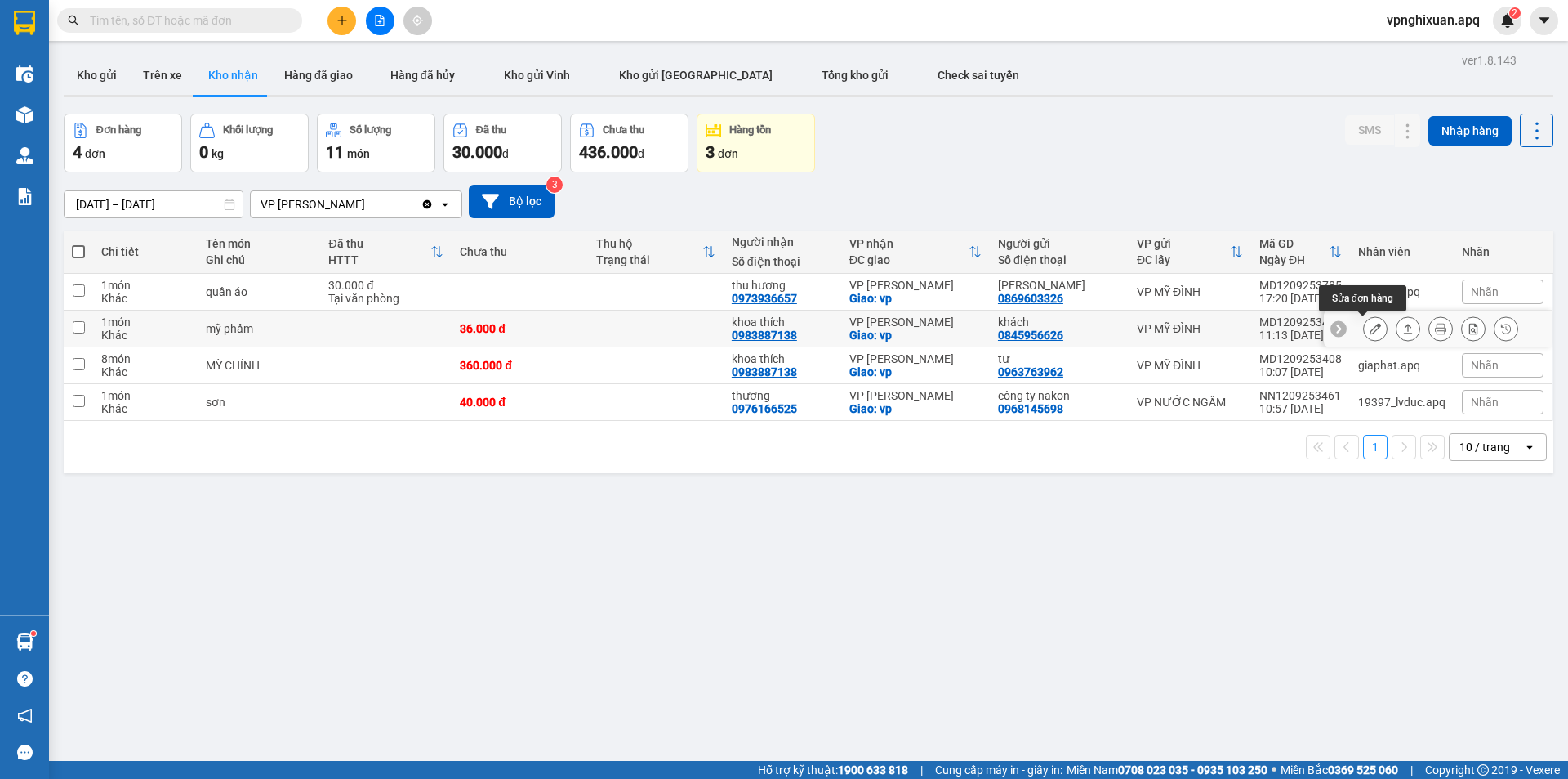
click at [1370, 331] on icon at bounding box center [1376, 328] width 12 height 12
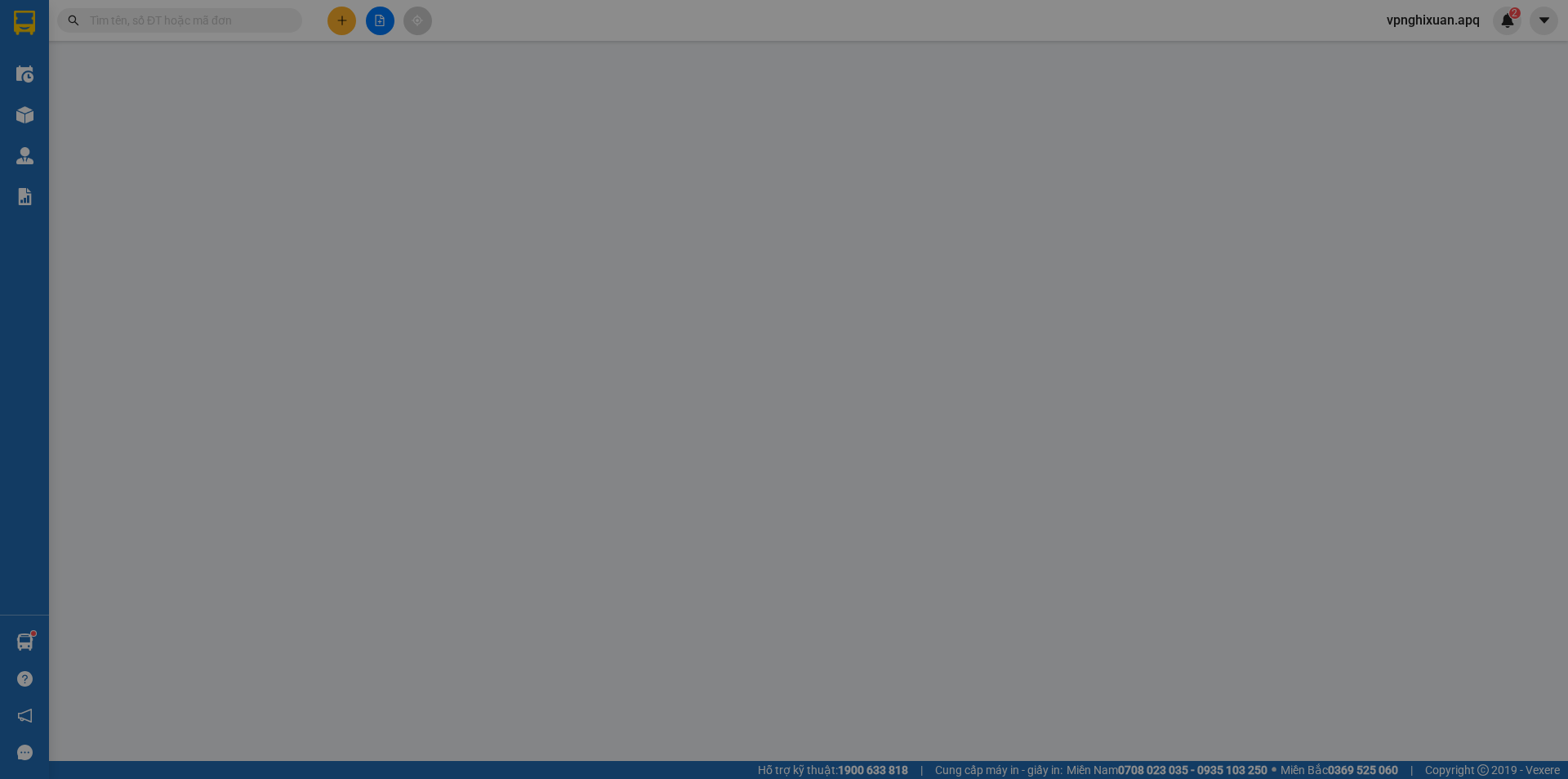
type input "0845956626"
type input "khách"
type input "0983887138"
type input "khoa thích"
checkbox input "true"
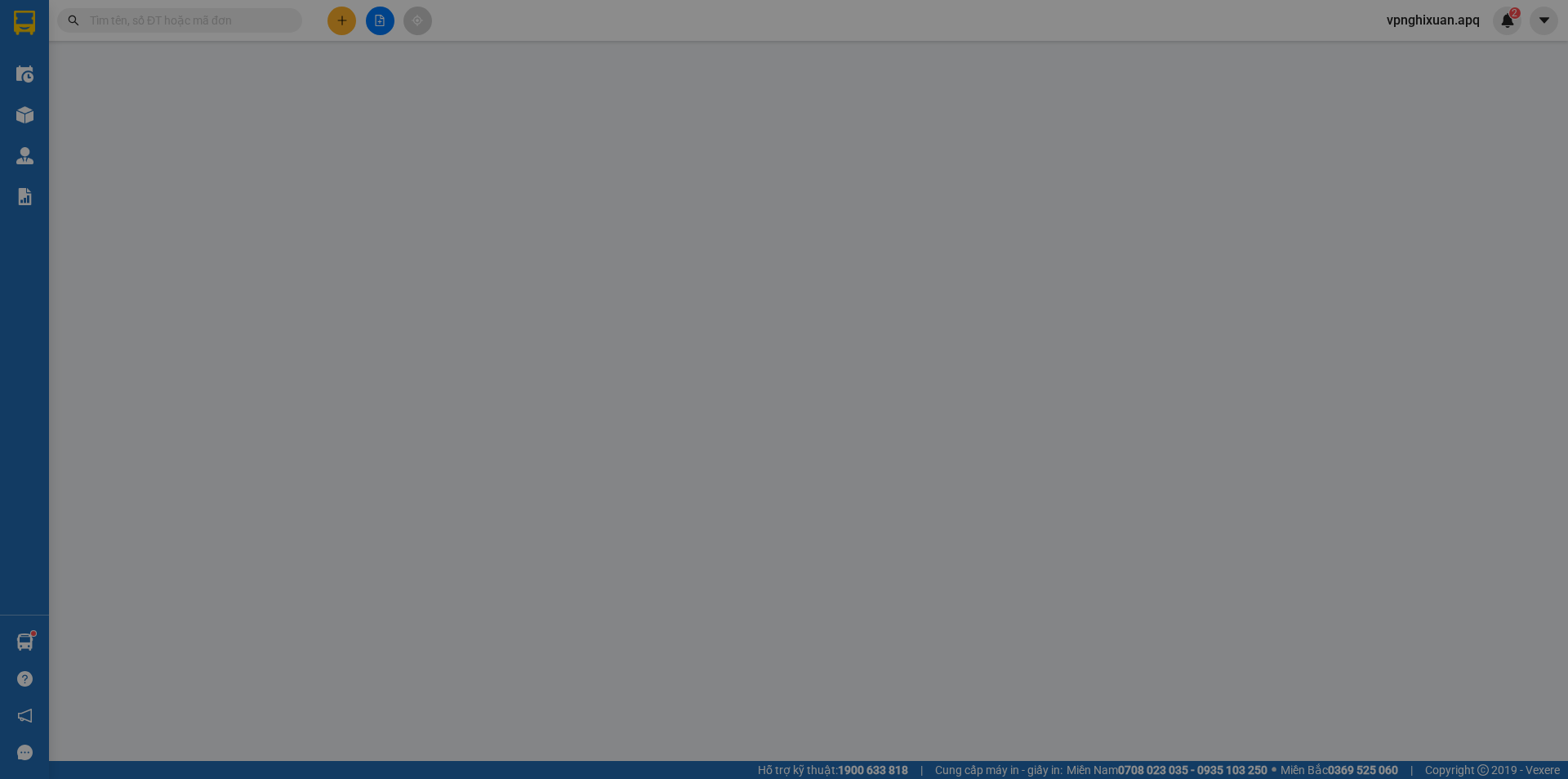
type input "vp"
type input "36.000"
type input "10"
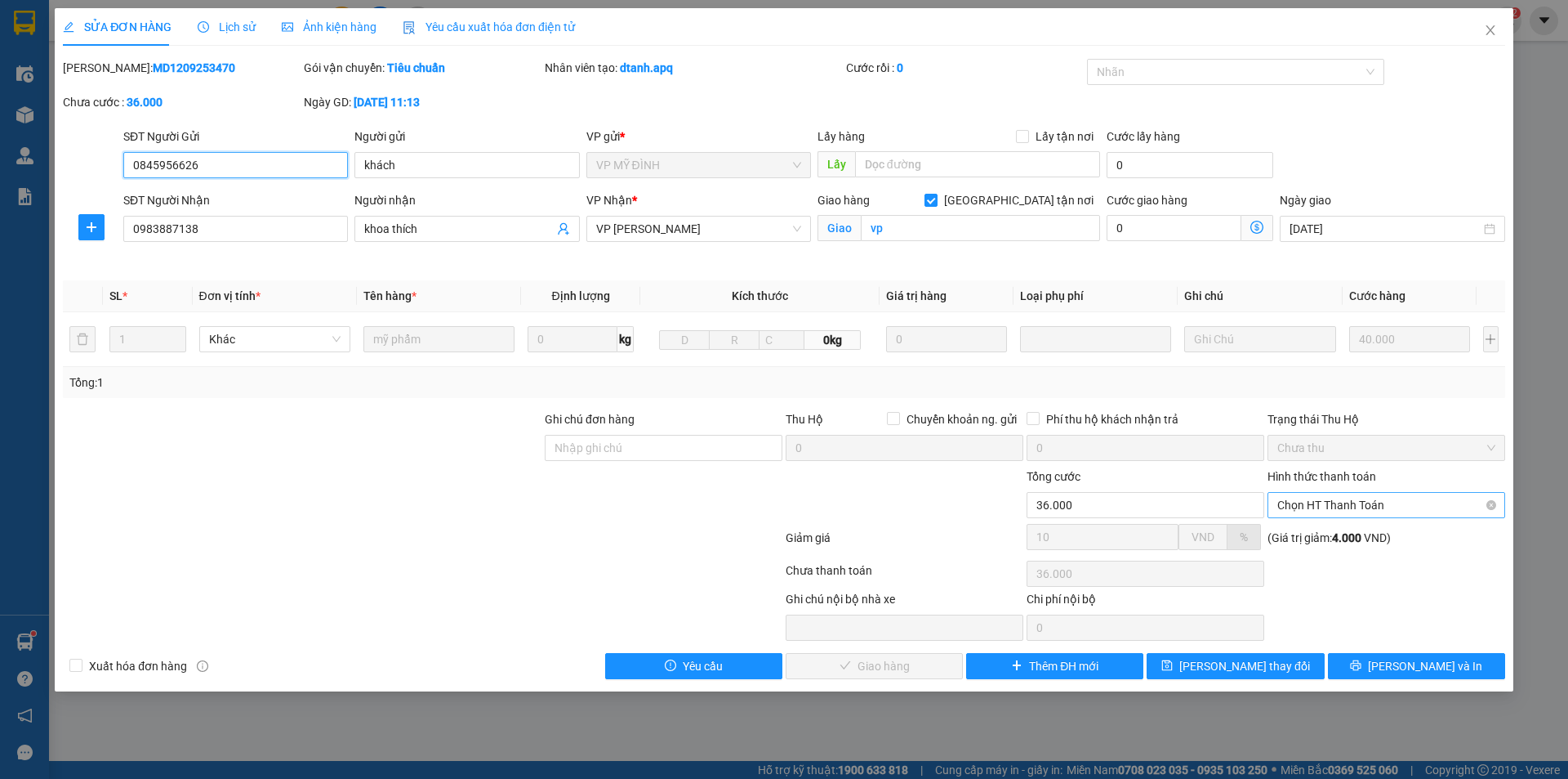
click at [1359, 501] on span "Chọn HT Thanh Toán" at bounding box center [1386, 504] width 218 height 24
click at [1352, 542] on div "Tại văn phòng" at bounding box center [1386, 538] width 218 height 18
type input "0"
click at [875, 669] on span "Lưu và Giao hàng" at bounding box center [895, 667] width 157 height 18
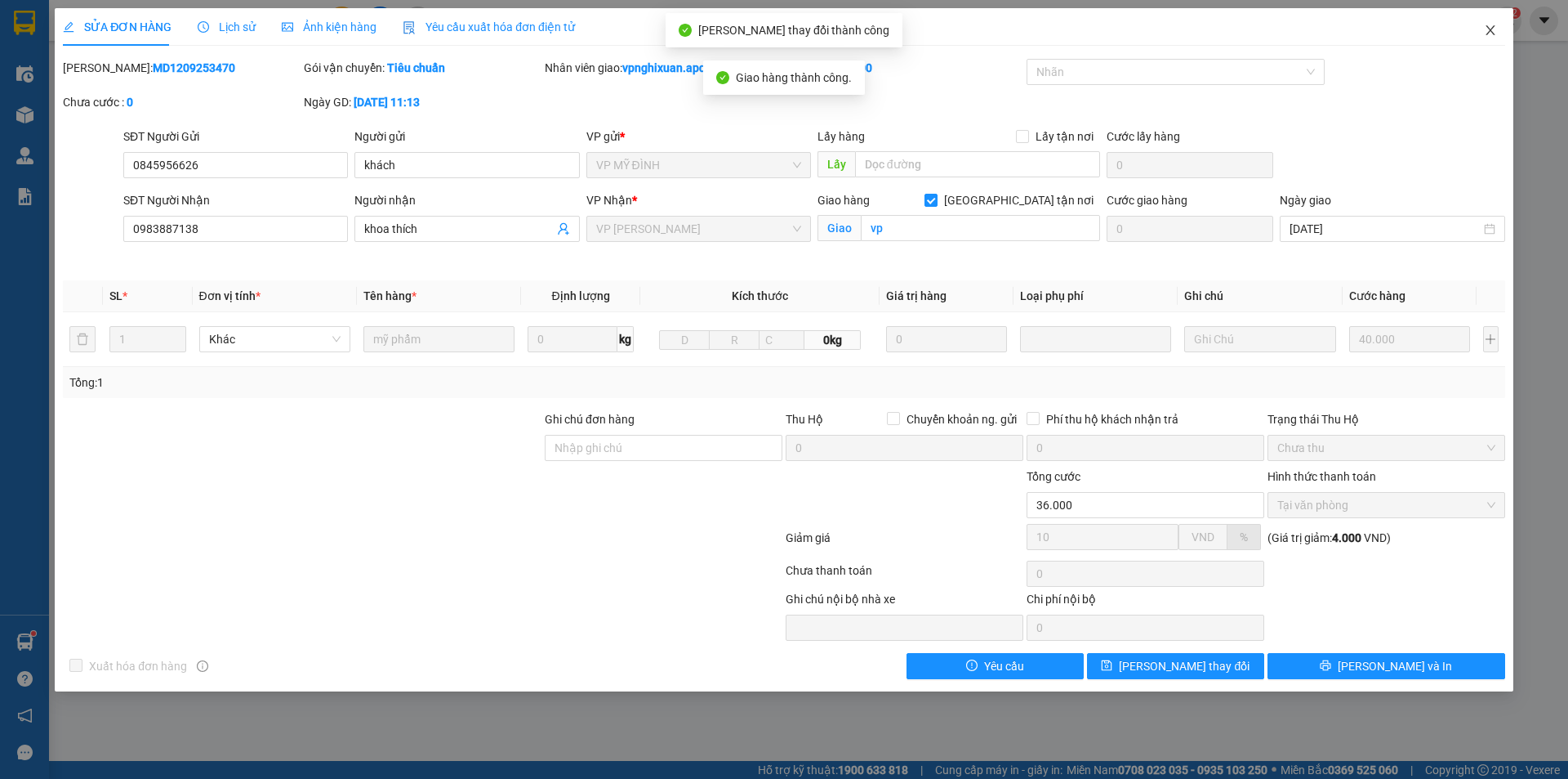
click at [1486, 31] on icon "close" at bounding box center [1491, 30] width 13 height 13
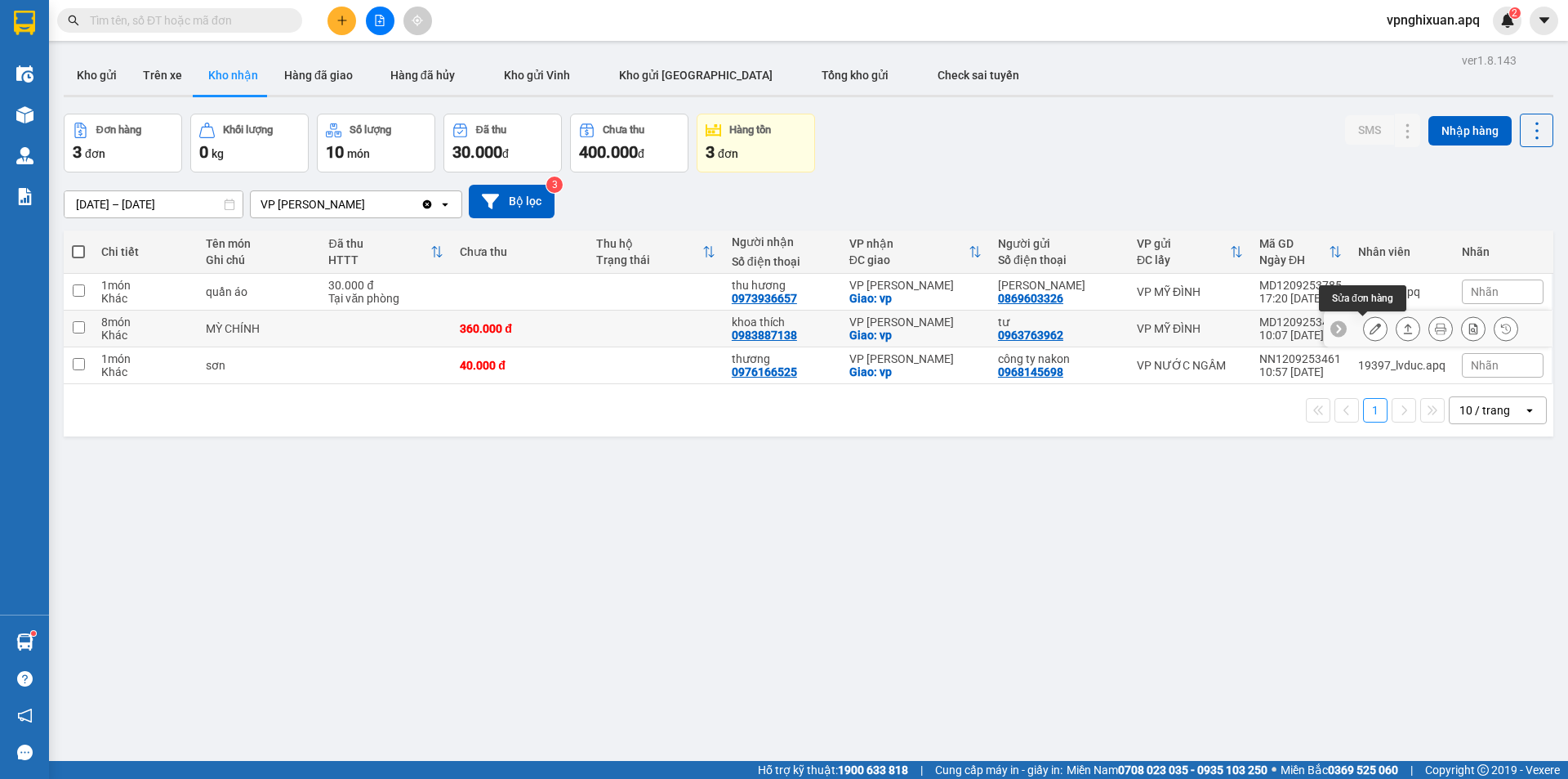
click at [1370, 332] on icon at bounding box center [1376, 328] width 12 height 12
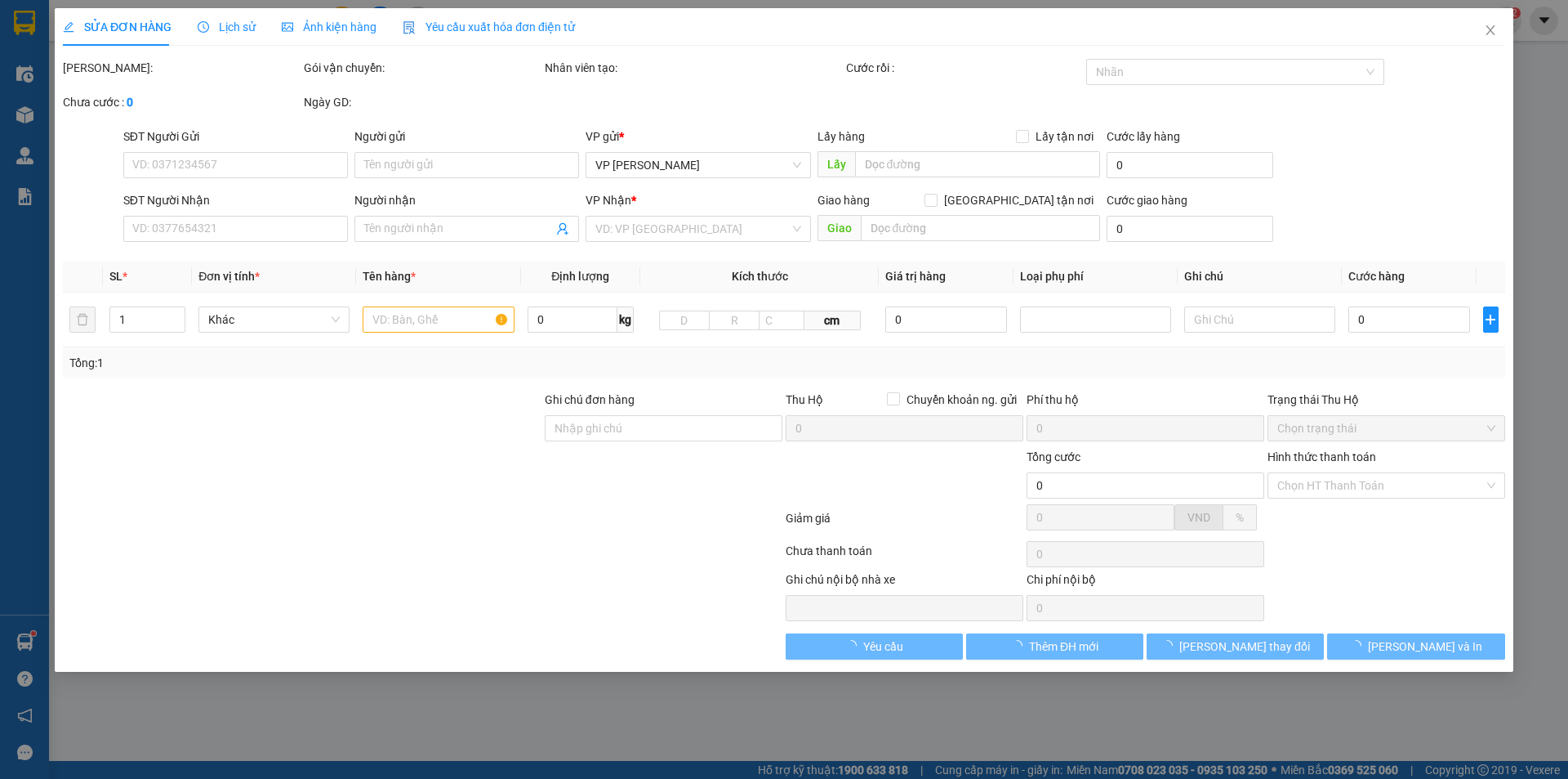
type input "0963763962"
type input "tư"
type input "0983887138"
type input "khoa thích"
checkbox input "true"
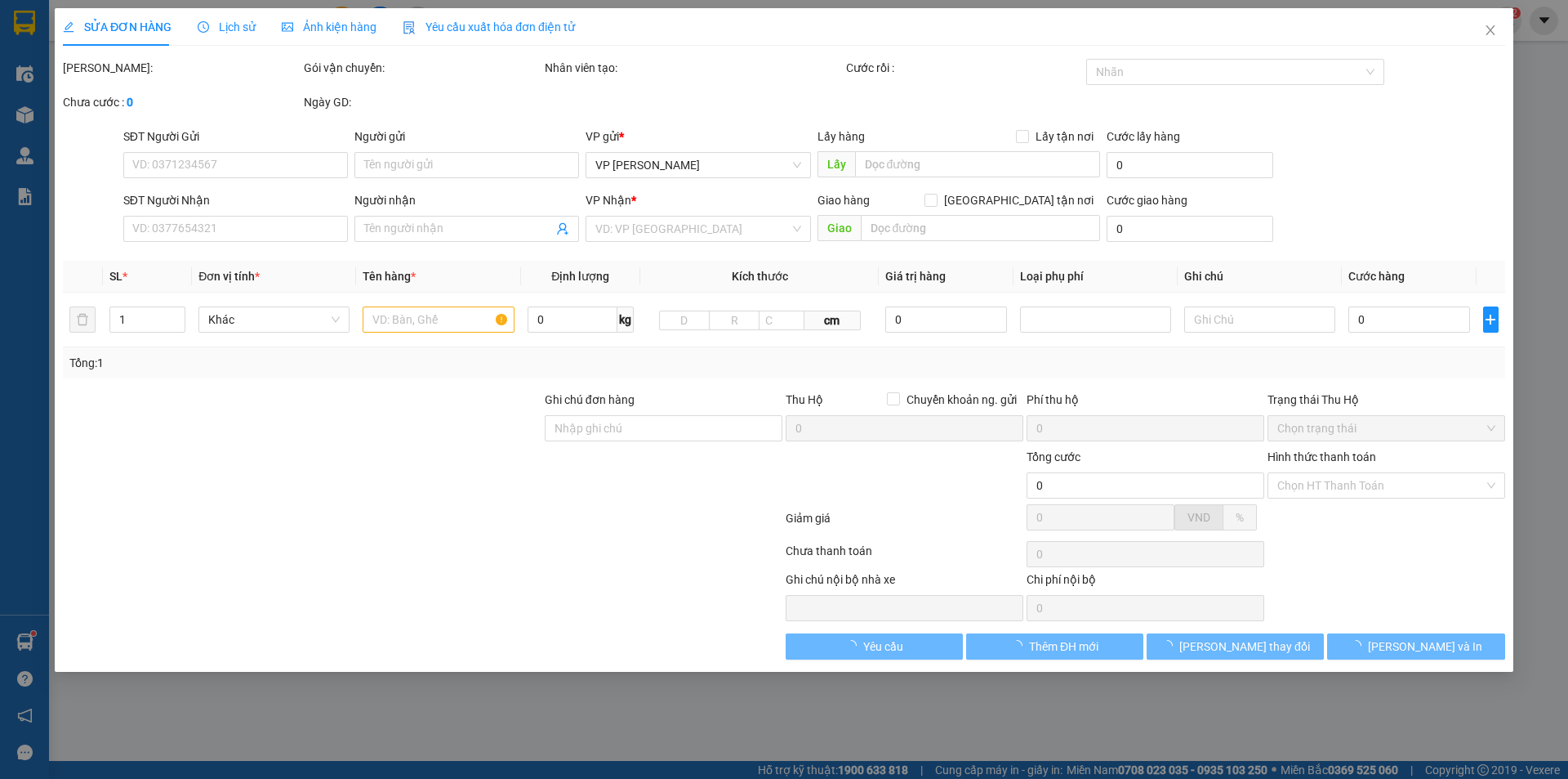
type input "vp"
type input "360.000"
type input "10"
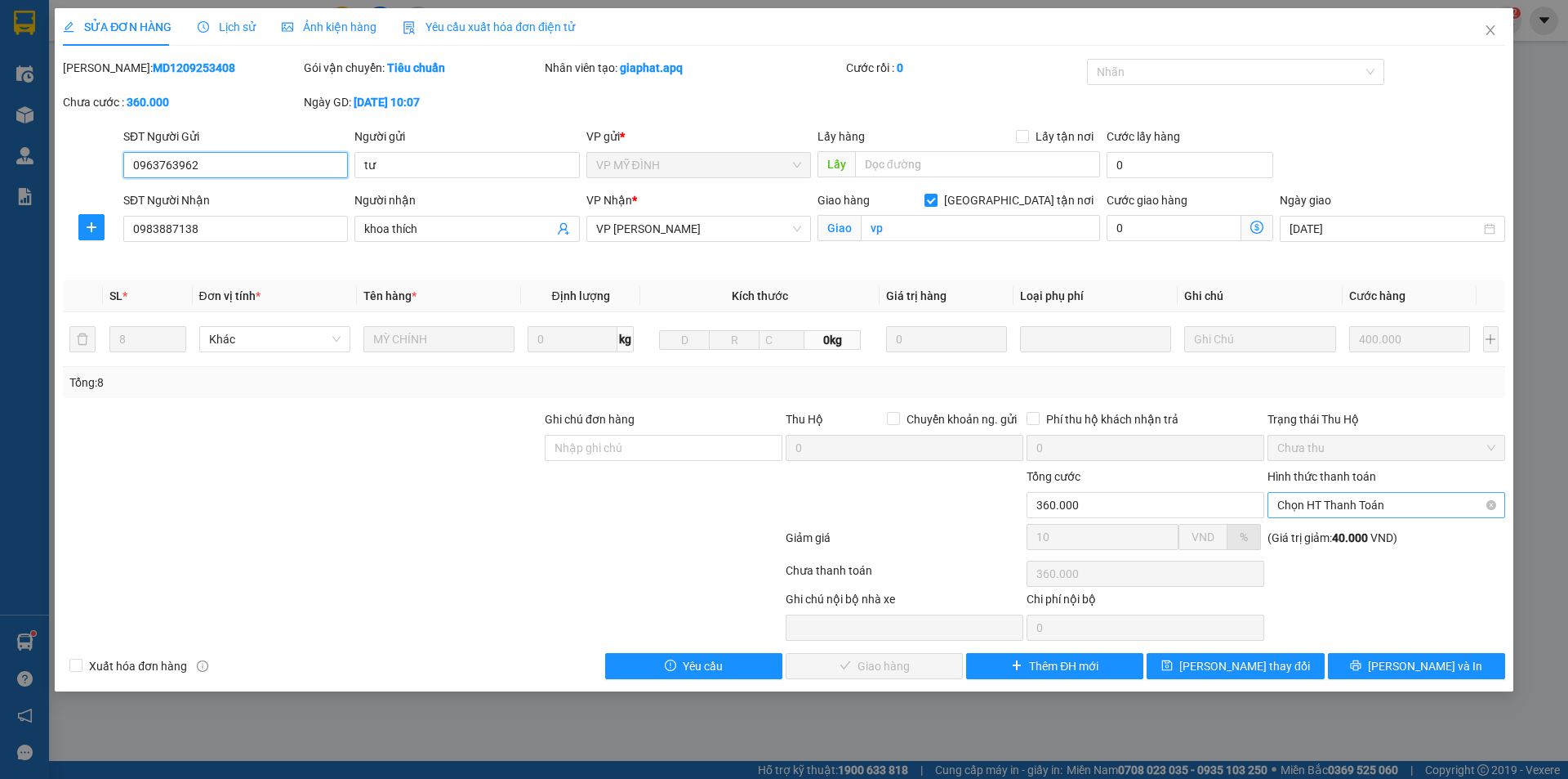
click at [1371, 499] on span "Chọn HT Thanh Toán" at bounding box center [1386, 504] width 218 height 24
click at [1370, 532] on div "Tại văn phòng" at bounding box center [1386, 538] width 218 height 18
type input "0"
click at [871, 662] on span "Lưu và Giao hàng" at bounding box center [895, 667] width 157 height 18
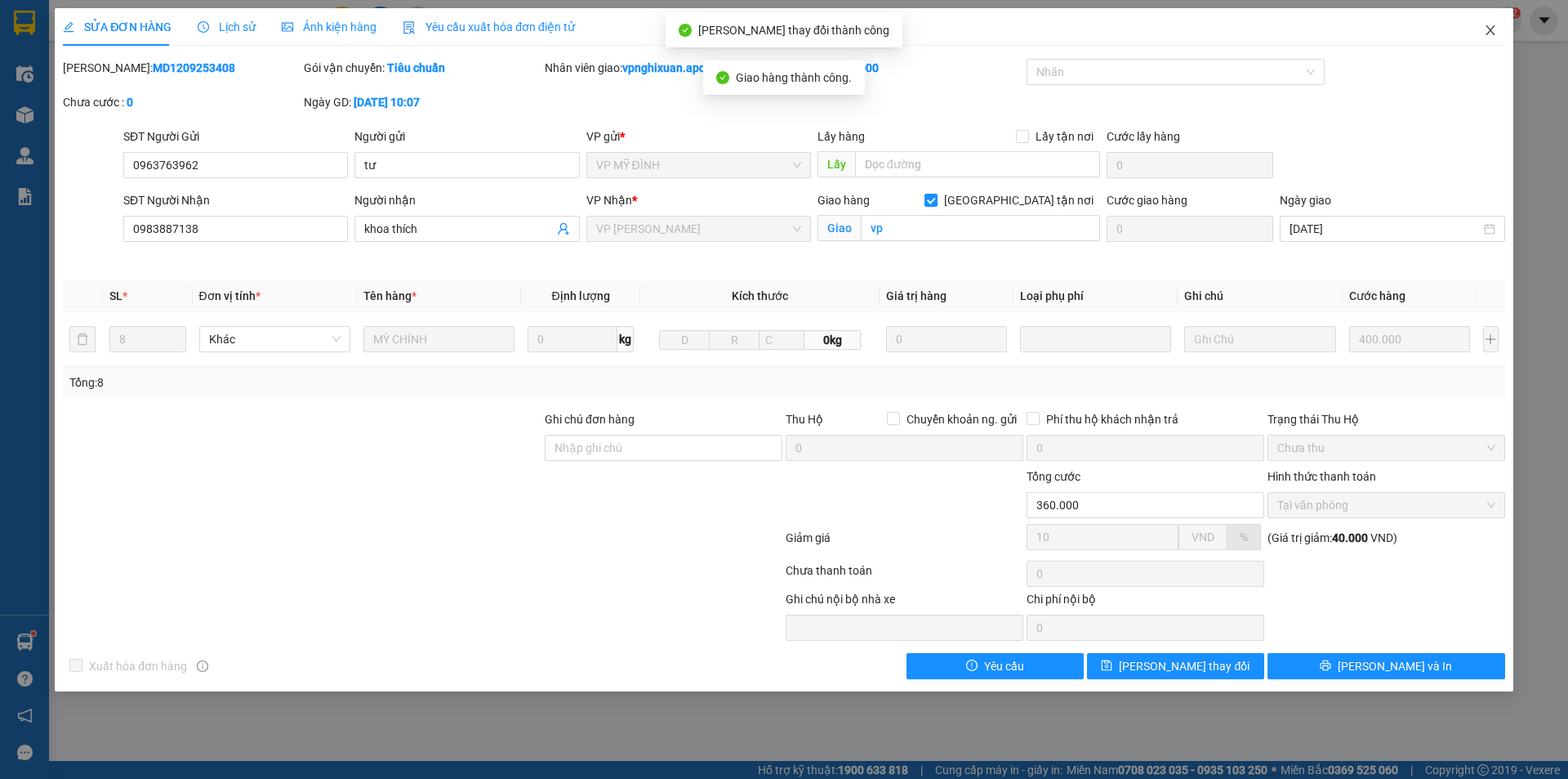
click at [1487, 30] on icon "close" at bounding box center [1491, 30] width 13 height 13
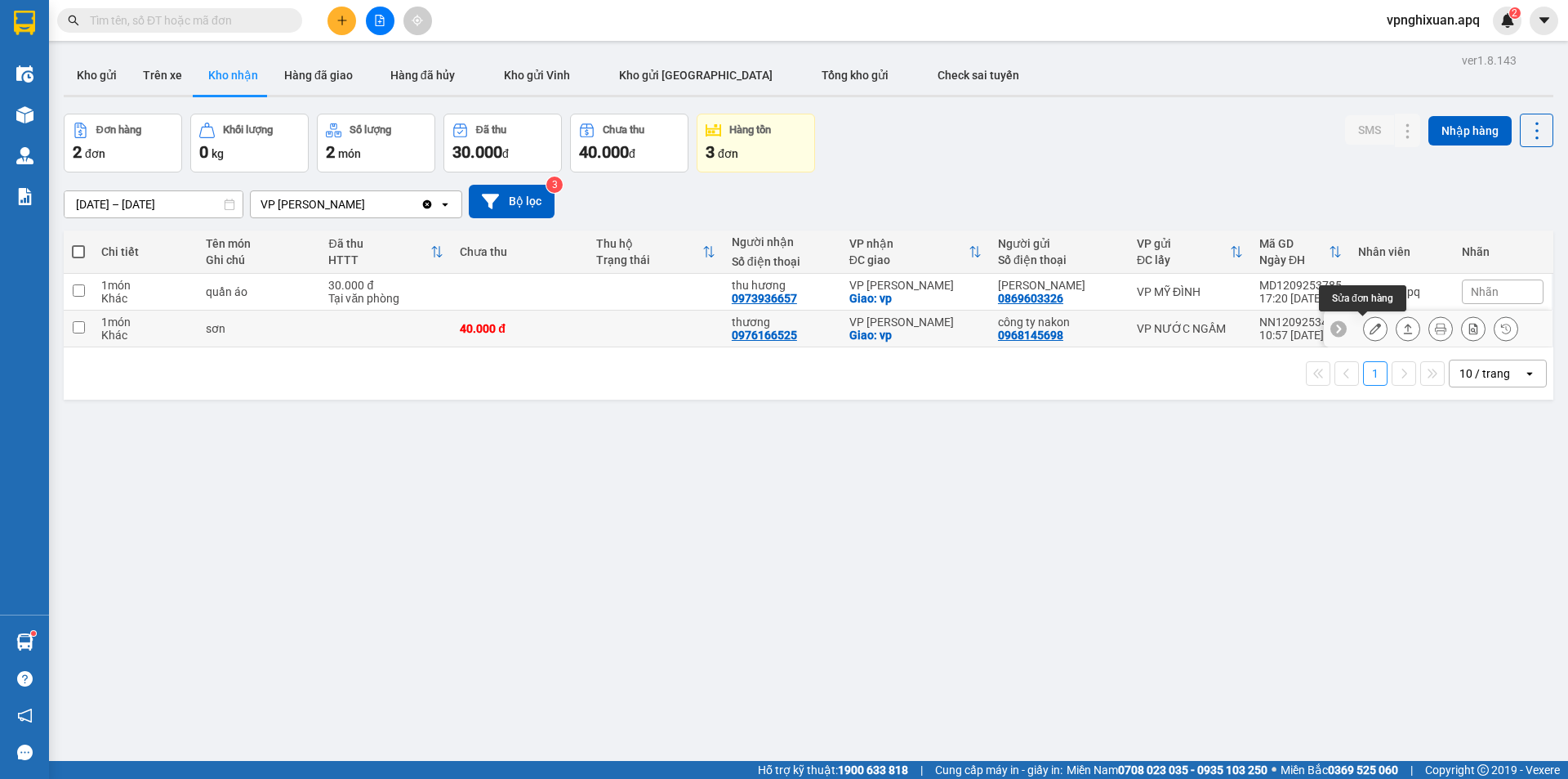
click at [1370, 328] on icon at bounding box center [1376, 328] width 12 height 12
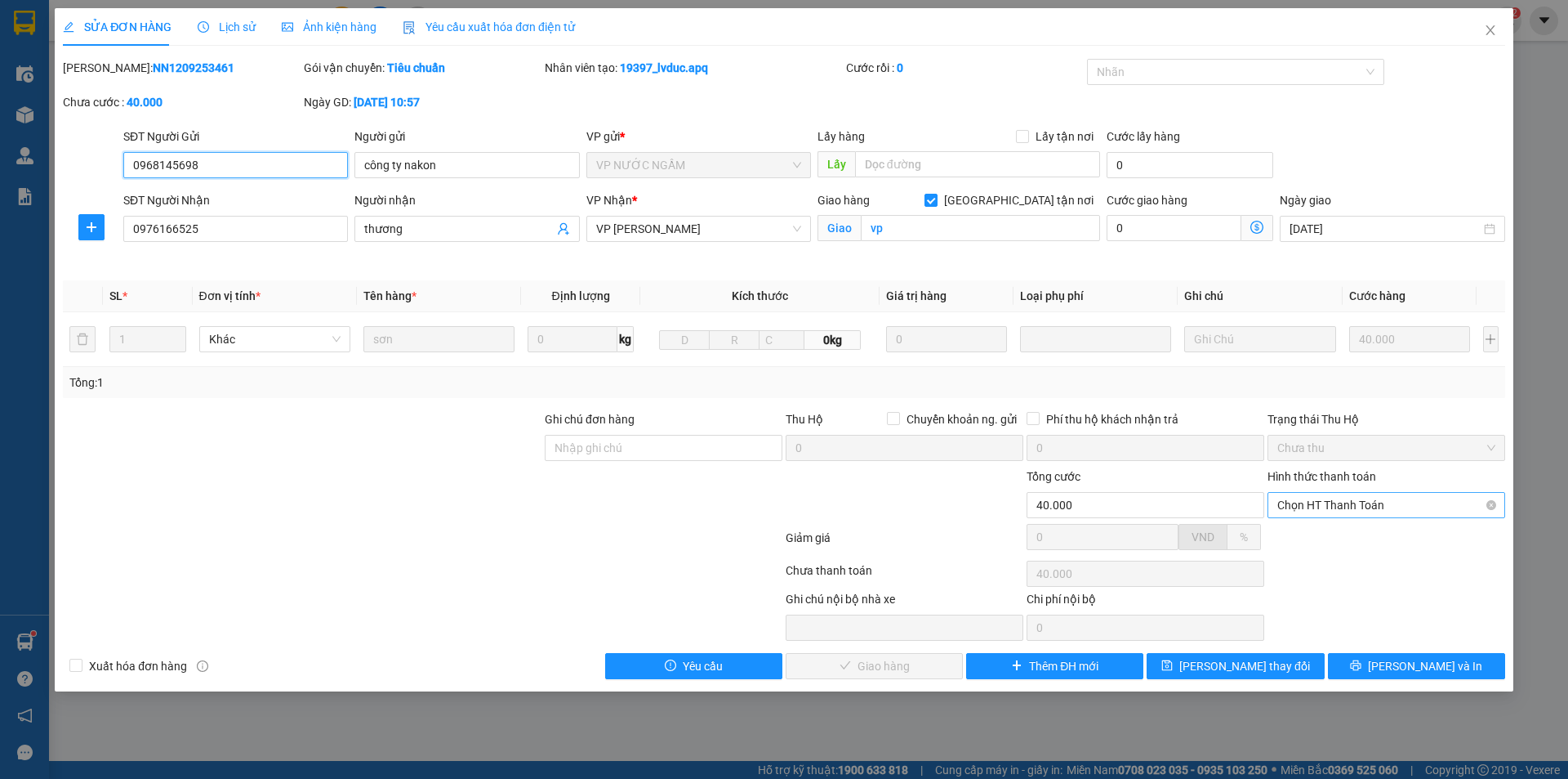
click at [1325, 505] on span "Chọn HT Thanh Toán" at bounding box center [1386, 504] width 218 height 24
click at [1325, 537] on div "Tại văn phòng" at bounding box center [1386, 538] width 218 height 18
type input "0"
click at [888, 672] on span "Lưu và Giao hàng" at bounding box center [895, 667] width 157 height 18
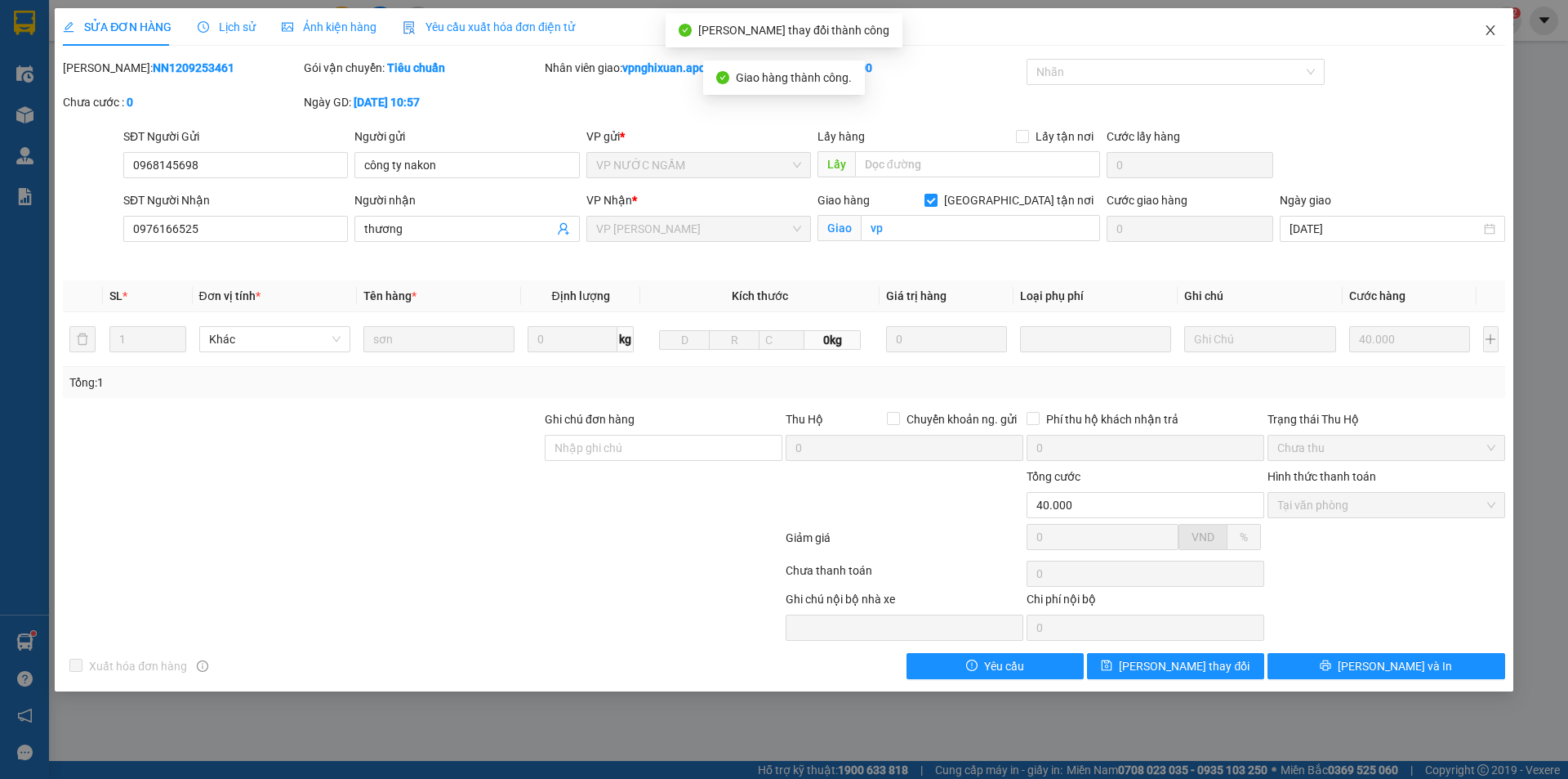
click at [1492, 28] on icon "close" at bounding box center [1490, 30] width 9 height 10
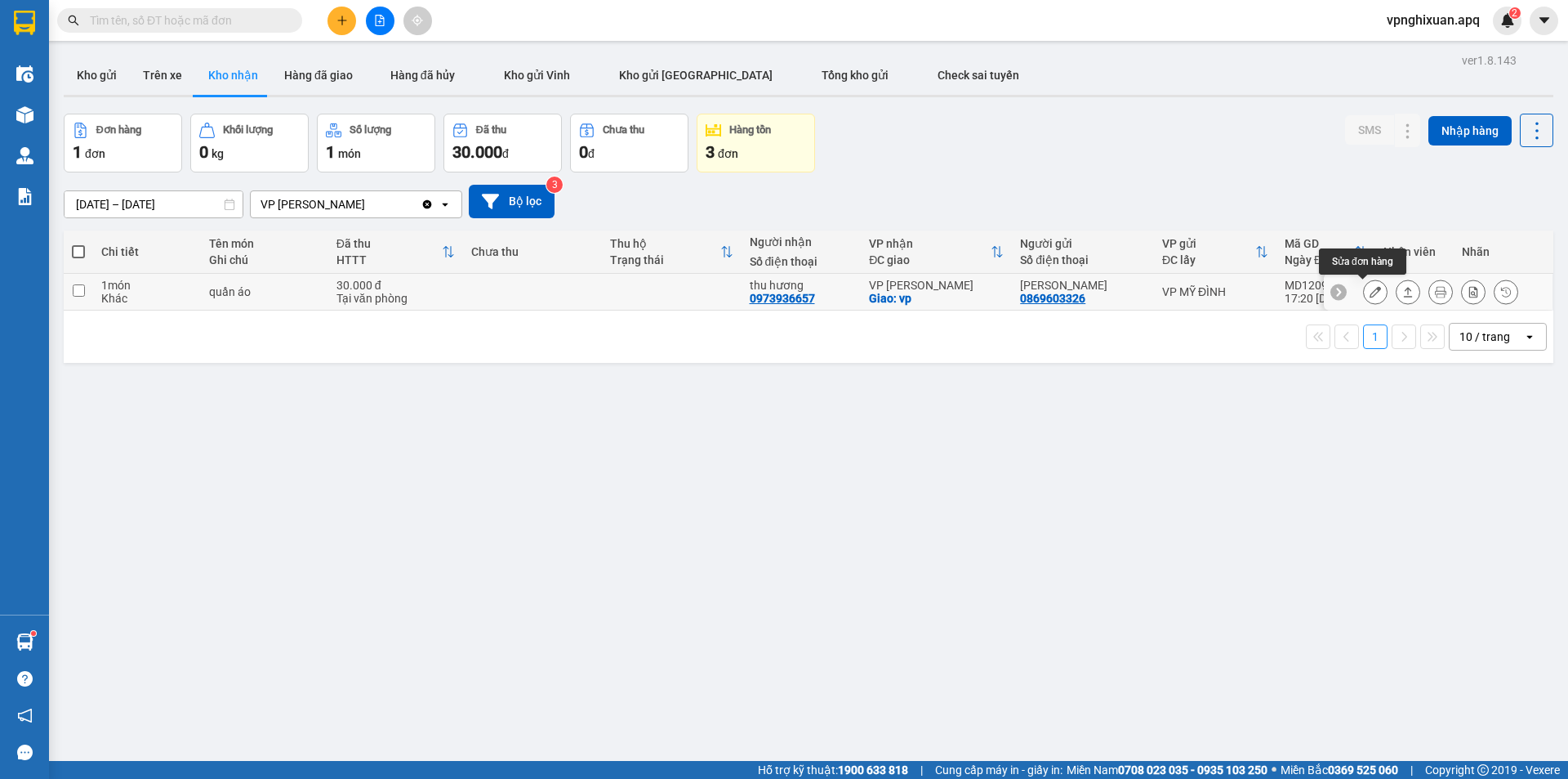
click at [1370, 290] on icon at bounding box center [1376, 292] width 12 height 12
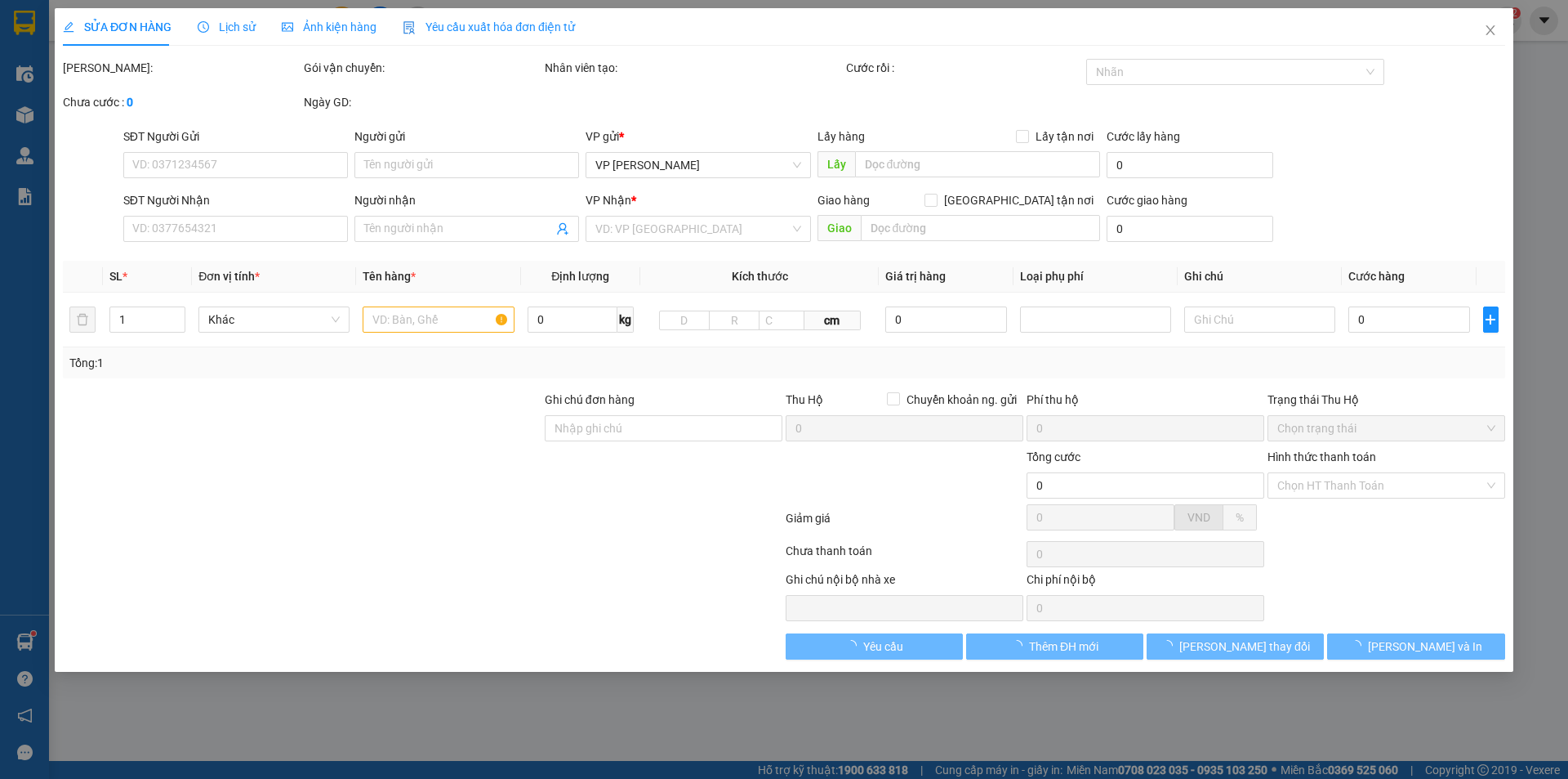
type input "0869603326"
type input "hương giang"
type input "0973936657"
type input "thu hương"
checkbox input "true"
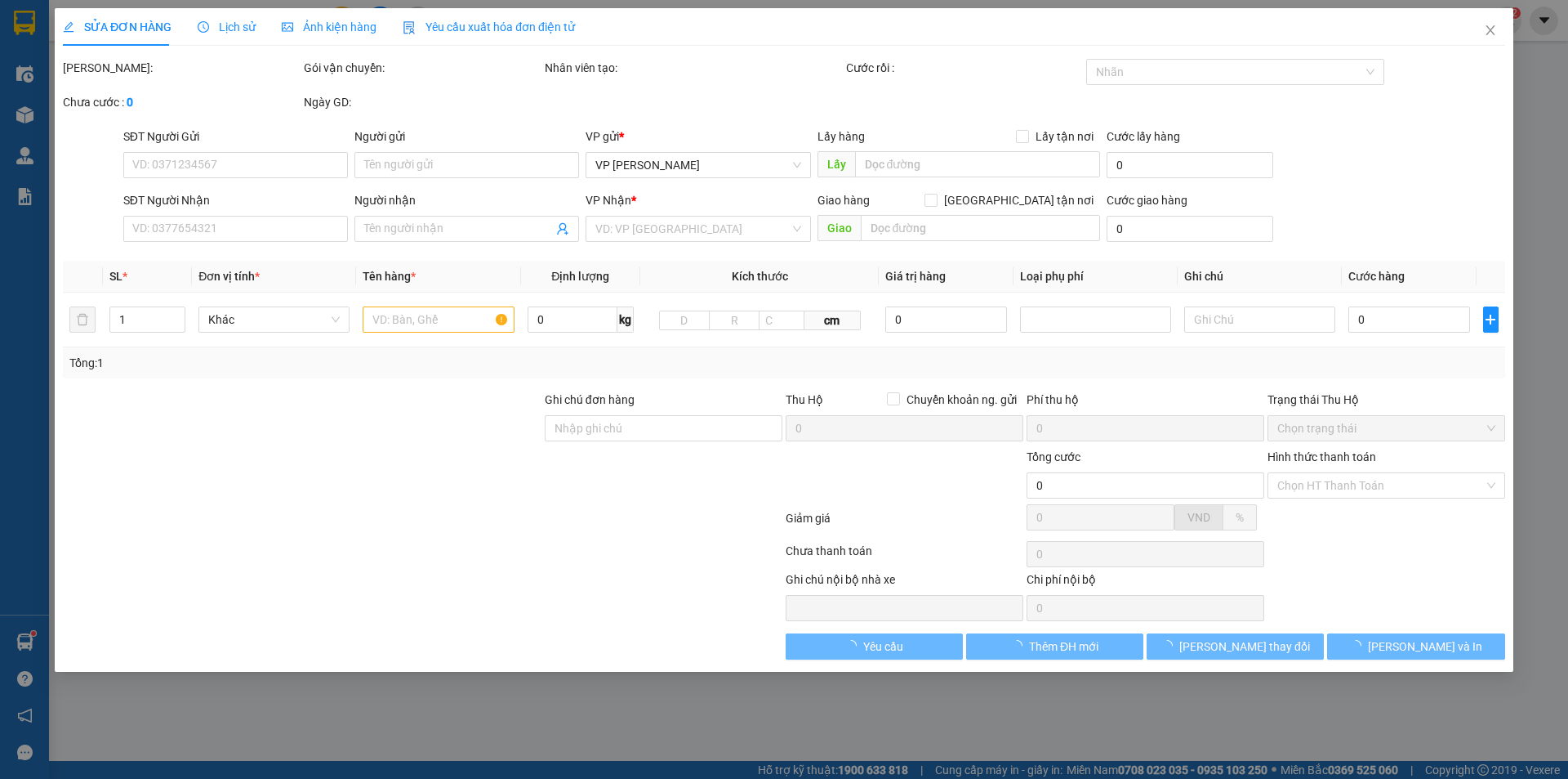
type input "vp"
type input "30.000"
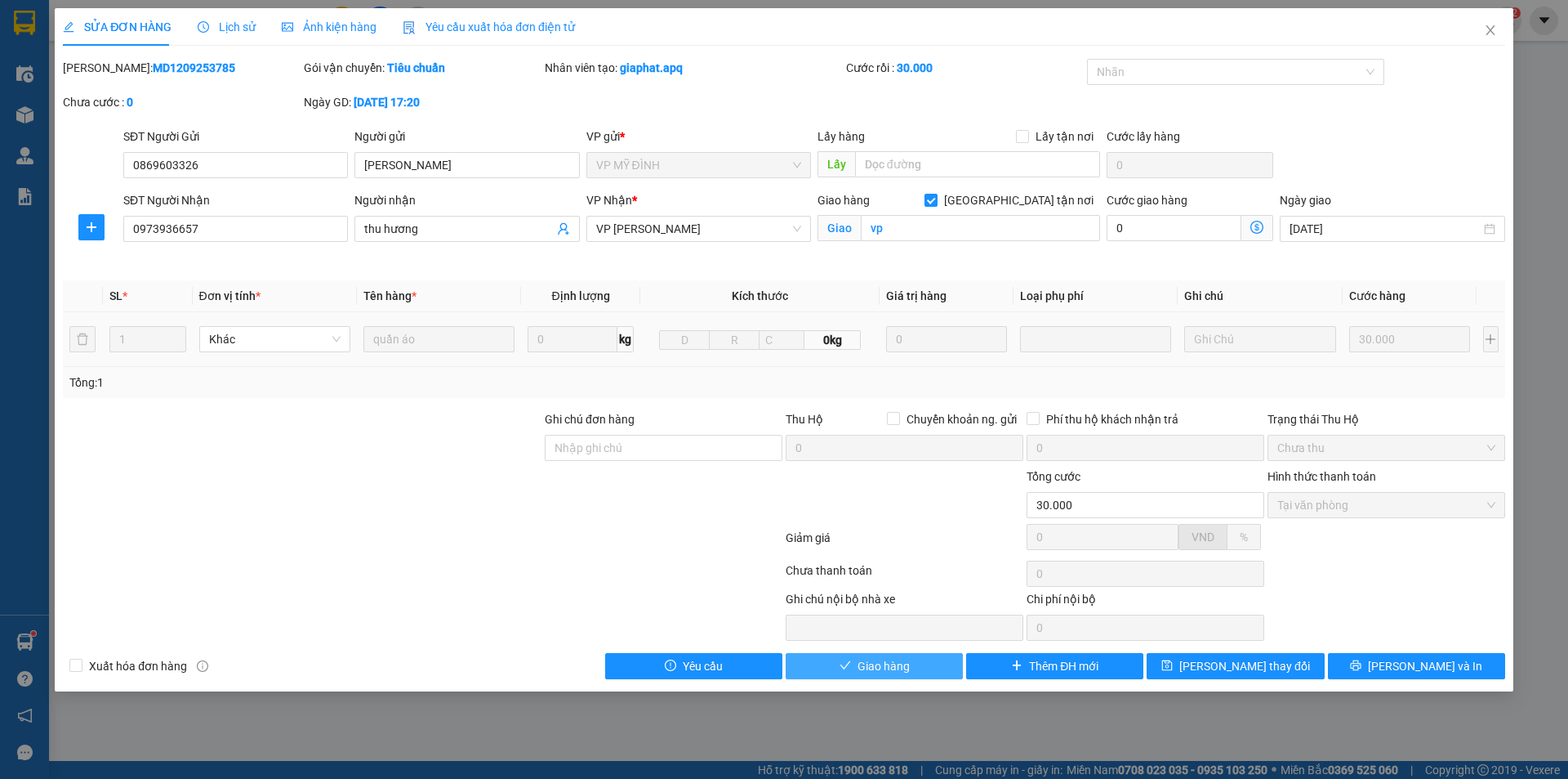
click at [903, 667] on span "Giao hàng" at bounding box center [884, 667] width 52 height 18
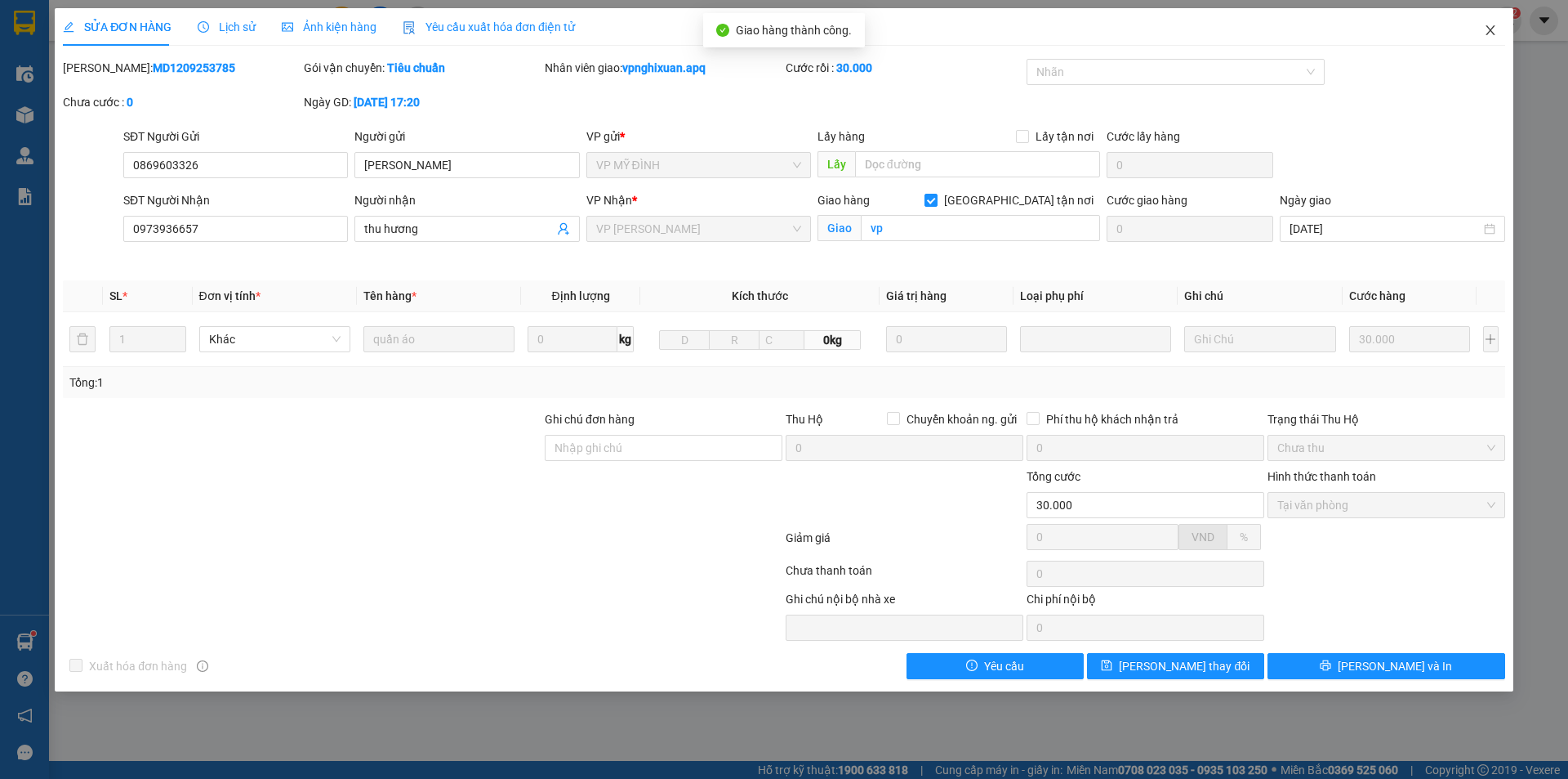
click at [1494, 29] on icon "close" at bounding box center [1491, 30] width 13 height 13
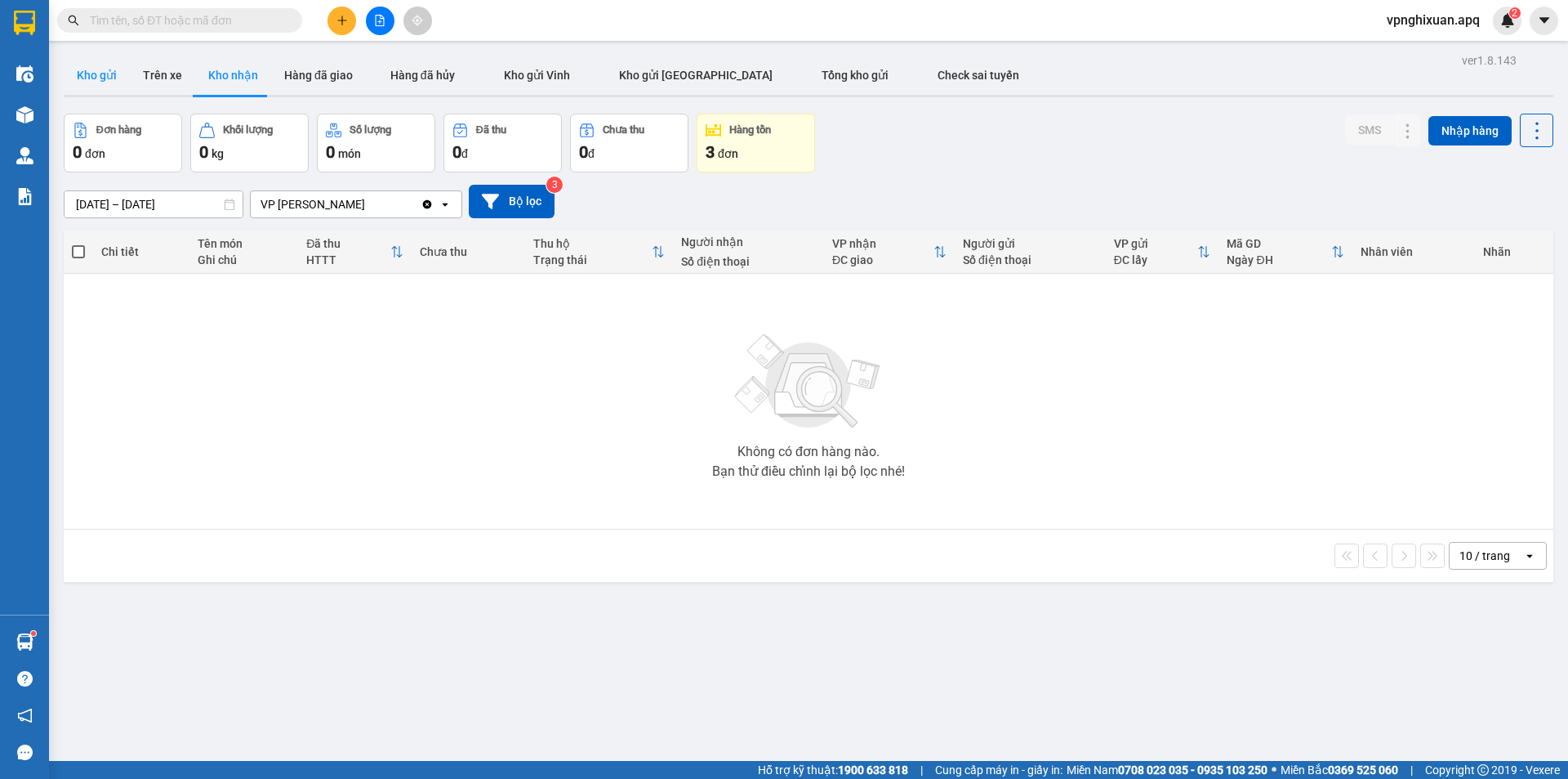
click at [104, 74] on button "Kho gửi" at bounding box center [97, 75] width 66 height 39
